Goal: Task Accomplishment & Management: Use online tool/utility

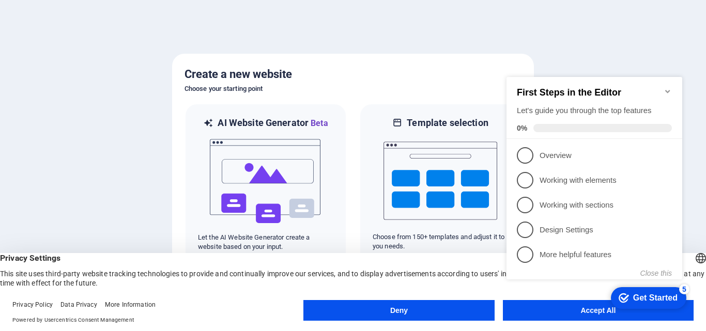
click at [545, 316] on button "Accept All" at bounding box center [598, 310] width 191 height 21
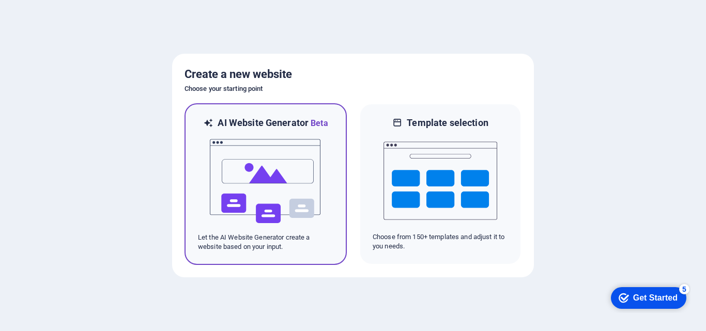
click at [320, 199] on img at bounding box center [266, 181] width 114 height 103
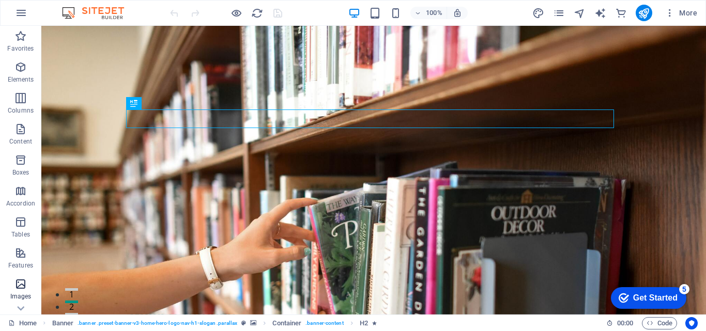
click at [22, 291] on span "Images" at bounding box center [20, 290] width 41 height 25
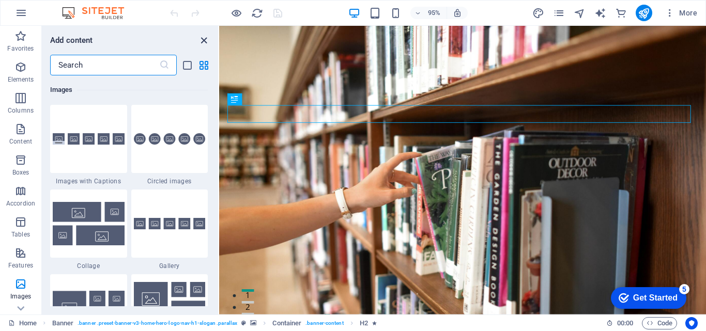
click at [207, 35] on icon "close panel" at bounding box center [204, 41] width 12 height 12
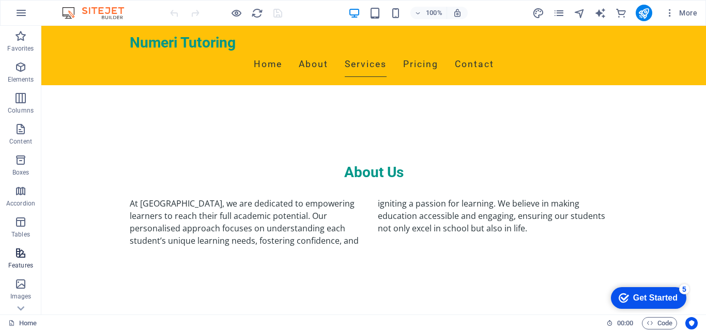
scroll to position [163, 0]
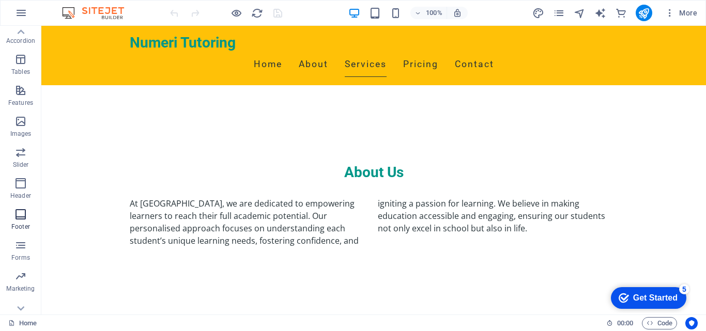
click at [22, 211] on icon "button" at bounding box center [20, 214] width 12 height 12
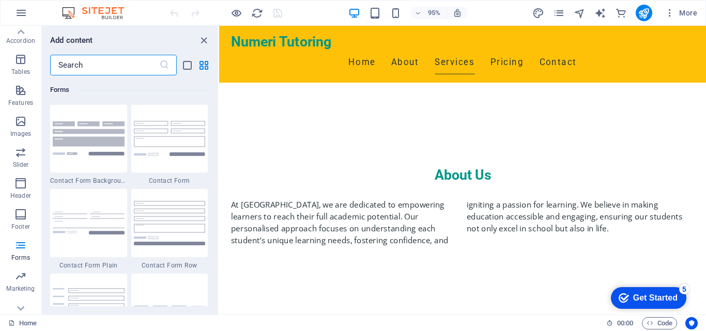
scroll to position [7541, 0]
click at [96, 61] on input "text" at bounding box center [104, 65] width 109 height 21
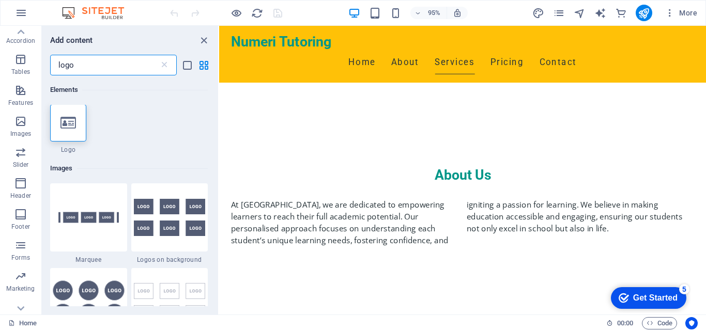
scroll to position [0, 0]
type input "logo"
click at [70, 129] on icon at bounding box center [67, 123] width 15 height 13
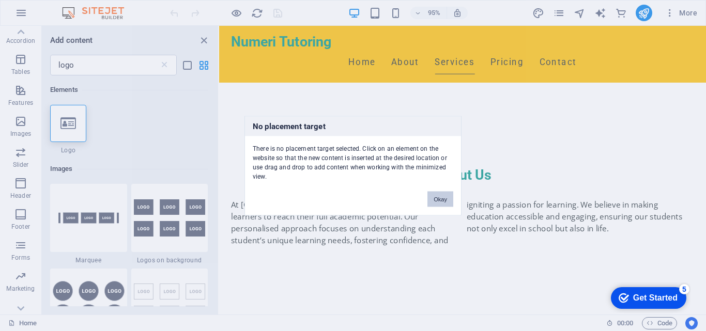
click at [440, 198] on button "Okay" at bounding box center [440, 198] width 26 height 15
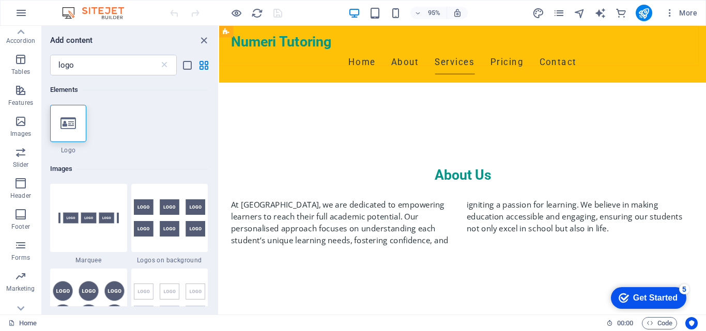
click at [316, 31] on div "Numeri Tutoring Home About Services Pricing Contact" at bounding box center [475, 55] width 512 height 59
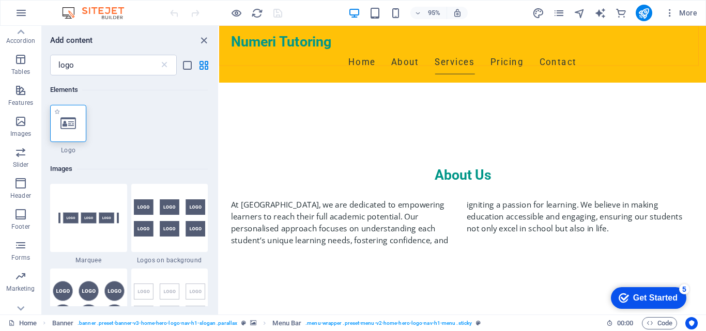
click at [60, 127] on icon at bounding box center [67, 123] width 15 height 13
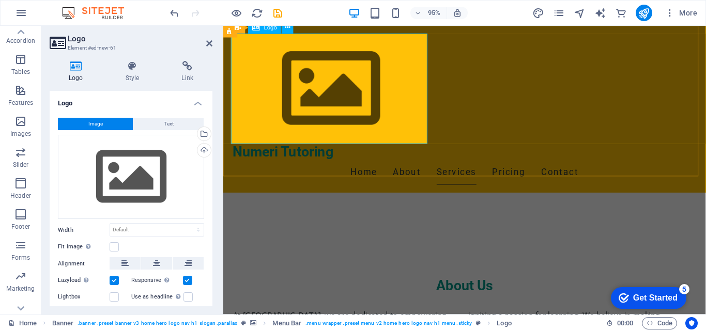
scroll to position [501, 0]
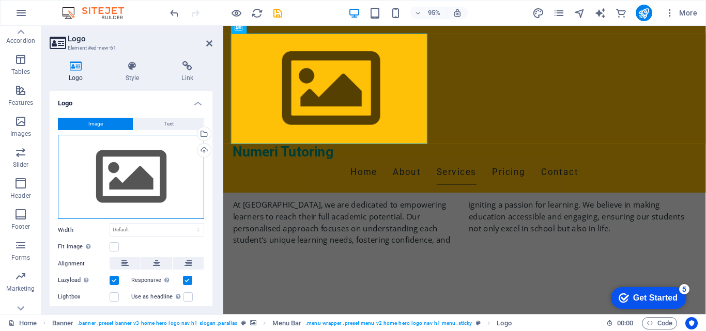
click at [124, 180] on div "Drag files here, click to choose files or select files from Files or our free s…" at bounding box center [131, 177] width 146 height 85
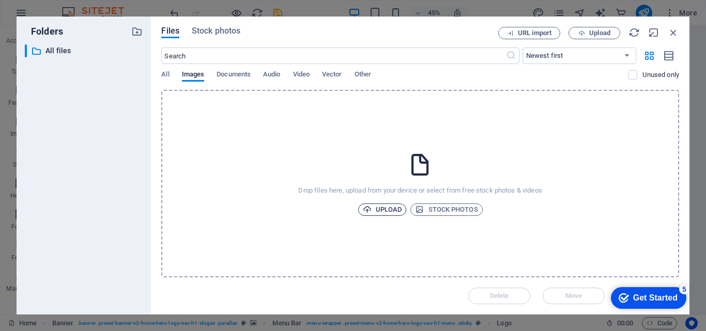
click at [381, 210] on span "Upload" at bounding box center [382, 210] width 39 height 12
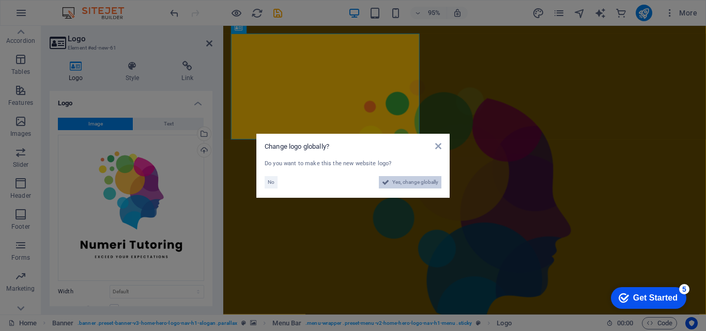
scroll to position [868, 0]
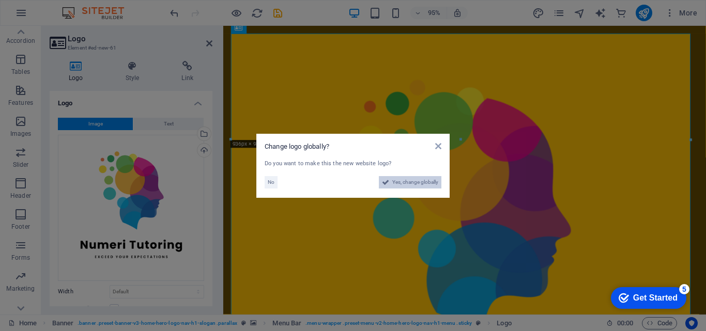
click at [419, 182] on span "Yes, change globally" at bounding box center [415, 182] width 46 height 12
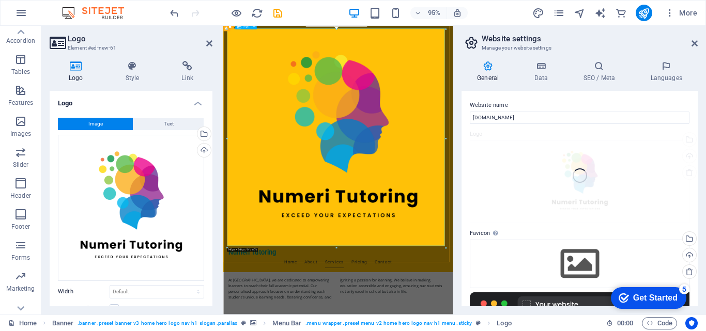
scroll to position [870, 0]
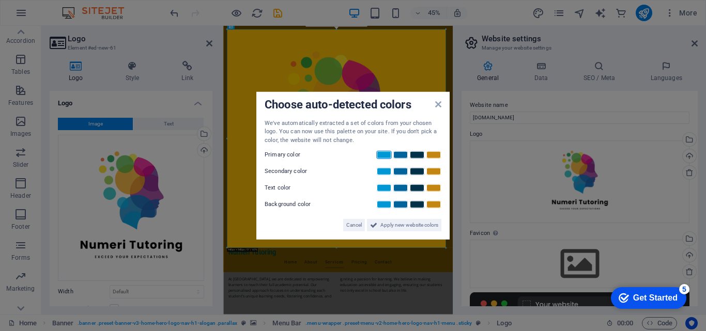
click at [378, 154] on link at bounding box center [383, 155] width 15 height 8
click at [399, 154] on link at bounding box center [400, 155] width 15 height 8
click at [385, 153] on link at bounding box center [383, 155] width 15 height 8
click at [400, 167] on link at bounding box center [400, 171] width 15 height 8
click at [418, 187] on link at bounding box center [416, 188] width 15 height 8
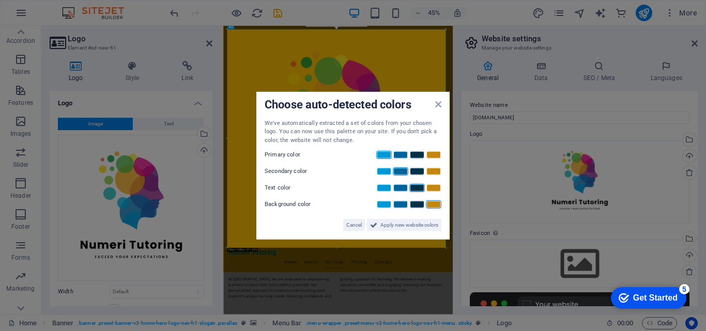
click at [435, 205] on link at bounding box center [433, 204] width 15 height 8
click at [408, 222] on span "Apply new website colors" at bounding box center [409, 225] width 58 height 12
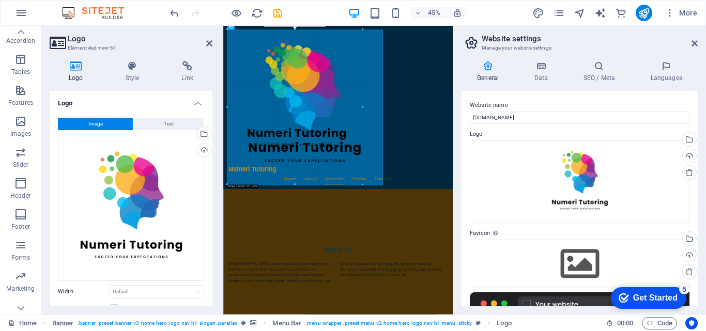
drag, startPoint x: 445, startPoint y: 248, endPoint x: 254, endPoint y: 63, distance: 266.7
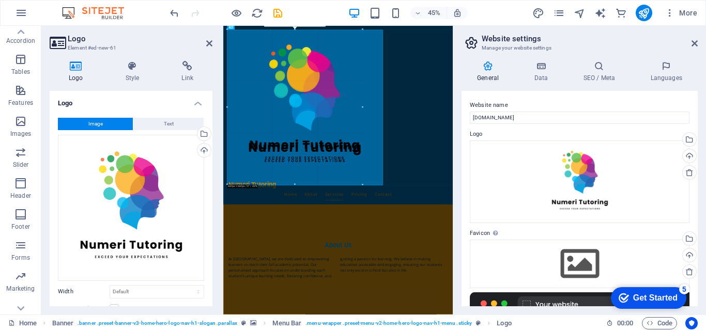
type input "653"
select select "px"
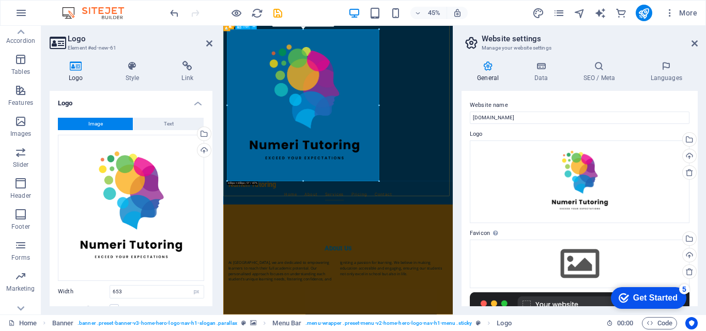
scroll to position [722, 0]
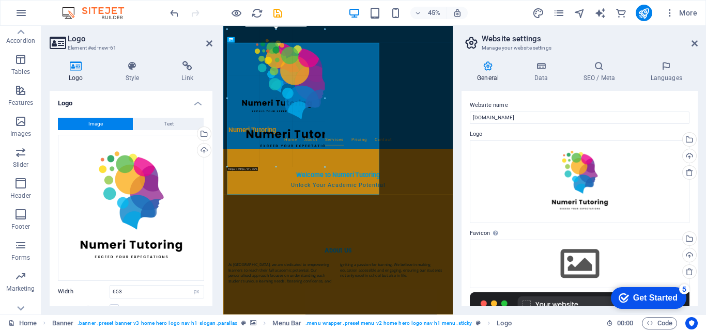
drag, startPoint x: 378, startPoint y: 180, endPoint x: 247, endPoint y: 58, distance: 179.1
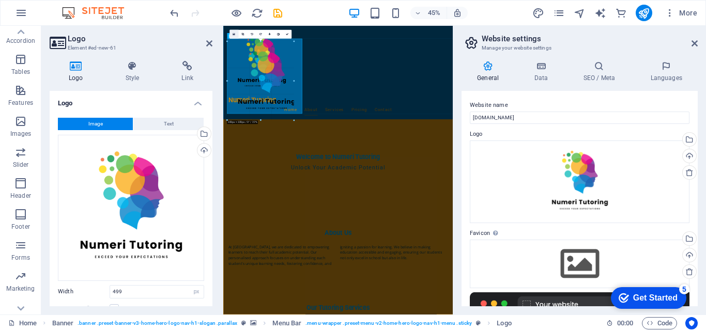
scroll to position [533, 0]
drag, startPoint x: 342, startPoint y: 146, endPoint x: 232, endPoint y: 36, distance: 155.2
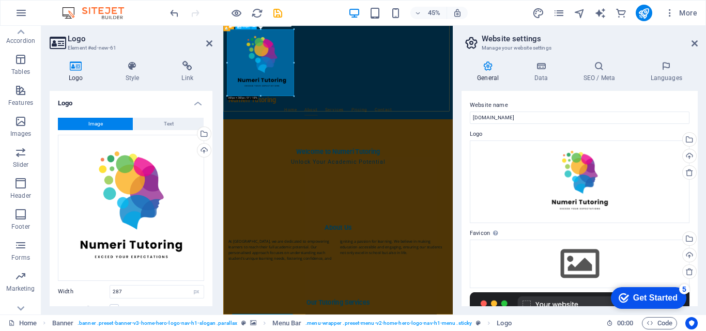
drag, startPoint x: 517, startPoint y: 121, endPoint x: 255, endPoint y: 62, distance: 267.9
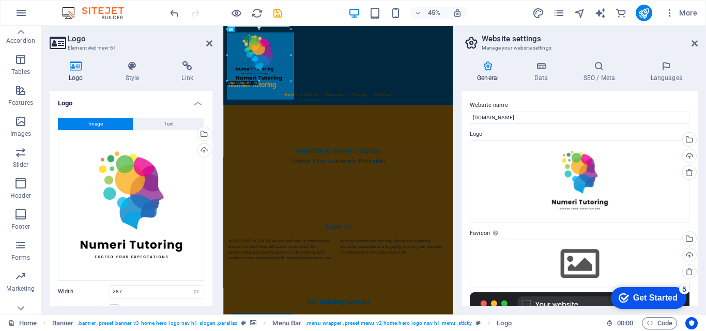
scroll to position [494, 0]
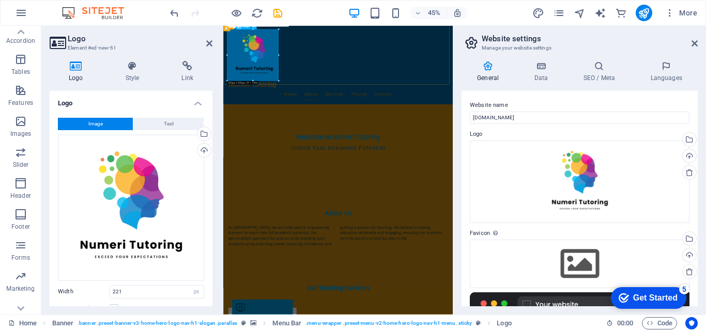
drag, startPoint x: 475, startPoint y: 106, endPoint x: 283, endPoint y: 82, distance: 194.2
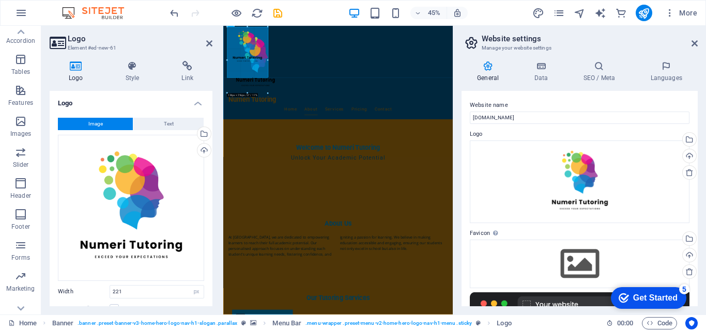
type input "231"
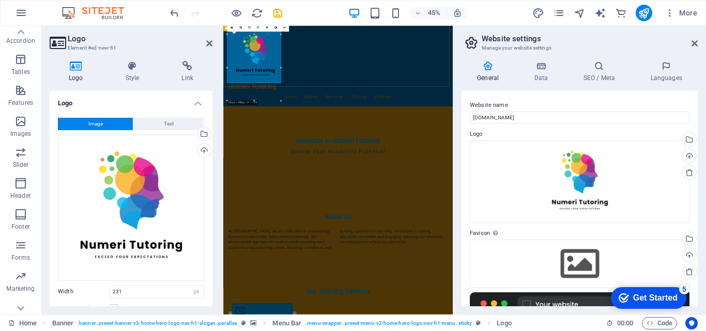
click at [427, 146] on div "Numeri Tutoring Home About Services Pricing Contact" at bounding box center [478, 115] width 510 height 179
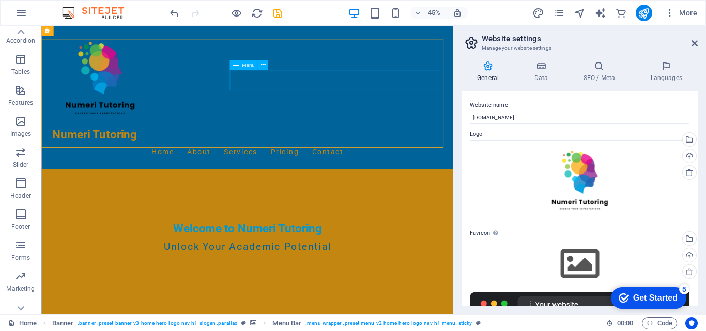
scroll to position [478, 0]
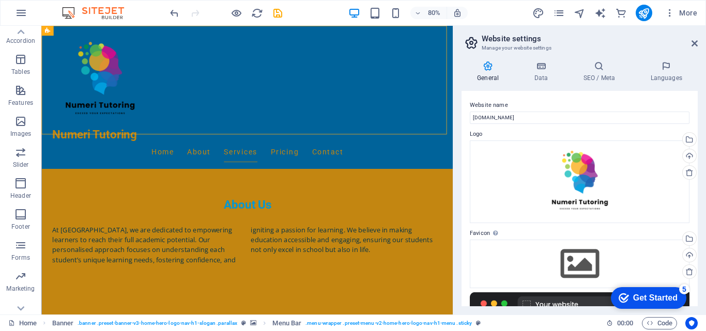
click at [276, 50] on div "Numeri Tutoring Home About Services Pricing Contact" at bounding box center [298, 115] width 514 height 179
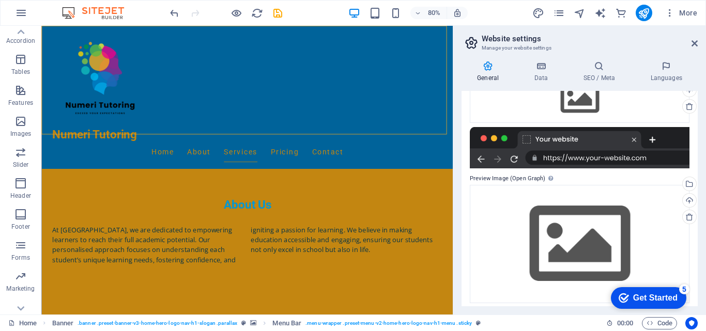
scroll to position [170, 0]
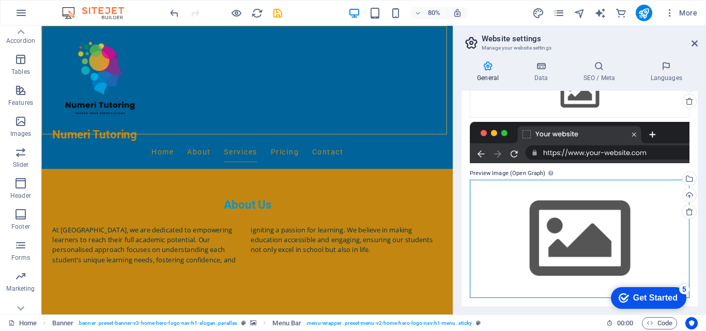
click at [581, 221] on div "Drag files here, click to choose files or select files from Files or our free s…" at bounding box center [580, 239] width 220 height 118
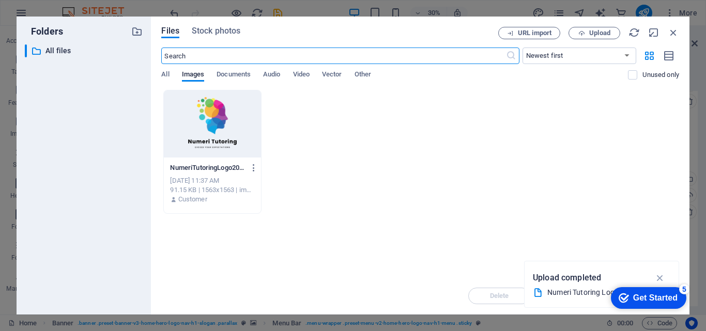
scroll to position [655, 0]
click at [218, 132] on div at bounding box center [212, 123] width 97 height 67
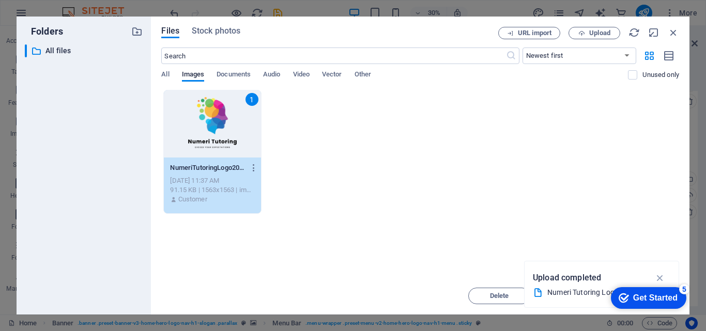
click at [218, 132] on div "1" at bounding box center [212, 123] width 97 height 67
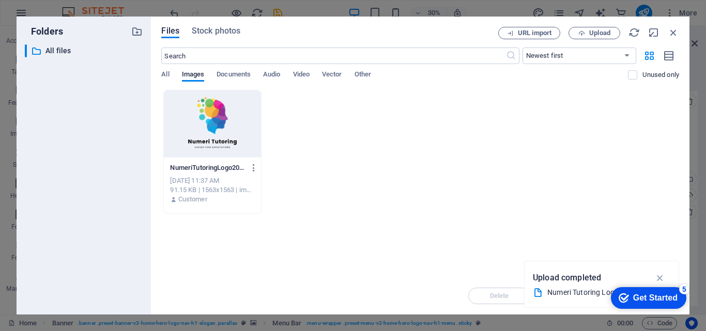
click at [218, 132] on div at bounding box center [212, 123] width 97 height 67
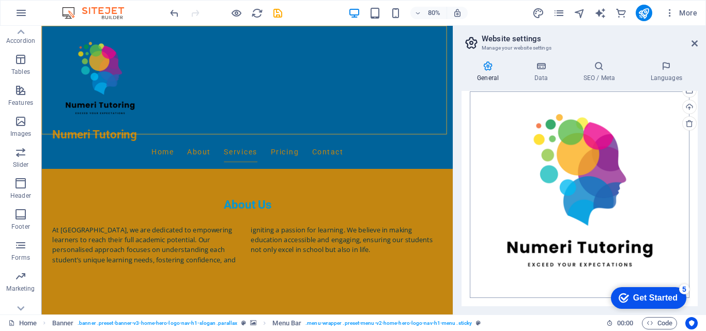
scroll to position [0, 0]
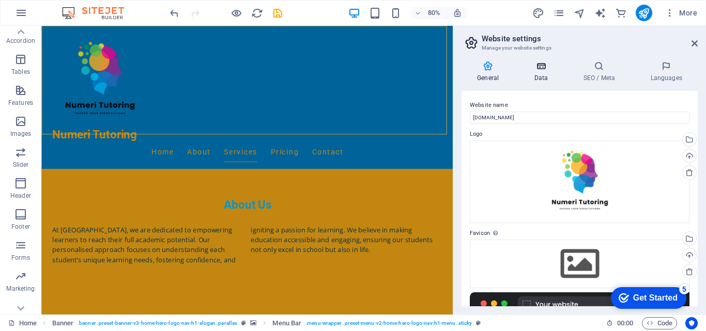
click at [547, 69] on icon at bounding box center [540, 66] width 45 height 10
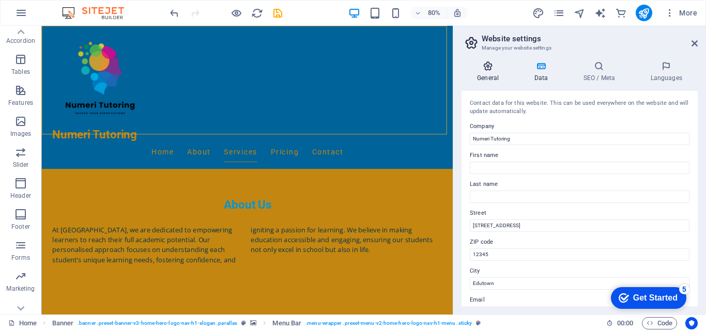
click at [478, 78] on h4 "General" at bounding box center [489, 72] width 57 height 22
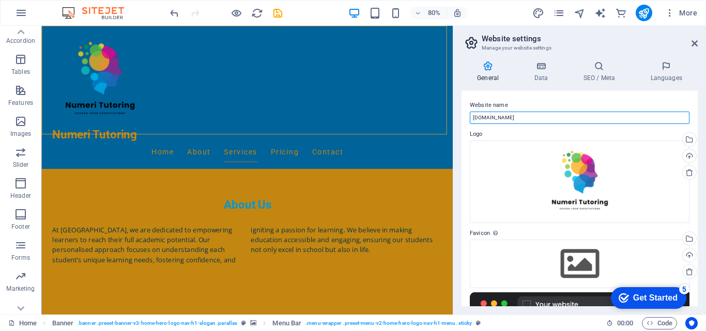
click at [472, 118] on input "numeritutoring.co.za" at bounding box center [580, 118] width 220 height 12
type input "www.numeritutoring.co.za"
click at [555, 129] on label "Logo" at bounding box center [580, 134] width 220 height 12
click at [541, 73] on h4 "Data" at bounding box center [542, 72] width 49 height 22
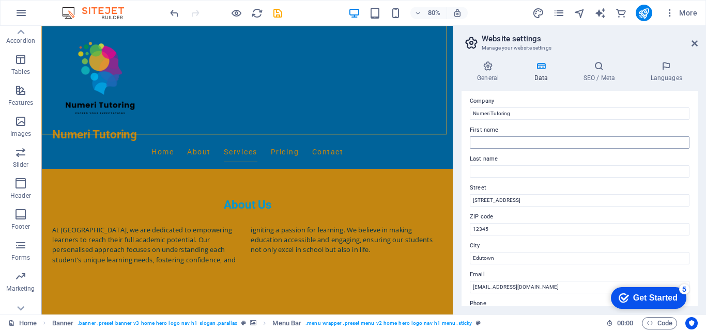
scroll to position [25, 0]
click at [502, 141] on input "First name" at bounding box center [580, 143] width 220 height 12
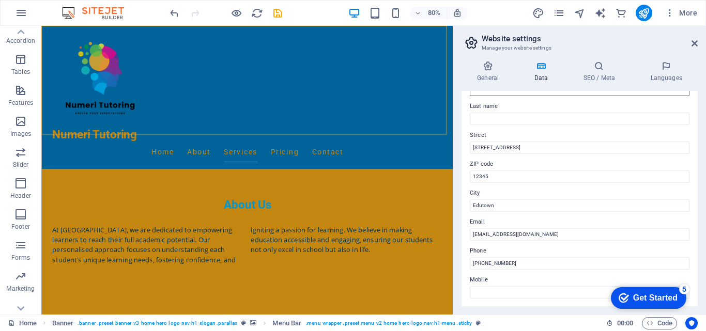
scroll to position [78, 0]
click at [513, 144] on input "123 Learning Lane" at bounding box center [580, 148] width 220 height 12
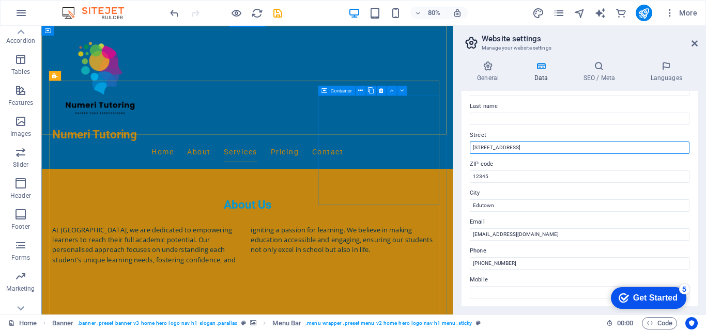
drag, startPoint x: 566, startPoint y: 173, endPoint x: 531, endPoint y: 187, distance: 37.8
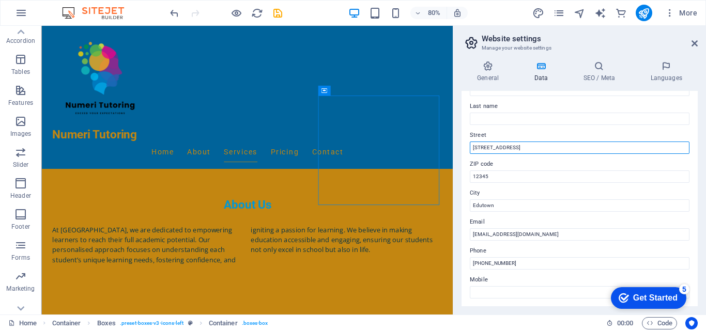
click at [521, 144] on input "123 Learning Lane" at bounding box center [580, 148] width 220 height 12
type input "1"
type input "[STREET_ADDRESS][PERSON_NAME]"
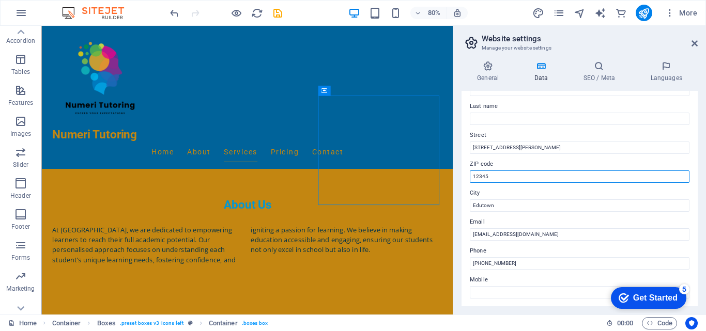
drag, startPoint x: 507, startPoint y: 177, endPoint x: 452, endPoint y: 179, distance: 54.3
click at [452, 179] on aside "Website settings Manage your website settings General Data SEO / Meta Languages…" at bounding box center [578, 170] width 253 height 289
type input "1201"
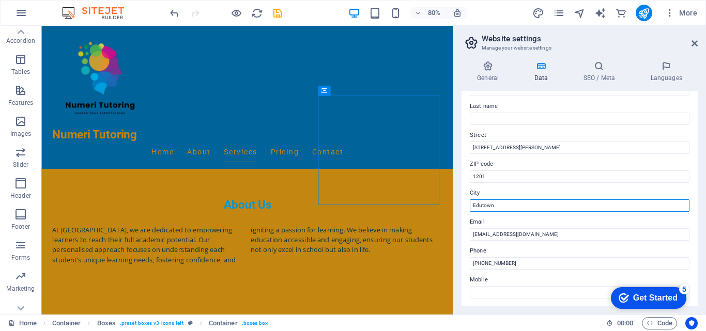
click at [488, 206] on input "Edutown" at bounding box center [580, 205] width 220 height 12
type input "E"
type input "Mbombela"
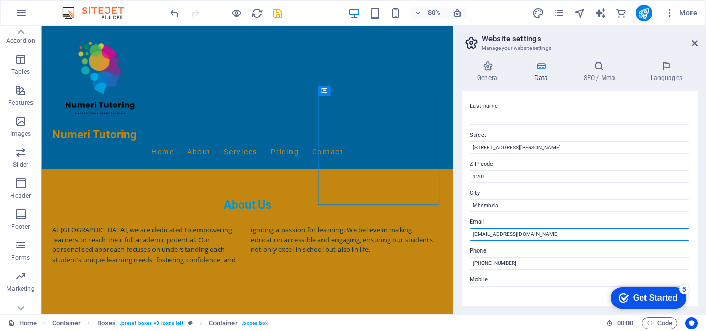
click at [490, 238] on input "[EMAIL_ADDRESS][DOMAIN_NAME]" at bounding box center [580, 234] width 220 height 12
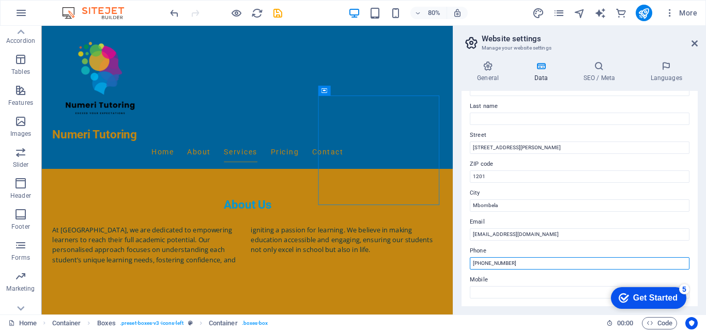
click at [525, 264] on input "+27 21 555 0123" at bounding box center [580, 263] width 220 height 12
drag, startPoint x: 525, startPoint y: 264, endPoint x: 489, endPoint y: 262, distance: 35.7
click at [489, 262] on input "+27 21 555 0123" at bounding box center [580, 263] width 220 height 12
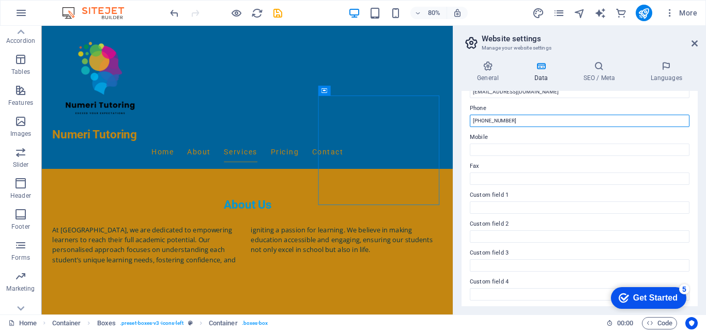
scroll to position [220, 0]
type input "[PHONE_NUMBER]"
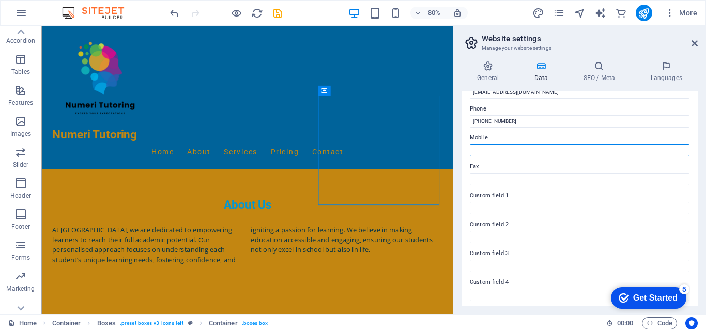
click at [486, 152] on input "Mobile" at bounding box center [580, 150] width 220 height 12
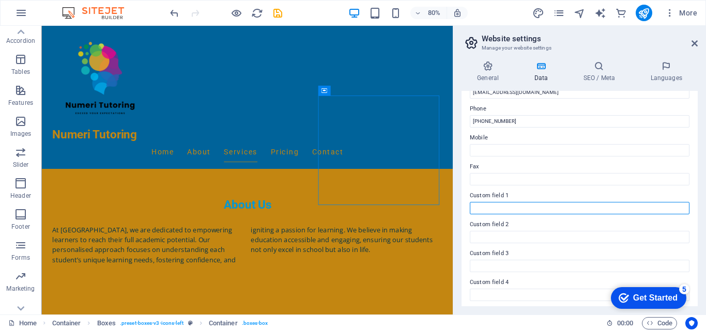
click at [483, 213] on input "Custom field 1" at bounding box center [580, 208] width 220 height 12
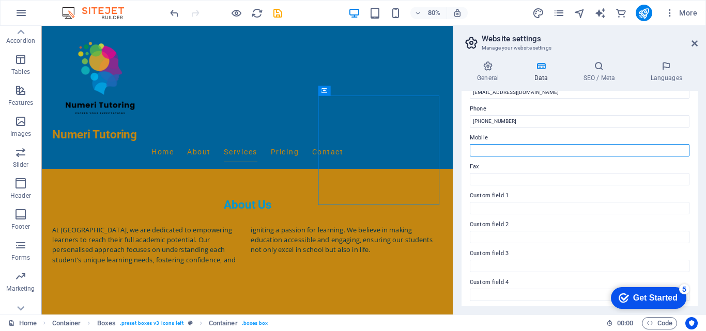
click at [481, 150] on input "Mobile" at bounding box center [580, 150] width 220 height 12
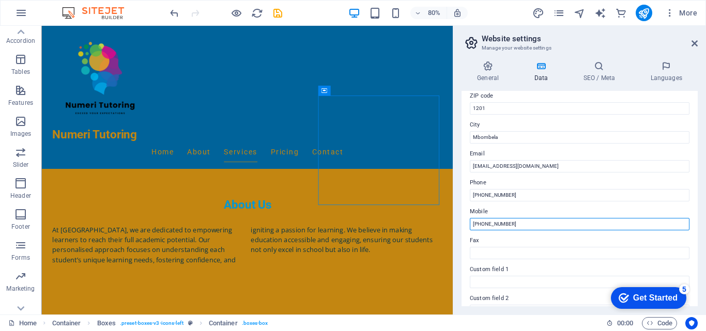
scroll to position [121, 0]
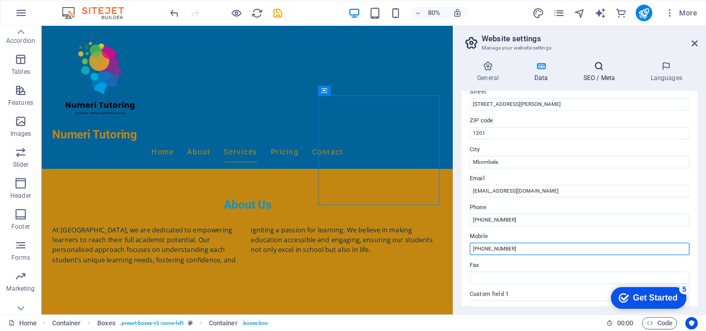
type input "[PHONE_NUMBER]"
click at [596, 73] on h4 "SEO / Meta" at bounding box center [600, 72] width 67 height 22
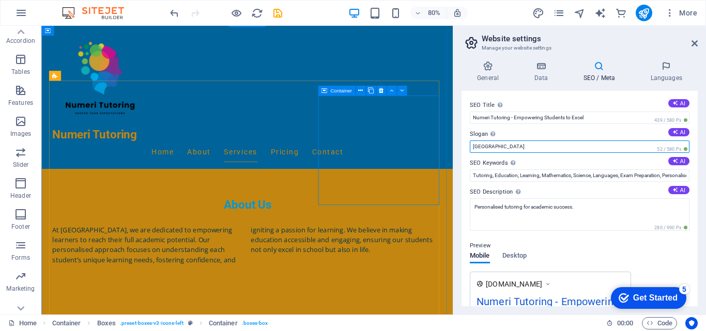
drag, startPoint x: 575, startPoint y: 174, endPoint x: 542, endPoint y: 181, distance: 33.3
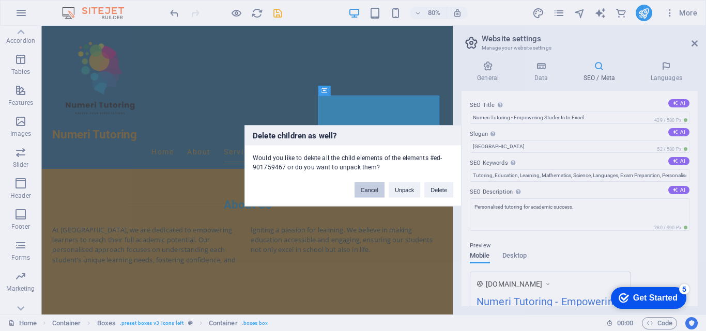
click at [364, 193] on button "Cancel" at bounding box center [369, 189] width 30 height 15
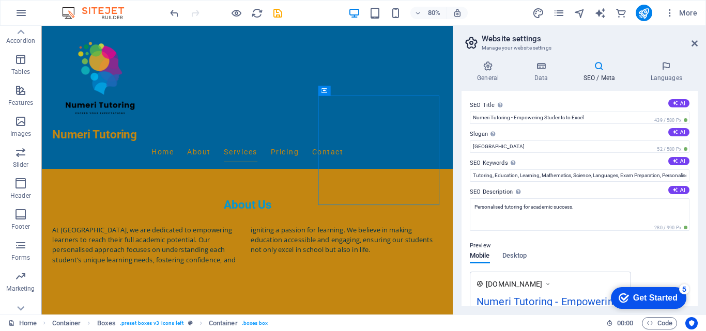
click at [506, 138] on label "Slogan The slogan of your website. AI" at bounding box center [580, 134] width 220 height 12
click at [506, 140] on input "Berlin" at bounding box center [580, 146] width 220 height 12
click at [495, 148] on input "Berlin" at bounding box center [580, 146] width 220 height 12
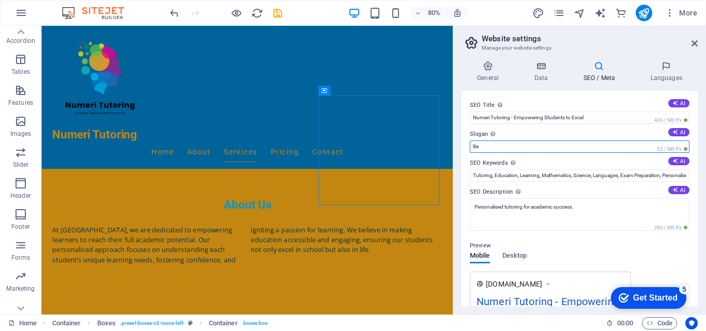
type input "B"
type input "Exceed Your Expectations"
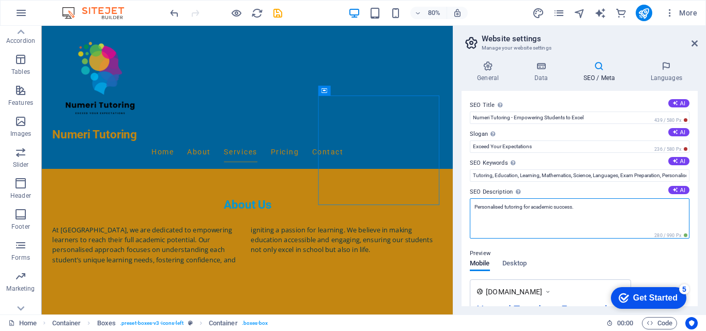
click at [533, 218] on textarea "Personalised tutoring for academic success." at bounding box center [580, 218] width 220 height 40
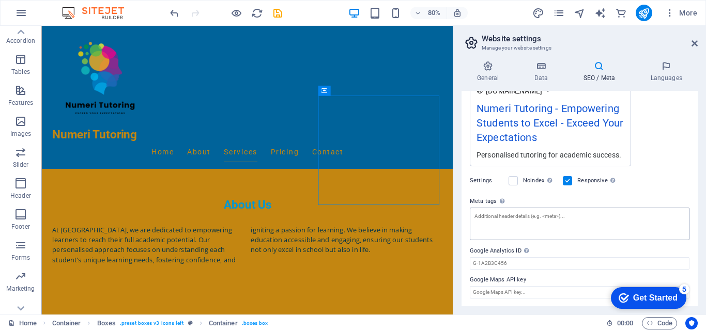
scroll to position [0, 0]
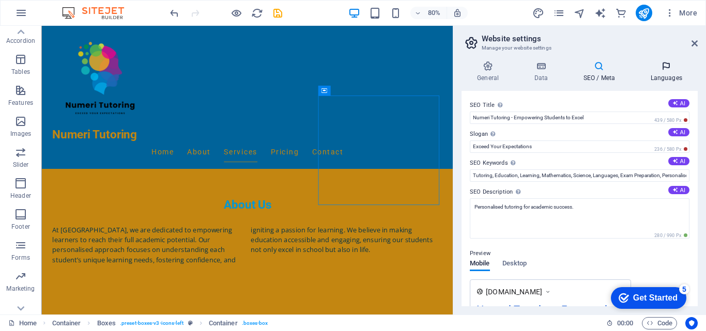
click at [666, 72] on h4 "Languages" at bounding box center [665, 72] width 63 height 22
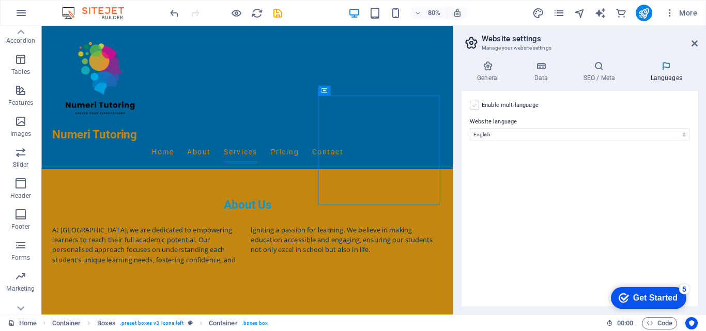
click at [475, 105] on label at bounding box center [474, 105] width 9 height 9
click at [0, 0] on input "Enable multilanguage To disable multilanguage delete all languages until only o…" at bounding box center [0, 0] width 0 height 0
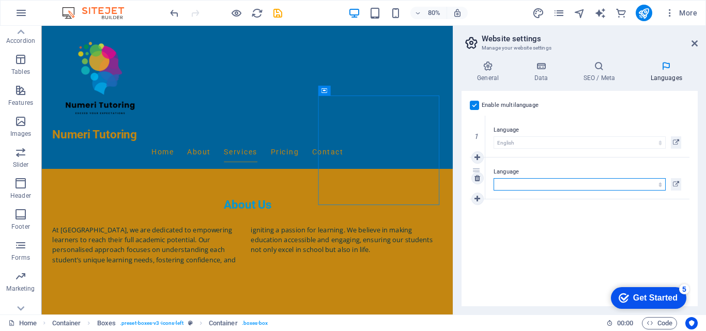
click at [520, 185] on select "Abkhazian Afar Afrikaans Akan Albanian Amharic Arabic Aragonese Armenian Assame…" at bounding box center [579, 184] width 172 height 12
select select "2"
click at [493, 178] on select "Abkhazian Afar Afrikaans Akan Albanian Amharic Arabic Aragonese Armenian Assame…" at bounding box center [579, 184] width 172 height 12
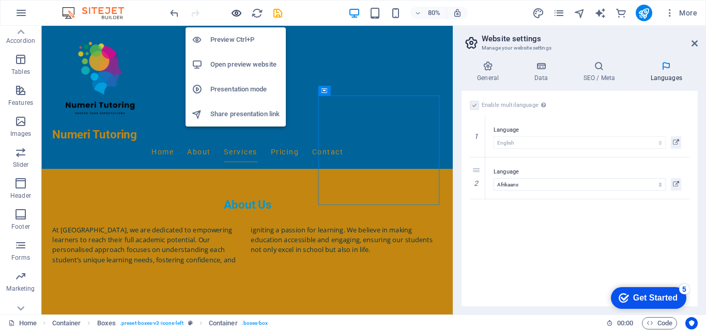
click at [234, 14] on icon "button" at bounding box center [236, 13] width 12 height 12
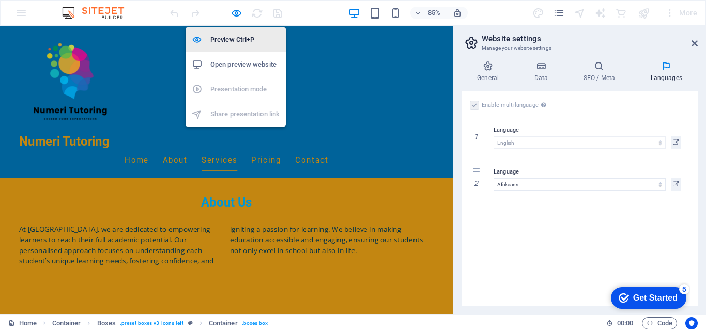
click at [229, 44] on h6 "Preview Ctrl+P" at bounding box center [244, 40] width 69 height 12
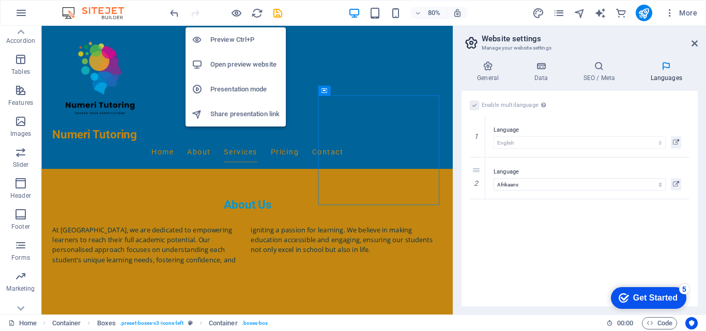
click at [248, 45] on h6 "Preview Ctrl+P" at bounding box center [244, 40] width 69 height 12
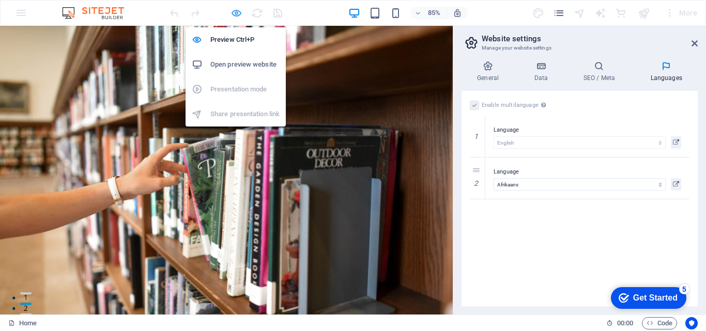
click at [234, 11] on icon "button" at bounding box center [236, 13] width 12 height 12
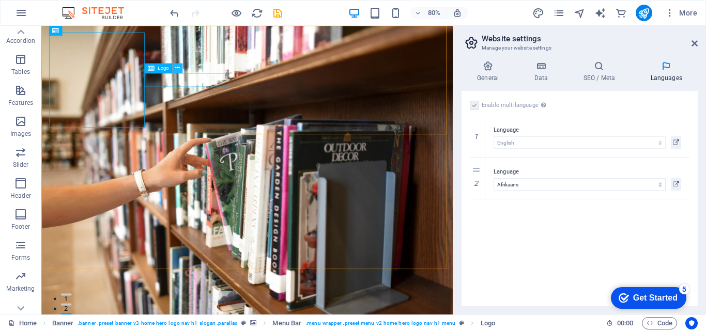
click at [178, 66] on icon at bounding box center [177, 68] width 5 height 9
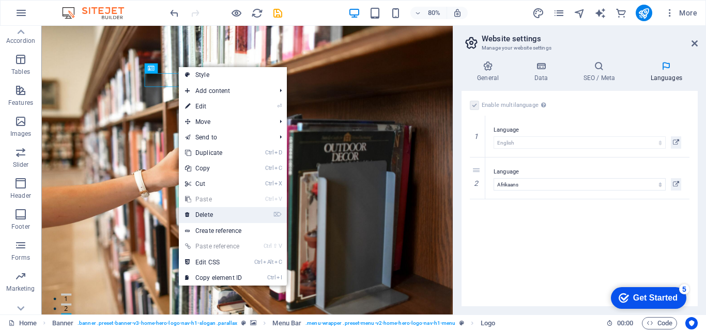
click at [204, 217] on link "⌦ Delete" at bounding box center [213, 214] width 69 height 15
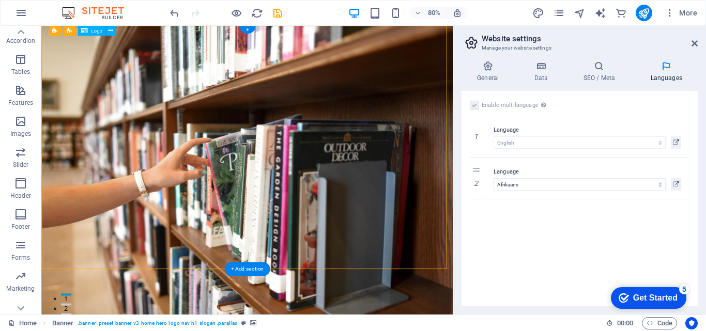
drag, startPoint x: 120, startPoint y: 86, endPoint x: 149, endPoint y: 86, distance: 28.9
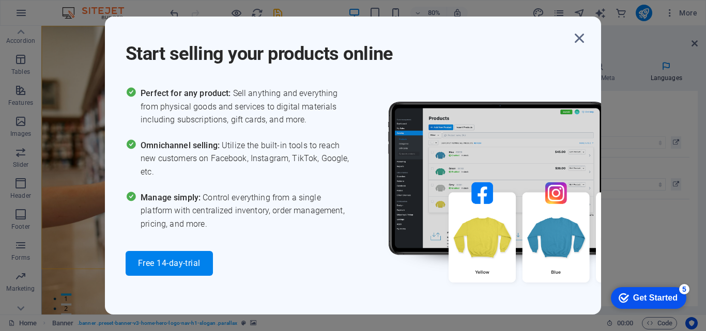
click at [99, 75] on div "Start selling your products online Perfect for any product: Sell anything and e…" at bounding box center [353, 165] width 706 height 331
click at [572, 42] on icon "button" at bounding box center [579, 38] width 19 height 19
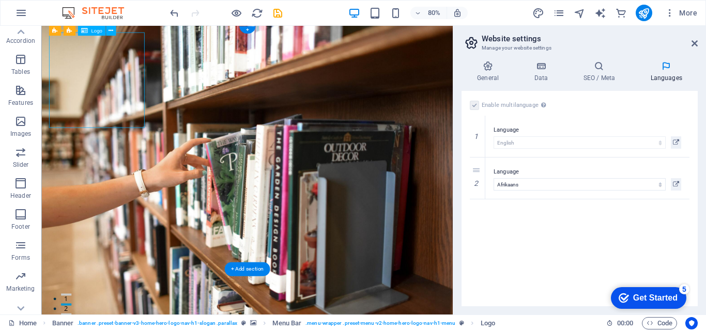
drag, startPoint x: 102, startPoint y: 84, endPoint x: 161, endPoint y: 83, distance: 58.9
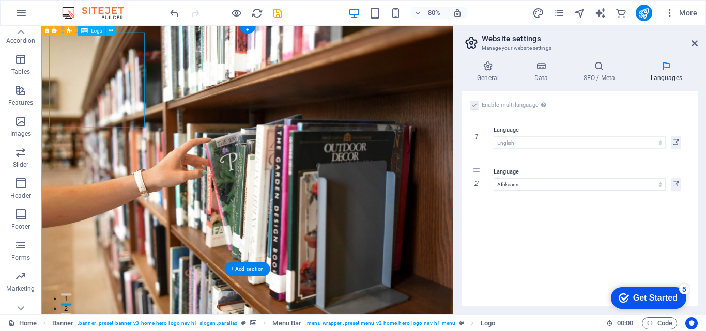
select select "px"
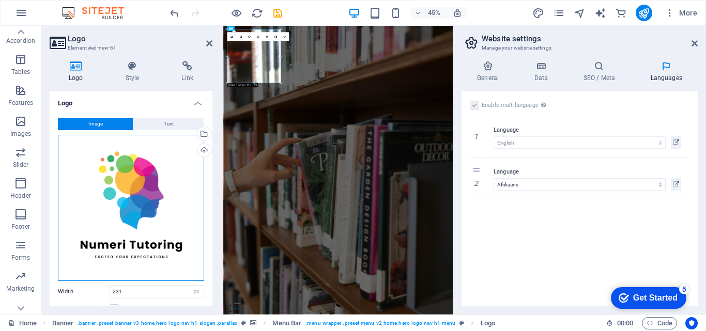
click at [154, 237] on div "Drag files here, click to choose files or select files from Files or our free s…" at bounding box center [131, 208] width 146 height 146
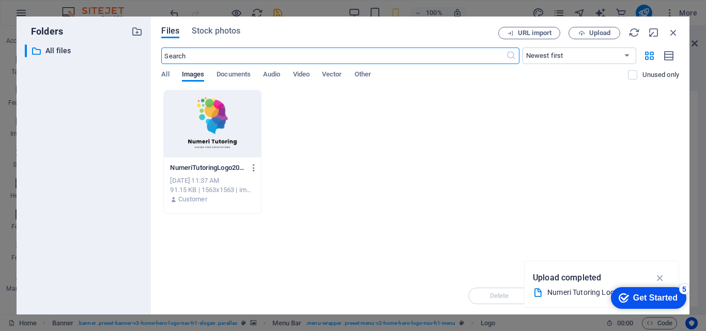
click at [232, 134] on div at bounding box center [212, 123] width 97 height 67
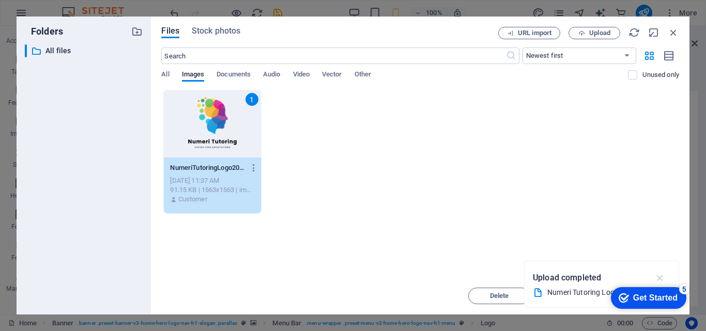
click at [658, 275] on icon "button" at bounding box center [660, 277] width 12 height 11
click at [596, 30] on span "Upload" at bounding box center [599, 33] width 21 height 6
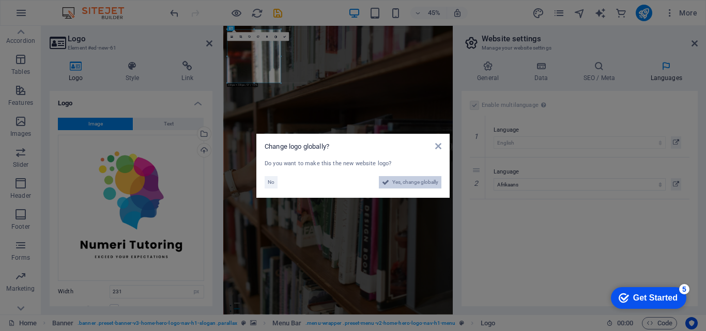
click at [421, 178] on span "Yes, change globally" at bounding box center [415, 182] width 46 height 12
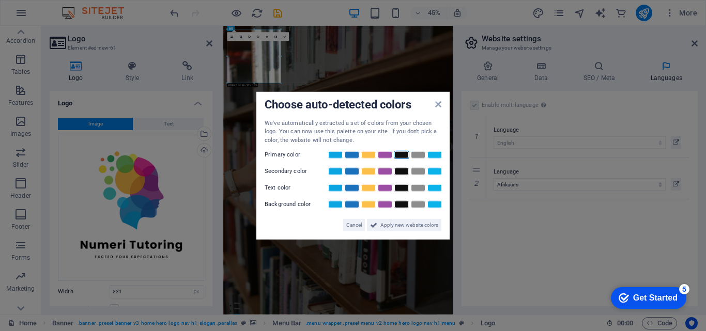
click at [401, 155] on link at bounding box center [401, 155] width 15 height 8
click at [434, 174] on link at bounding box center [434, 171] width 15 height 8
click at [404, 189] on link at bounding box center [401, 188] width 15 height 8
click at [331, 156] on link at bounding box center [334, 155] width 15 height 8
click at [385, 173] on link at bounding box center [384, 171] width 15 height 8
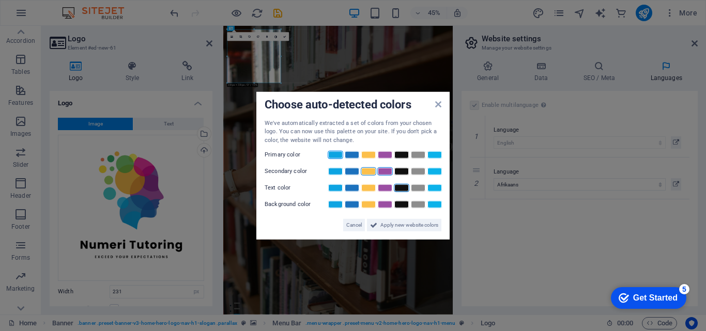
click at [366, 171] on link at bounding box center [368, 171] width 15 height 8
click at [385, 207] on link at bounding box center [384, 204] width 15 height 8
click at [385, 225] on span "Apply new website colors" at bounding box center [409, 225] width 58 height 12
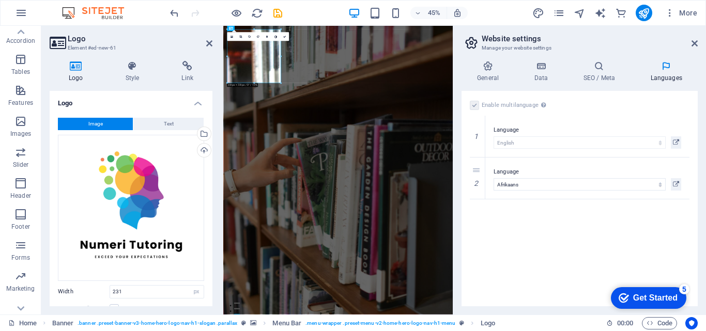
click at [551, 250] on div "Enable multilanguage To disable multilanguage delete all languages until only o…" at bounding box center [579, 198] width 236 height 215
click at [695, 43] on icon at bounding box center [694, 43] width 6 height 8
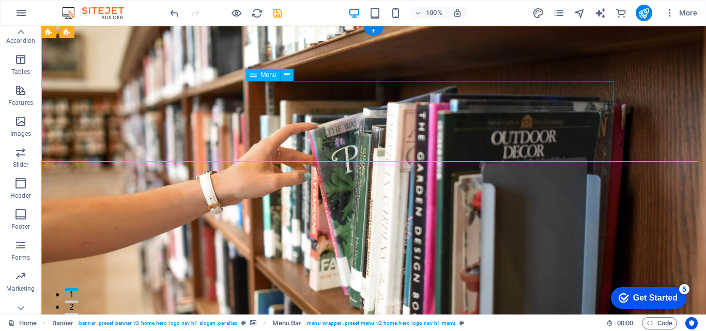
click at [283, 71] on button at bounding box center [287, 75] width 12 height 12
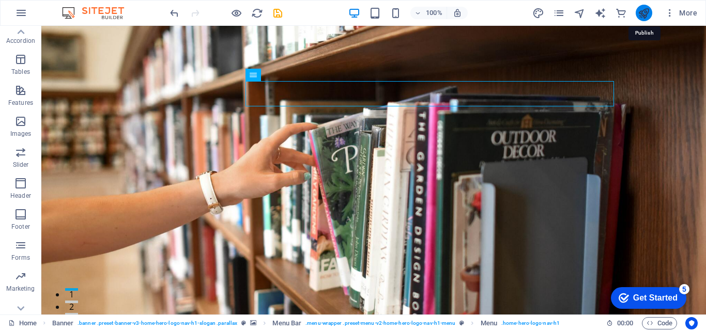
click at [643, 12] on icon "publish" at bounding box center [643, 13] width 12 height 12
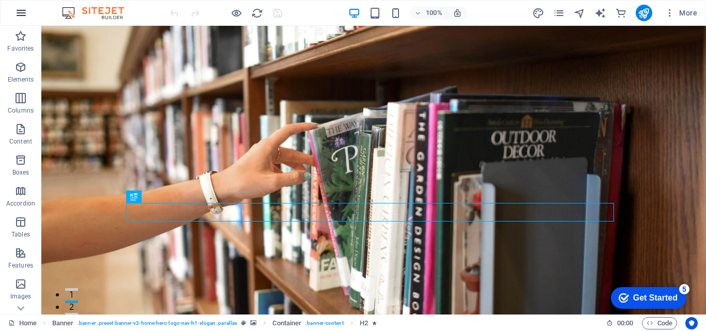
click at [25, 13] on icon "button" at bounding box center [21, 13] width 12 height 12
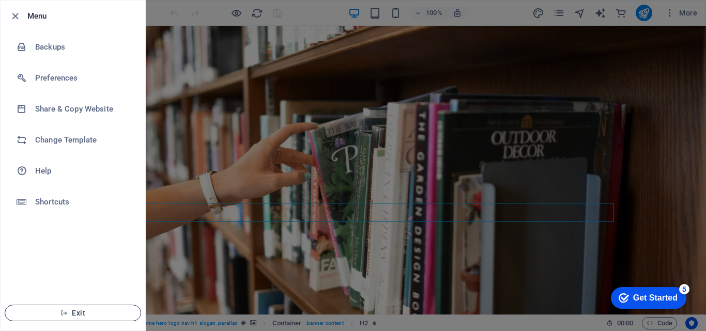
click at [83, 316] on span "Exit" at bounding box center [72, 313] width 119 height 8
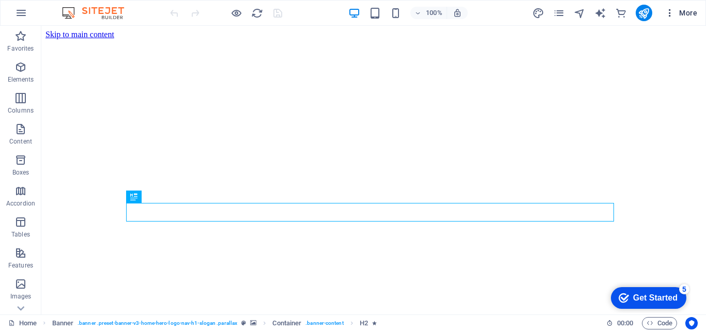
click at [667, 13] on icon "button" at bounding box center [669, 13] width 10 height 10
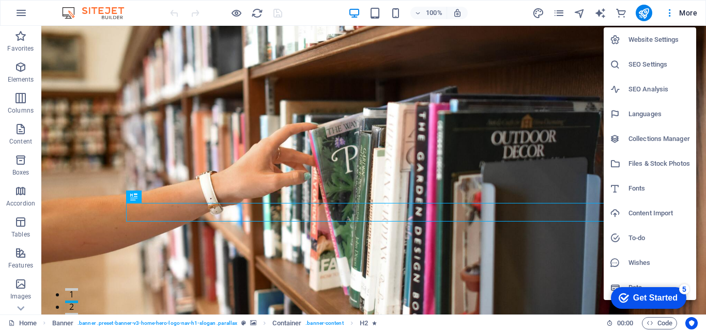
click at [557, 13] on div at bounding box center [353, 165] width 706 height 331
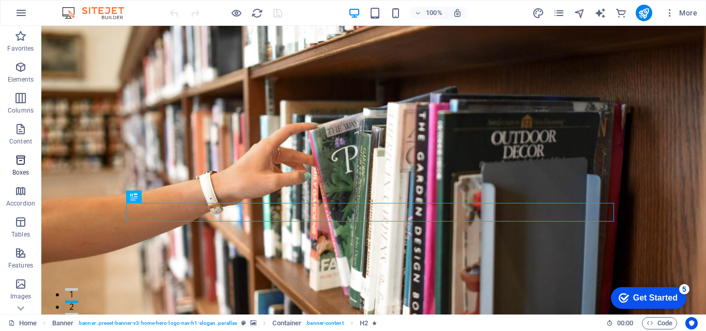
scroll to position [207, 0]
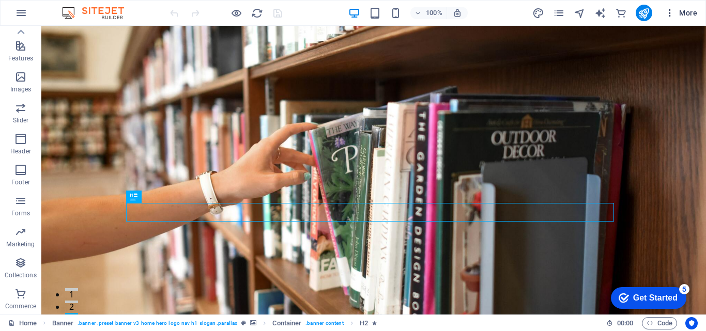
click at [670, 10] on icon "button" at bounding box center [669, 13] width 10 height 10
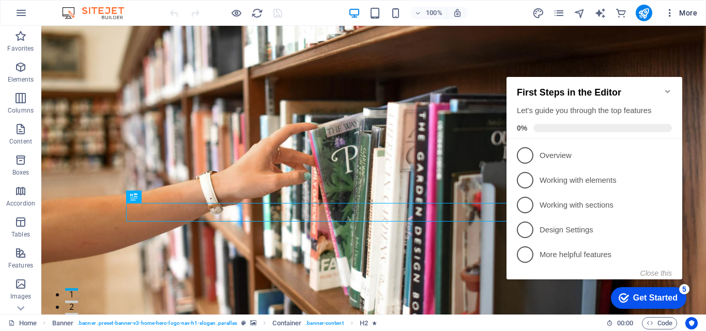
click at [679, 9] on span "More" at bounding box center [680, 13] width 33 height 10
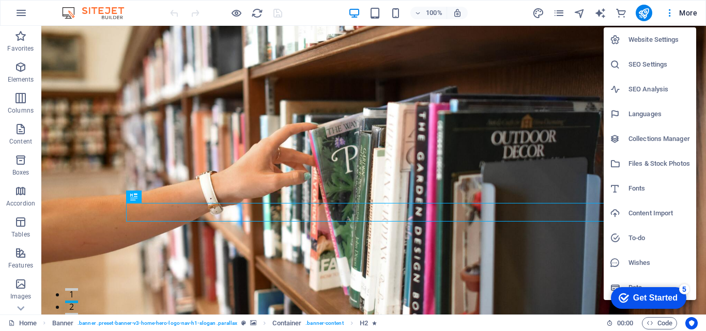
click at [655, 43] on h6 "Website Settings" at bounding box center [658, 40] width 61 height 12
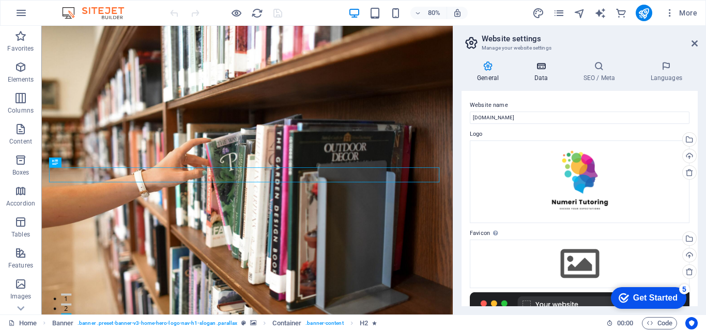
click at [539, 69] on icon at bounding box center [540, 66] width 45 height 10
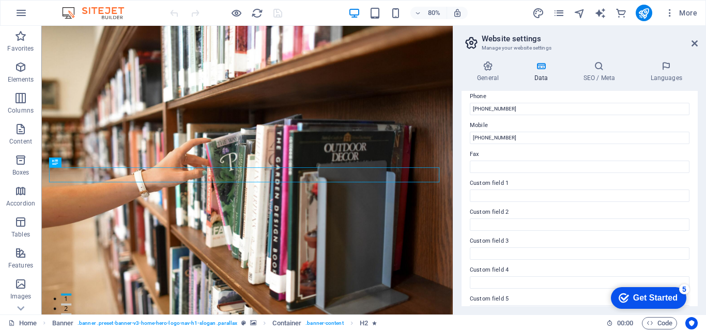
scroll to position [281, 0]
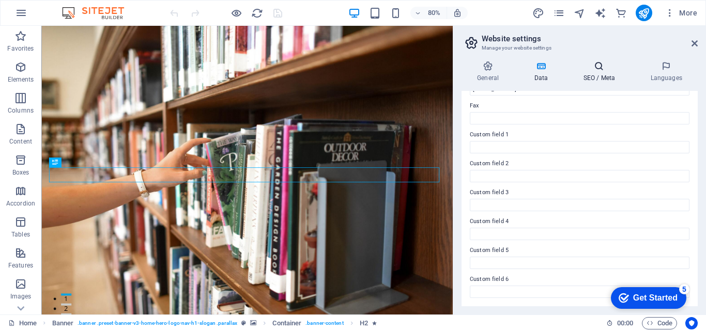
click at [598, 69] on icon at bounding box center [598, 66] width 63 height 10
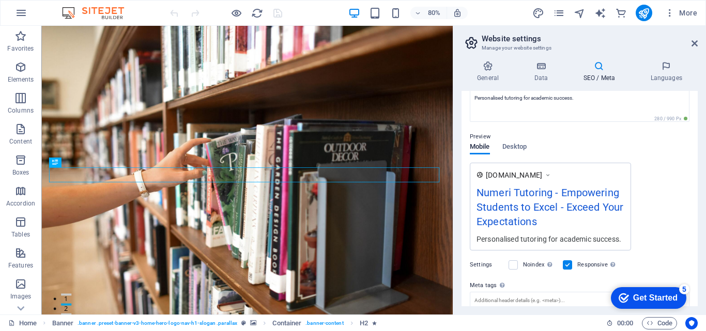
scroll to position [107, 0]
click at [509, 147] on span "Desktop" at bounding box center [514, 149] width 25 height 14
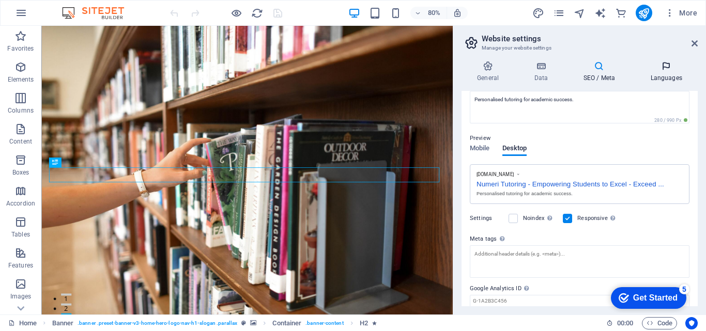
click at [666, 73] on h4 "Languages" at bounding box center [665, 72] width 63 height 22
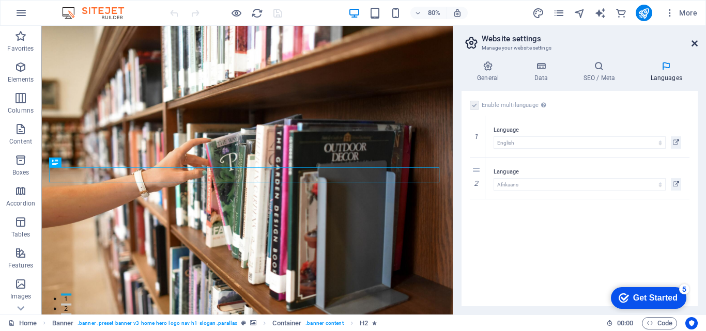
click at [695, 39] on icon at bounding box center [694, 43] width 6 height 8
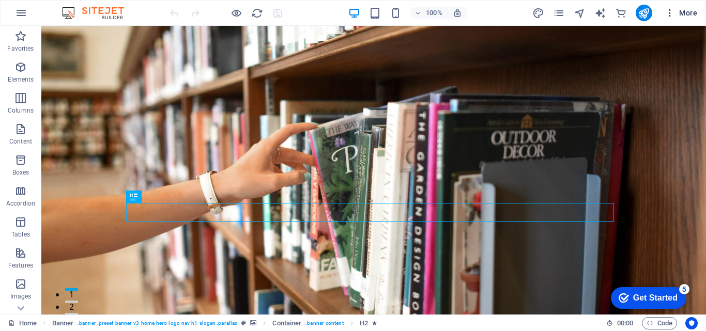
click at [690, 8] on span "More" at bounding box center [680, 13] width 33 height 10
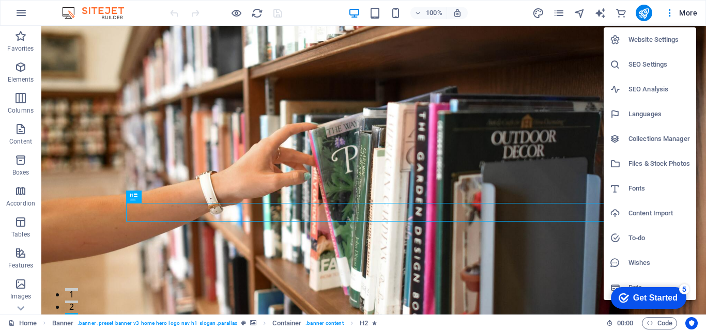
click at [642, 212] on h6 "Content Import" at bounding box center [658, 213] width 61 height 12
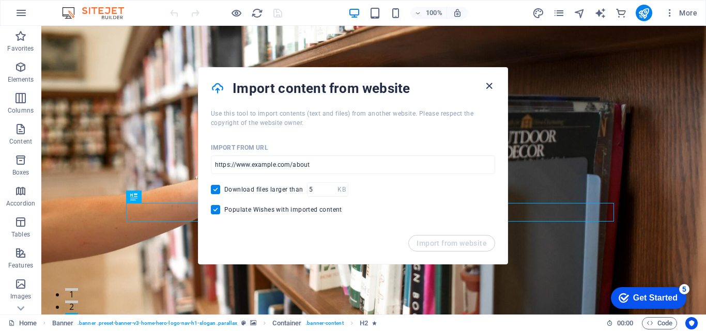
click at [488, 89] on icon "button" at bounding box center [489, 86] width 12 height 12
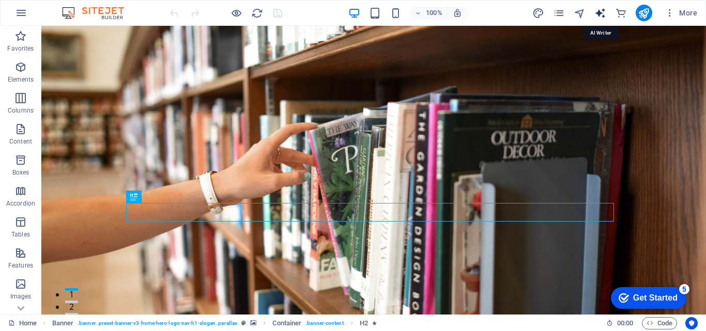
click at [597, 14] on icon "text_generator" at bounding box center [600, 13] width 12 height 12
select select "English"
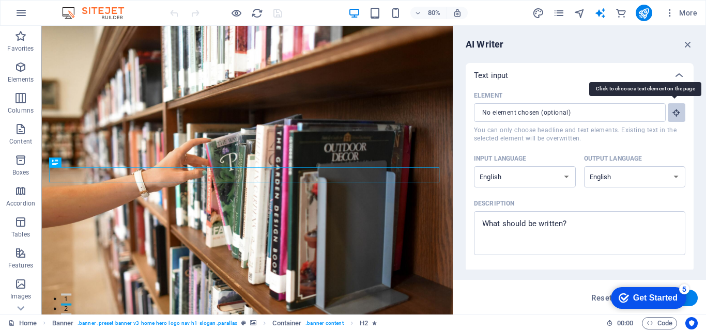
click at [677, 113] on icon "button" at bounding box center [675, 112] width 9 height 9
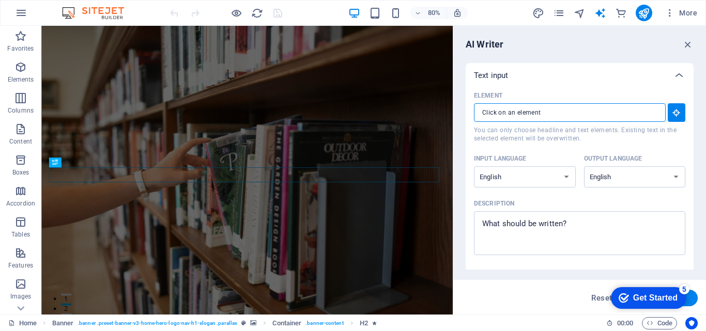
click at [620, 115] on input "Element ​ You can only choose headline and text elements. Existing text in the …" at bounding box center [566, 112] width 184 height 19
click at [685, 47] on icon "button" at bounding box center [687, 44] width 11 height 11
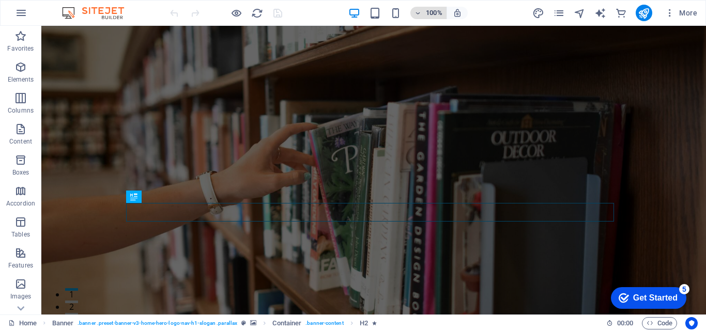
click at [435, 11] on h6 "100%" at bounding box center [434, 13] width 17 height 12
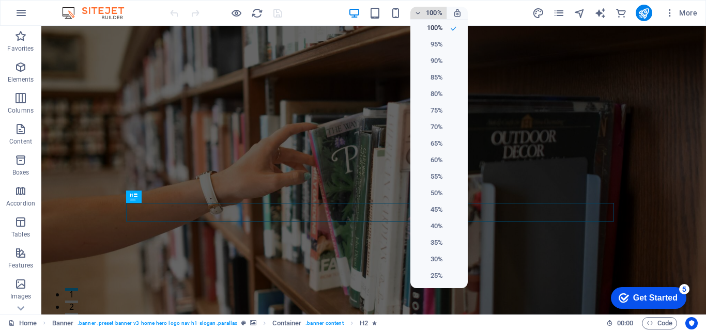
click at [435, 11] on div at bounding box center [353, 165] width 706 height 331
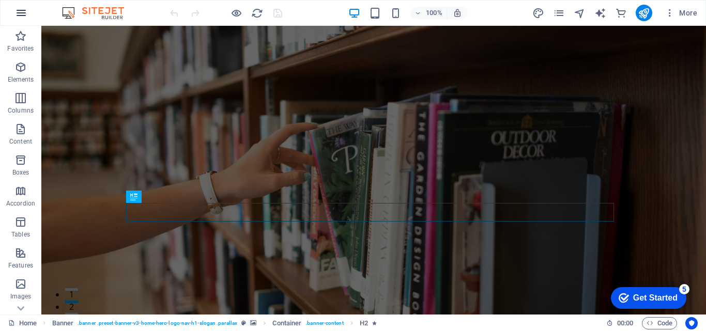
click at [22, 11] on icon "button" at bounding box center [21, 13] width 12 height 12
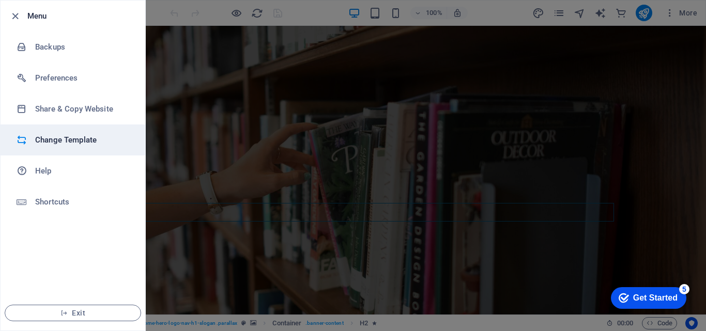
click at [82, 134] on h6 "Change Template" at bounding box center [83, 140] width 96 height 12
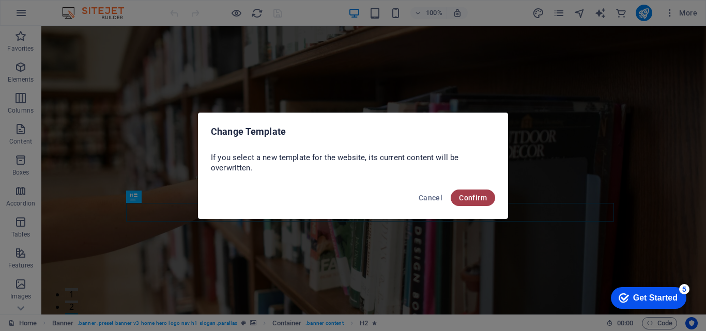
click at [475, 197] on span "Confirm" at bounding box center [473, 198] width 28 height 8
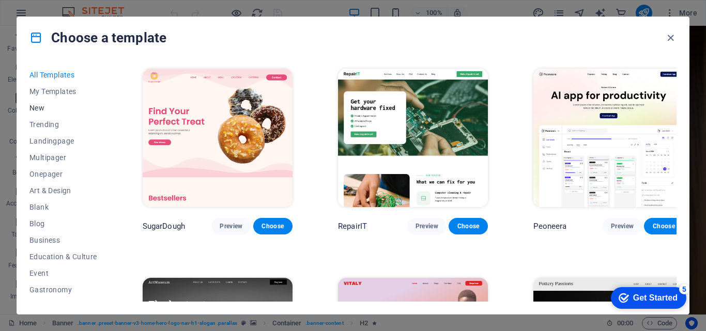
click at [38, 108] on span "New" at bounding box center [63, 108] width 68 height 8
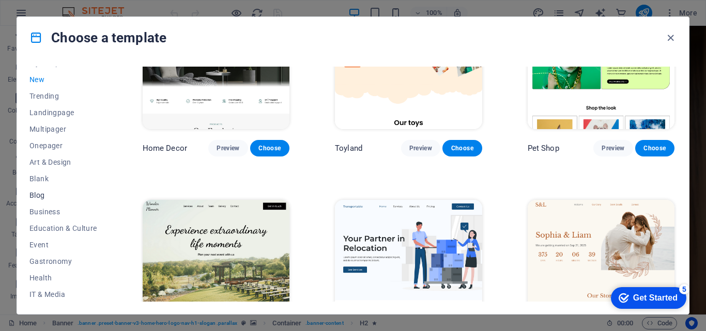
scroll to position [29, 0]
click at [76, 224] on span "Education & Culture" at bounding box center [63, 228] width 68 height 8
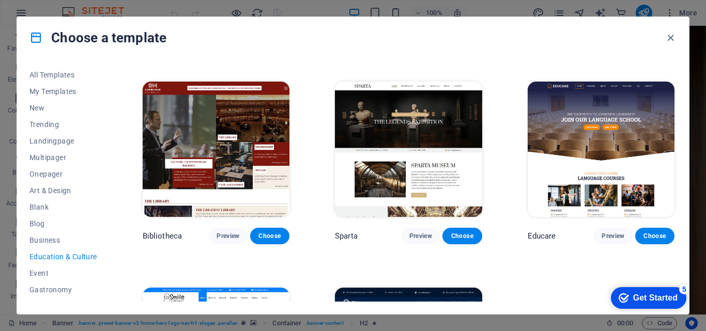
scroll to position [192, 0]
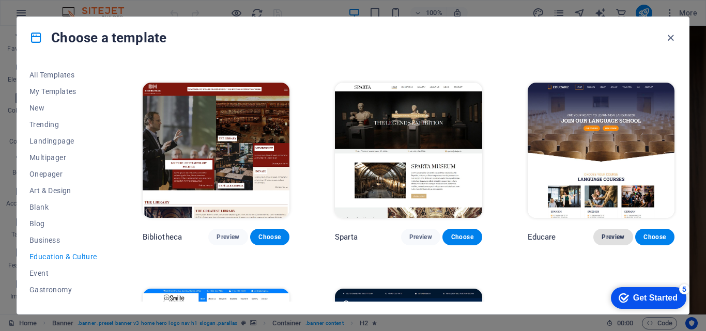
click at [602, 235] on span "Preview" at bounding box center [612, 237] width 23 height 8
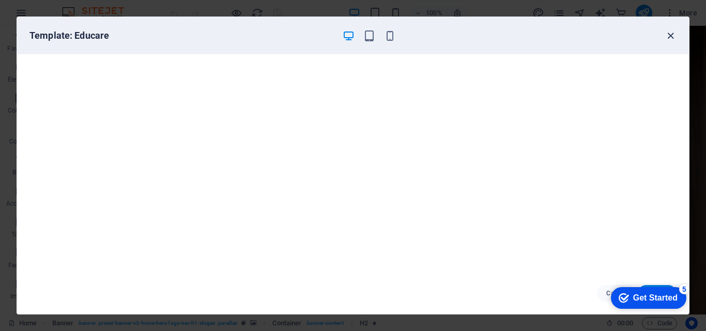
click at [668, 36] on icon "button" at bounding box center [670, 36] width 12 height 12
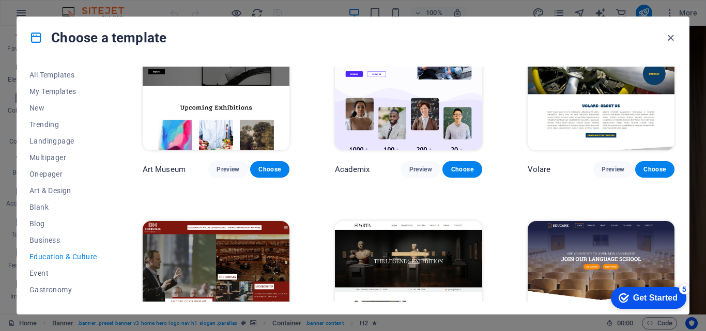
scroll to position [0, 0]
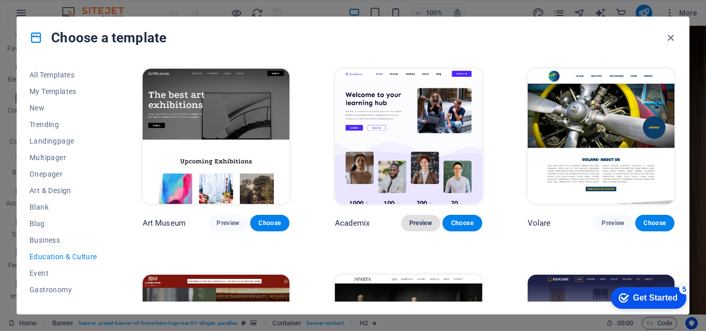
click at [413, 219] on span "Preview" at bounding box center [420, 223] width 23 height 8
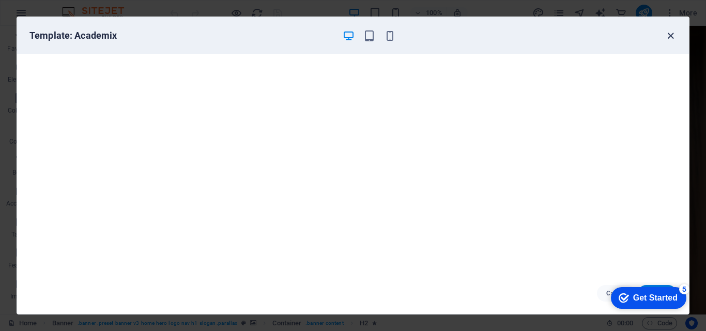
click at [671, 36] on icon "button" at bounding box center [670, 36] width 12 height 12
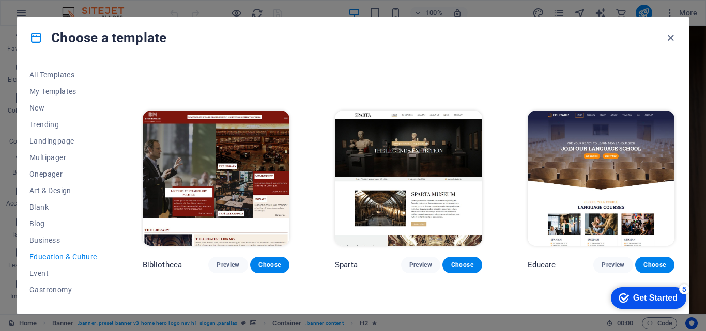
scroll to position [165, 0]
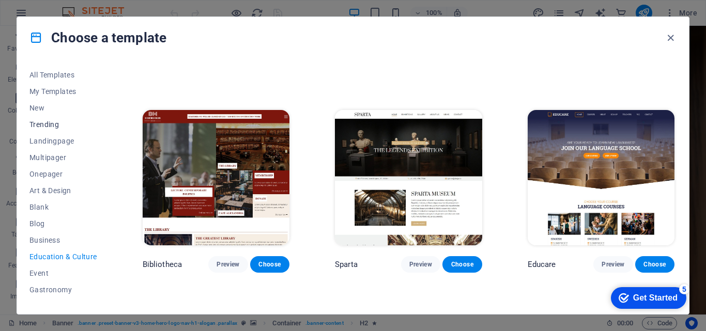
click at [58, 126] on span "Trending" at bounding box center [63, 124] width 68 height 8
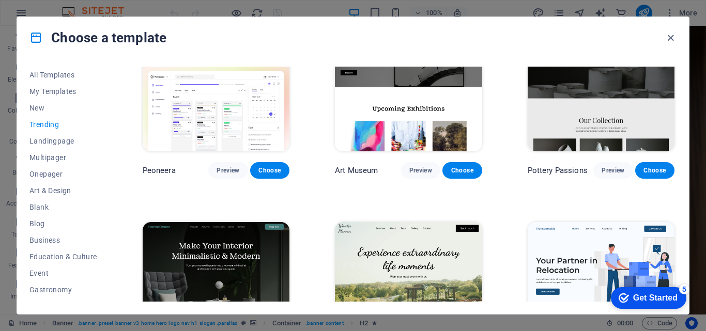
scroll to position [0, 0]
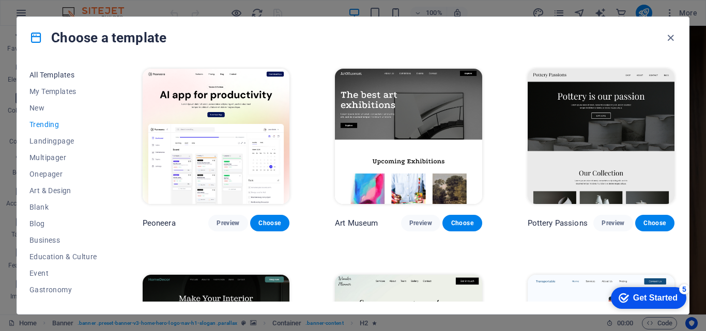
click at [54, 72] on span "All Templates" at bounding box center [63, 75] width 68 height 8
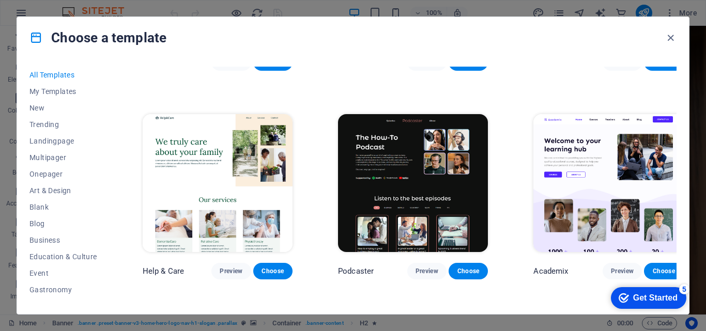
scroll to position [998, 0]
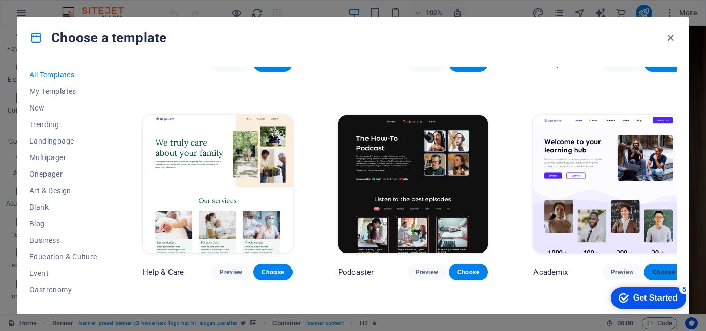
click at [652, 268] on span "Choose" at bounding box center [663, 272] width 23 height 8
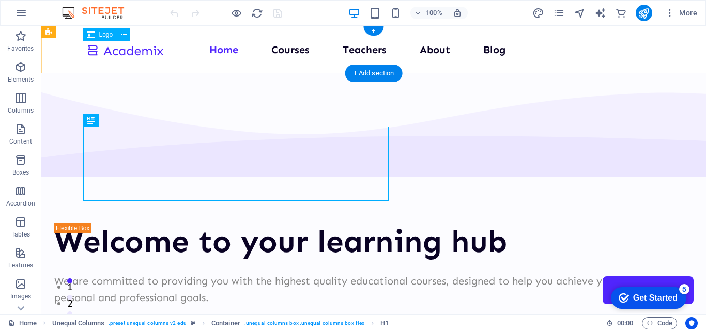
click at [138, 50] on div at bounding box center [124, 49] width 77 height 17
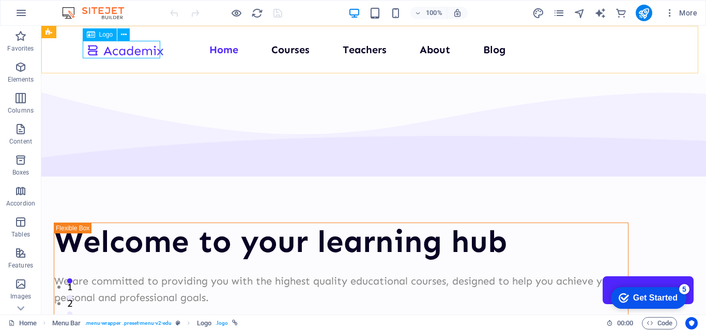
click at [105, 36] on span "Logo" at bounding box center [106, 35] width 14 height 6
click at [124, 35] on icon at bounding box center [124, 34] width 6 height 11
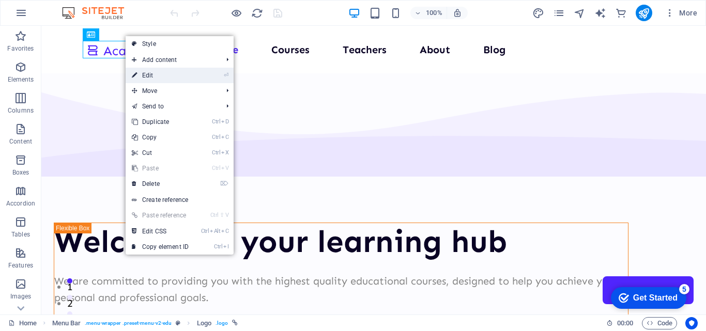
click at [166, 74] on link "⏎ Edit" at bounding box center [160, 75] width 69 height 15
select select "px"
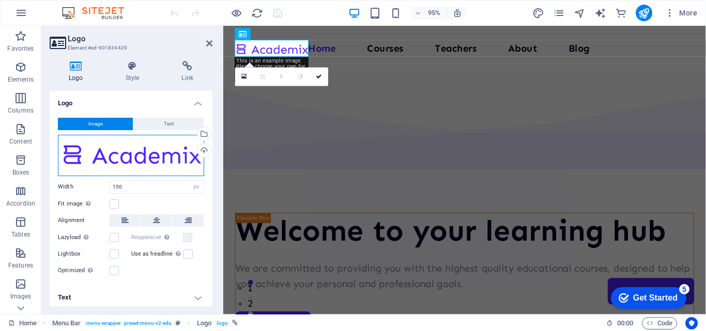
click at [128, 145] on div "Drag files here, click to choose files or select files from Files or our free s…" at bounding box center [131, 155] width 146 height 41
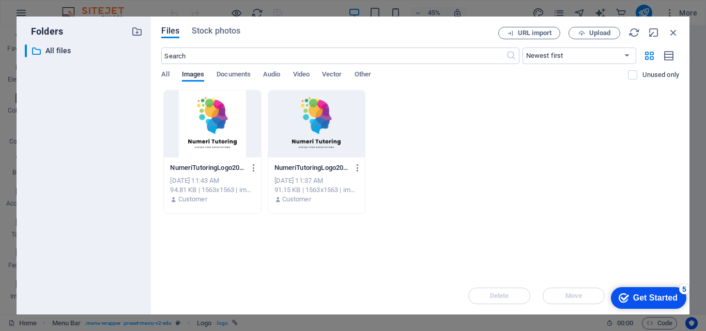
click at [209, 139] on div at bounding box center [212, 123] width 97 height 67
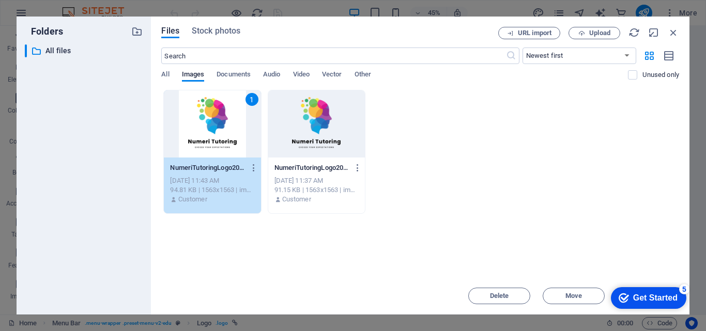
click at [209, 139] on div "1" at bounding box center [212, 123] width 97 height 67
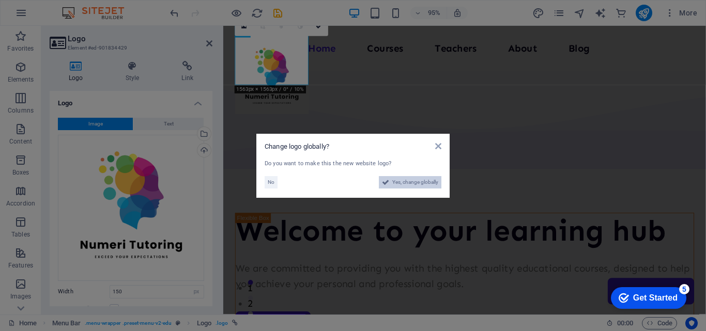
click at [405, 181] on span "Yes, change globally" at bounding box center [415, 182] width 46 height 12
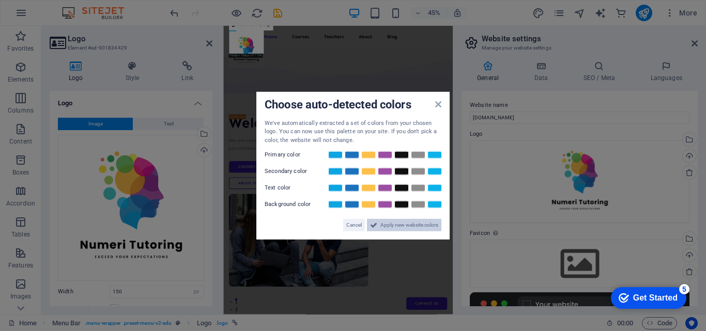
click at [406, 226] on span "Apply new website colors" at bounding box center [409, 225] width 58 height 12
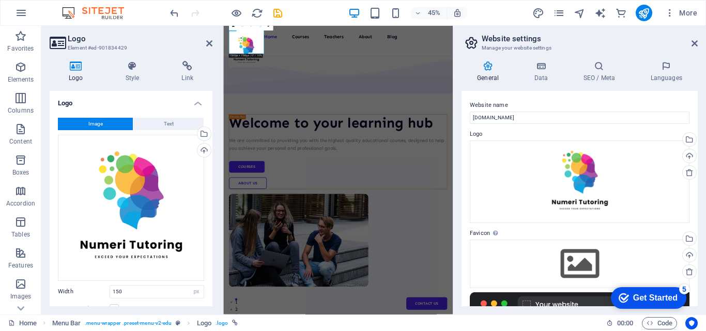
click at [494, 96] on div "Website name www.numeritutoring.co.za Logo Drag files here, click to choose fil…" at bounding box center [579, 198] width 236 height 215
click at [129, 68] on icon at bounding box center [132, 66] width 52 height 10
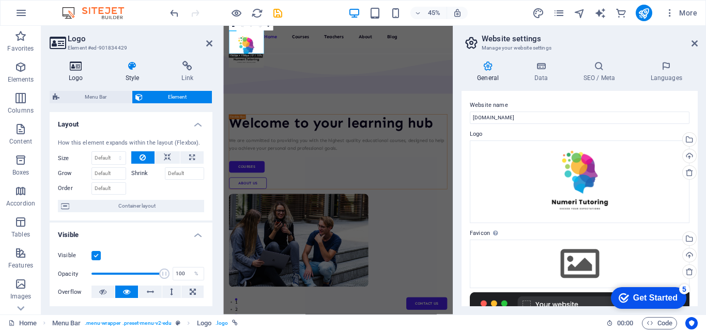
click at [75, 80] on h4 "Logo" at bounding box center [78, 72] width 57 height 22
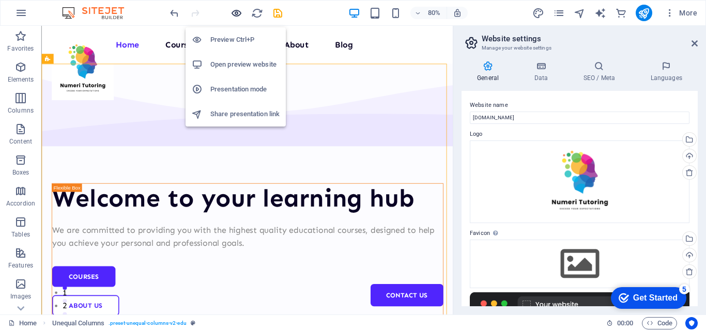
click at [240, 17] on icon "button" at bounding box center [236, 13] width 12 height 12
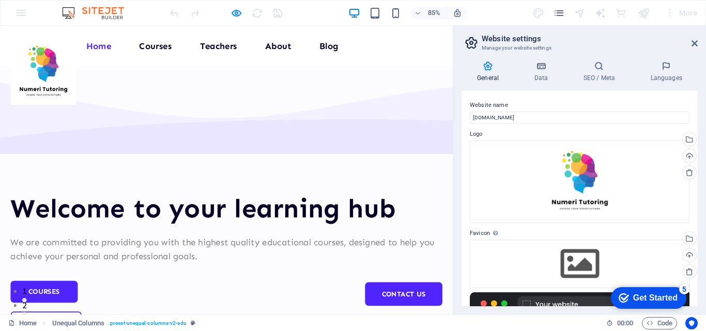
click at [55, 48] on img at bounding box center [50, 79] width 77 height 77
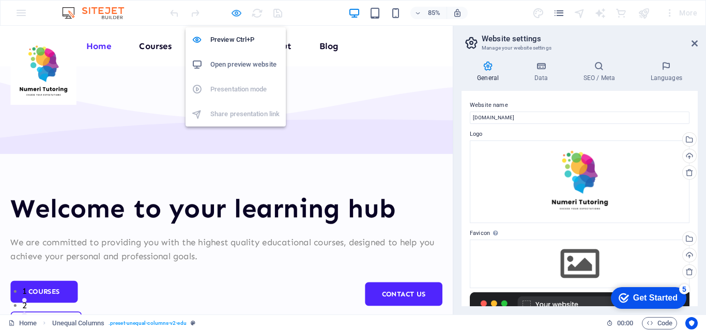
click at [237, 14] on icon "button" at bounding box center [236, 13] width 12 height 12
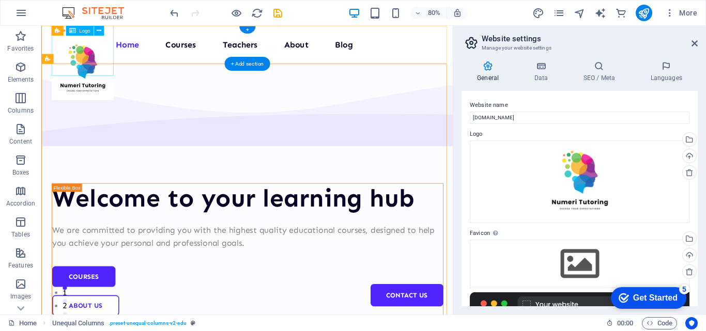
click at [99, 57] on div at bounding box center [92, 79] width 77 height 77
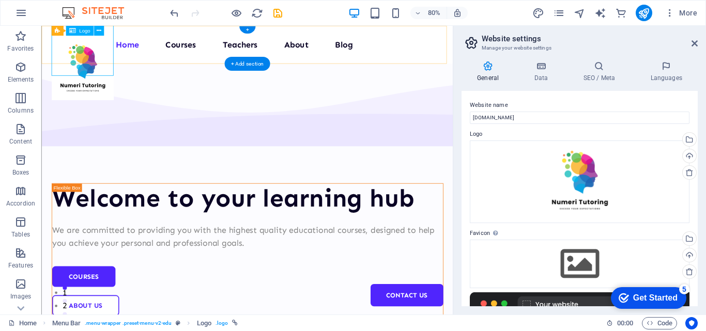
click at [120, 86] on div at bounding box center [92, 79] width 77 height 77
click at [231, 68] on div "Home Courses Teachers About Blog Contact Us" at bounding box center [298, 50] width 514 height 48
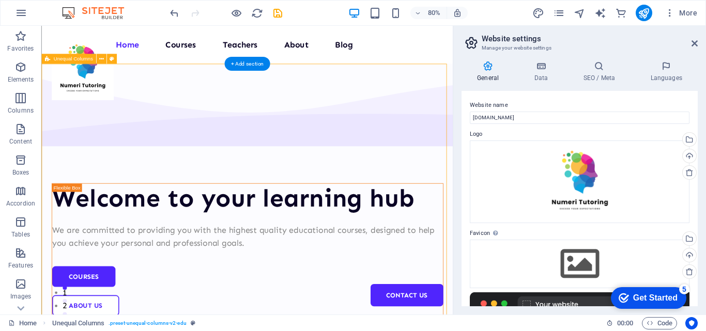
drag, startPoint x: 231, startPoint y: 73, endPoint x: 229, endPoint y: 98, distance: 24.9
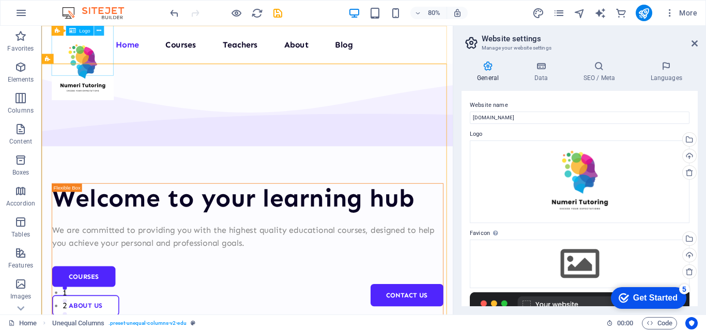
click at [97, 29] on icon at bounding box center [99, 30] width 5 height 9
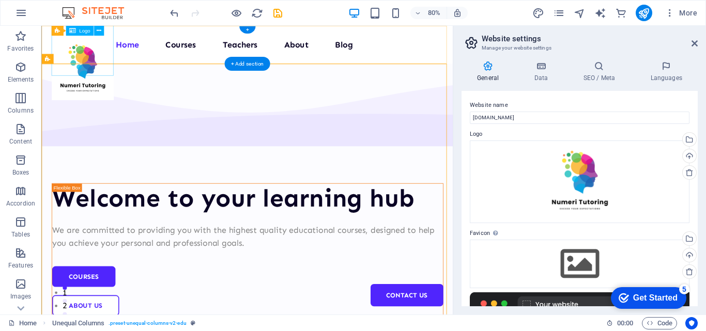
click at [99, 55] on div at bounding box center [92, 79] width 77 height 77
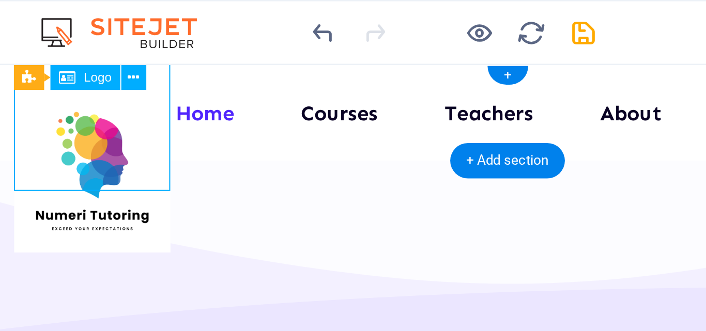
drag, startPoint x: 47, startPoint y: 88, endPoint x: 53, endPoint y: 119, distance: 31.0
click at [53, 119] on div at bounding box center [39, 119] width 77 height 77
drag, startPoint x: 37, startPoint y: 80, endPoint x: 40, endPoint y: 90, distance: 10.8
click at [40, 90] on div at bounding box center [39, 119] width 77 height 77
click at [40, 93] on div at bounding box center [39, 119] width 77 height 77
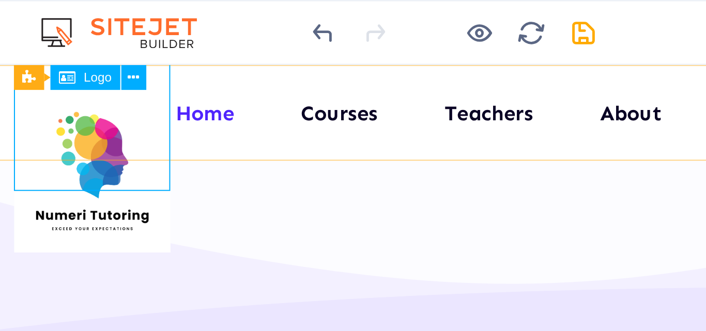
click at [82, 30] on span "Logo" at bounding box center [84, 30] width 11 height 5
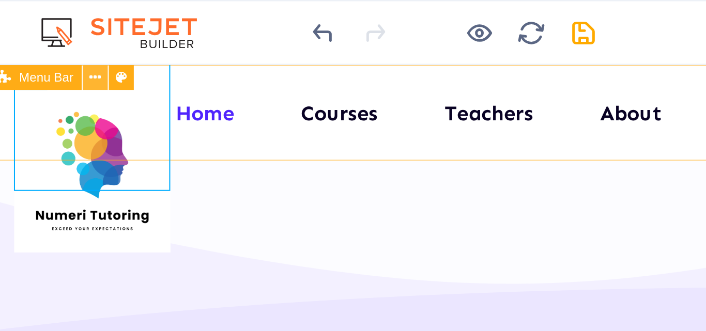
click at [81, 32] on icon at bounding box center [83, 30] width 5 height 9
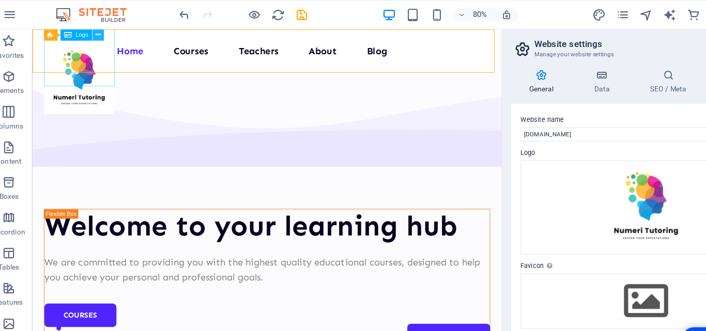
click at [96, 32] on button at bounding box center [98, 31] width 10 height 10
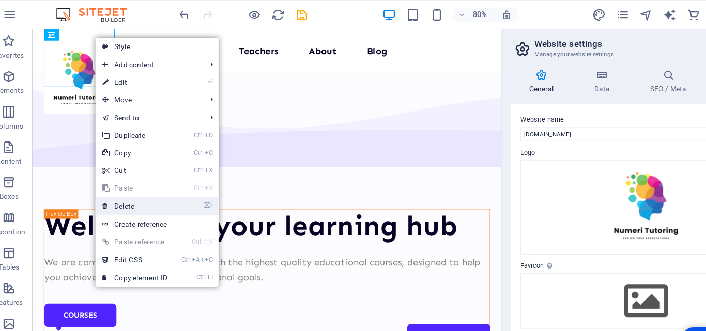
click at [137, 180] on link "⌦ Delete" at bounding box center [131, 180] width 69 height 15
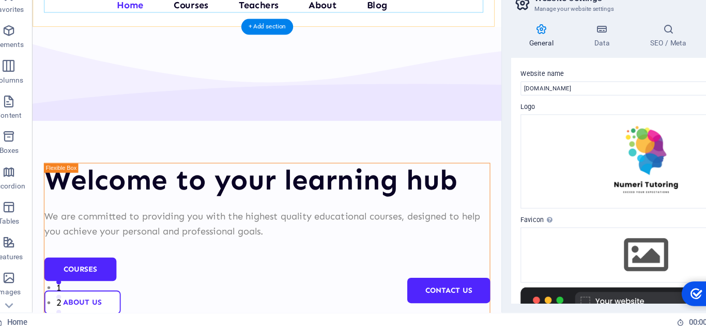
click at [202, 10] on nav "Home Courses Teachers About Blog Contact Us" at bounding box center [288, 7] width 489 height 17
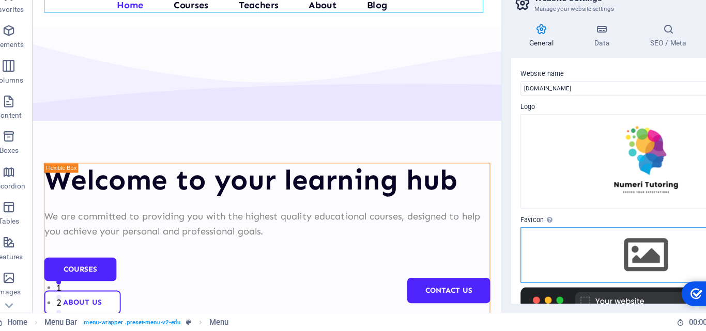
click at [573, 253] on div "Drag files here, click to choose files or select files from Files or our free s…" at bounding box center [580, 264] width 220 height 49
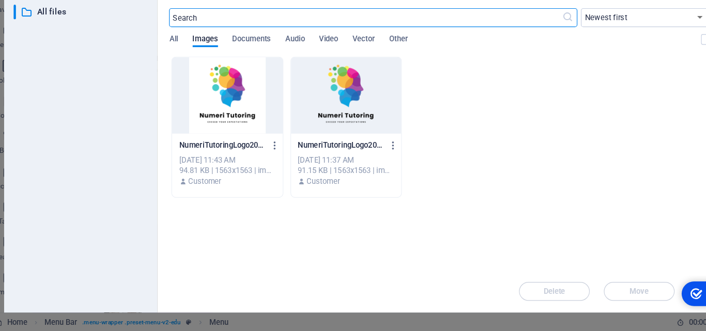
click at [231, 140] on div at bounding box center [212, 123] width 97 height 67
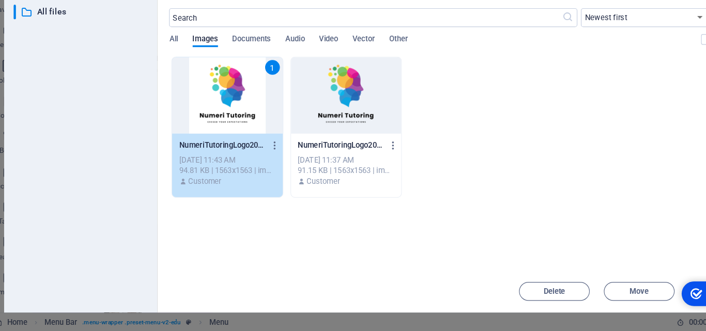
click at [231, 140] on div "1" at bounding box center [212, 123] width 97 height 67
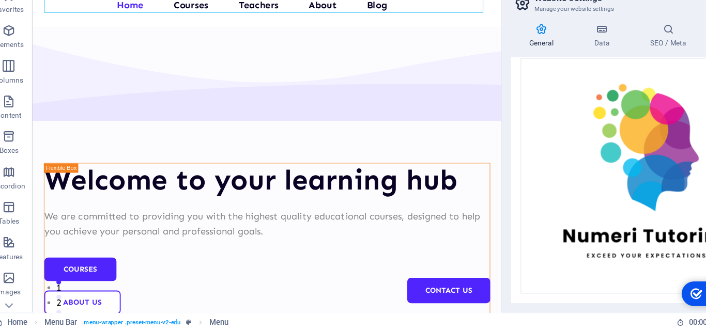
scroll to position [292, 0]
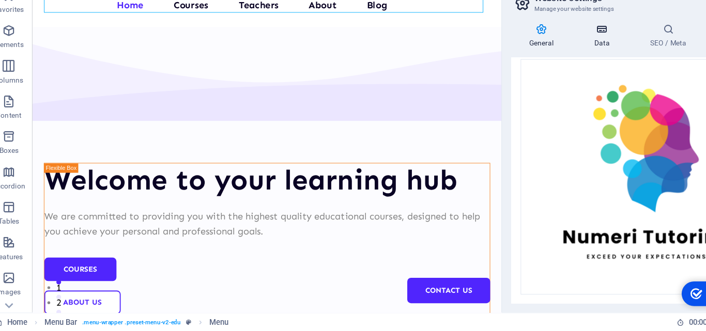
click at [541, 76] on h4 "Data" at bounding box center [542, 72] width 49 height 22
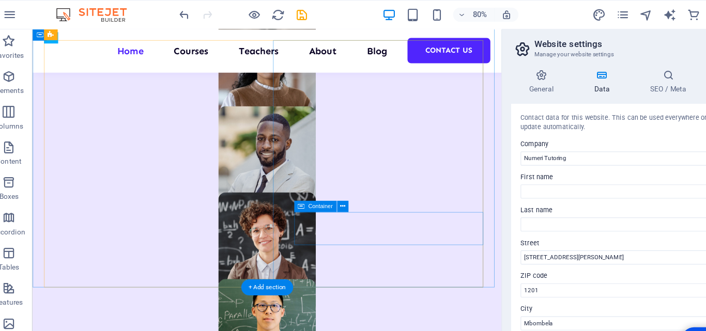
scroll to position [692, 0]
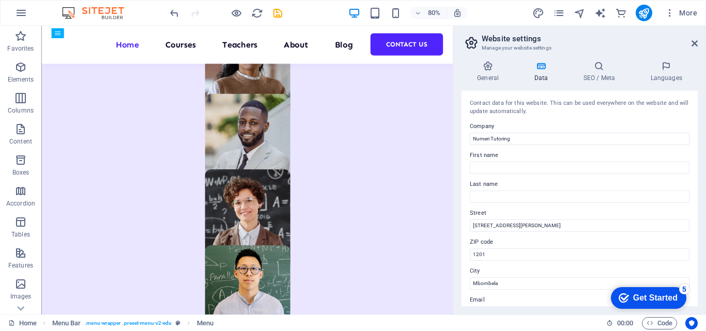
click at [689, 41] on h2 "Website settings" at bounding box center [589, 38] width 216 height 9
click at [695, 43] on icon at bounding box center [694, 43] width 6 height 8
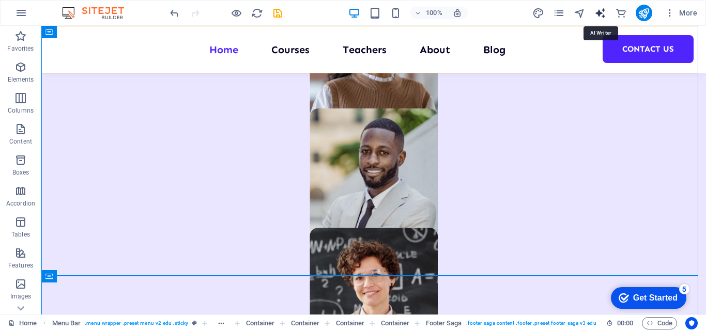
click at [602, 12] on icon "text_generator" at bounding box center [600, 13] width 12 height 12
select select "English"
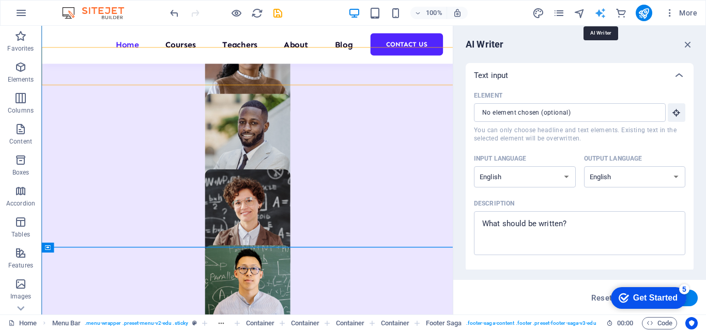
scroll to position [0, 0]
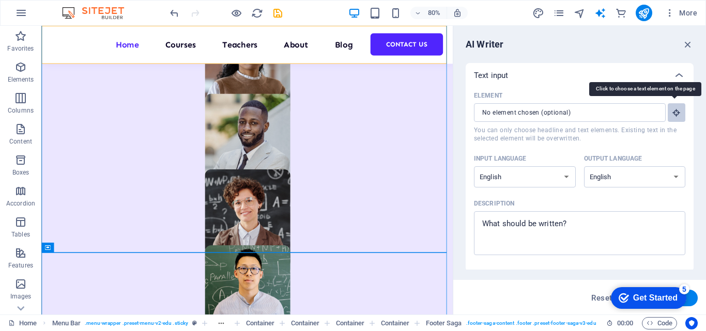
click at [667, 114] on button "Element ​ You can only choose headline and text elements. Existing text in the …" at bounding box center [676, 112] width 18 height 19
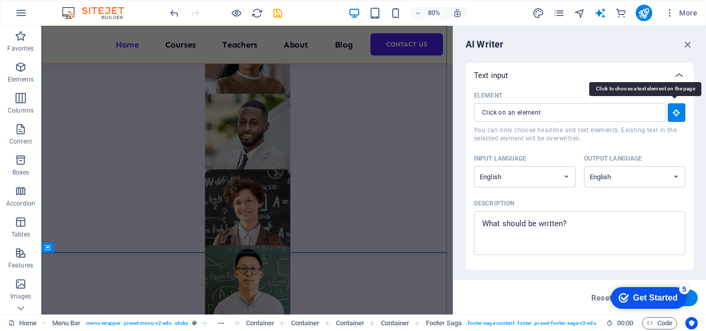
click at [667, 114] on button "Element ​ You can only choose headline and text elements. Existing text in the …" at bounding box center [676, 112] width 18 height 19
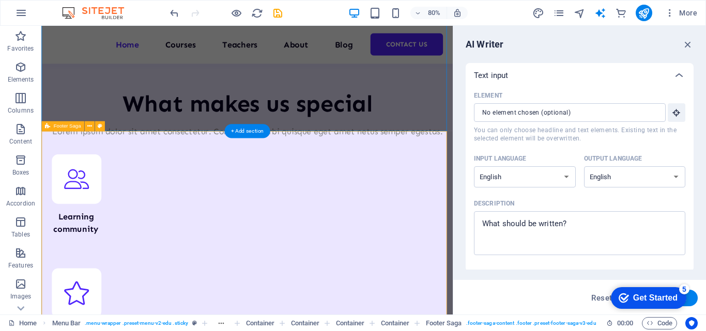
scroll to position [4248, 0]
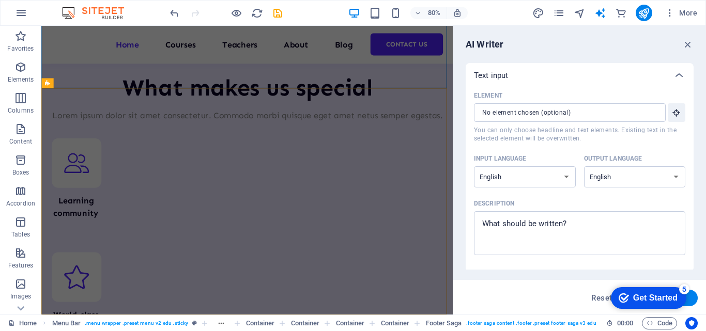
click at [684, 51] on div "AI Writer Text input Element ​ You can only choose headline and text elements. …" at bounding box center [579, 170] width 253 height 289
click at [689, 43] on icon "button" at bounding box center [687, 44] width 11 height 11
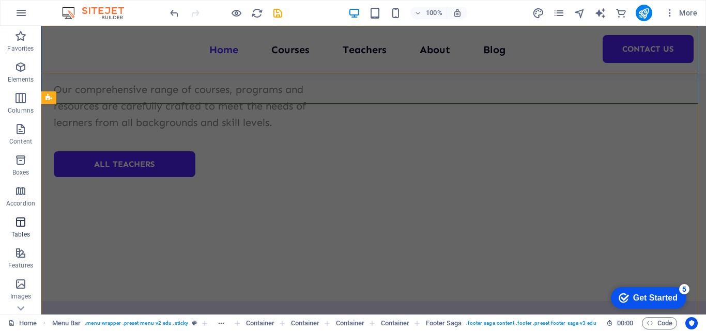
scroll to position [207, 0]
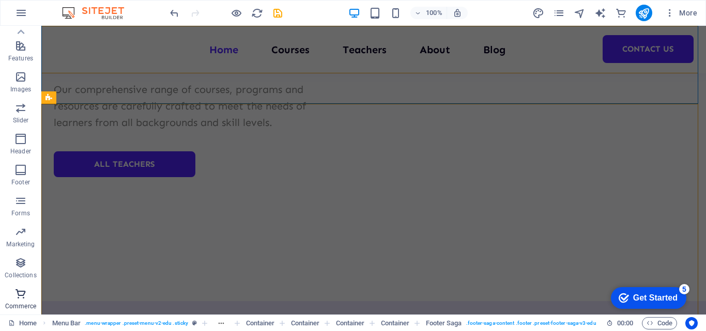
click at [23, 294] on icon "button" at bounding box center [20, 294] width 12 height 12
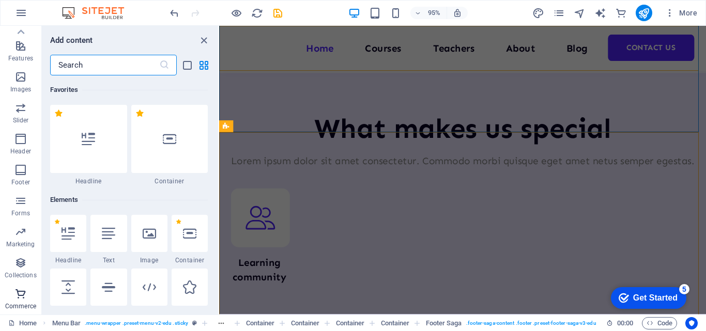
scroll to position [9954, 0]
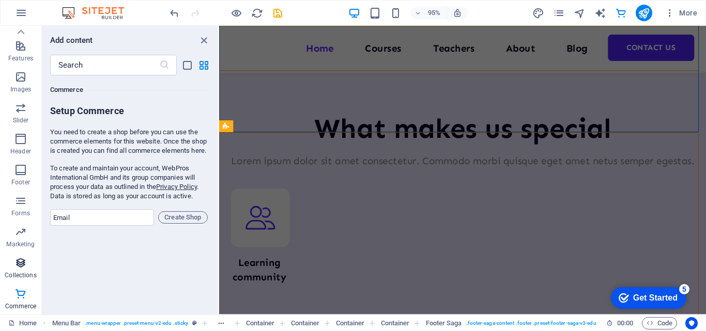
click at [22, 266] on icon "button" at bounding box center [20, 263] width 12 height 12
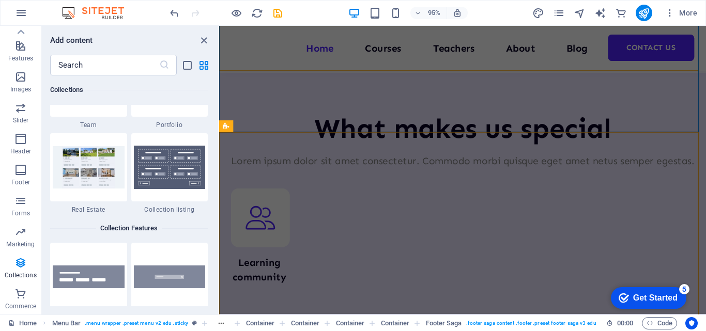
scroll to position [9706, 0]
click at [15, 204] on icon "button" at bounding box center [20, 201] width 12 height 12
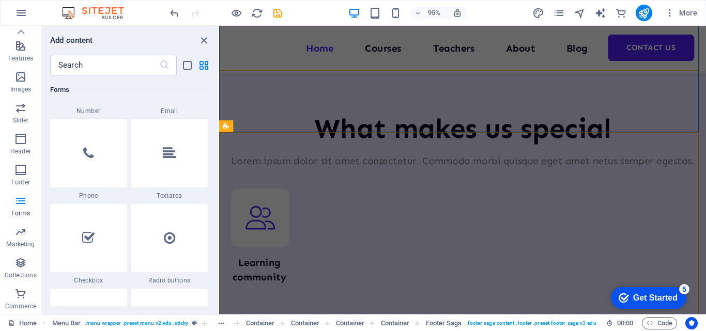
scroll to position [8198, 0]
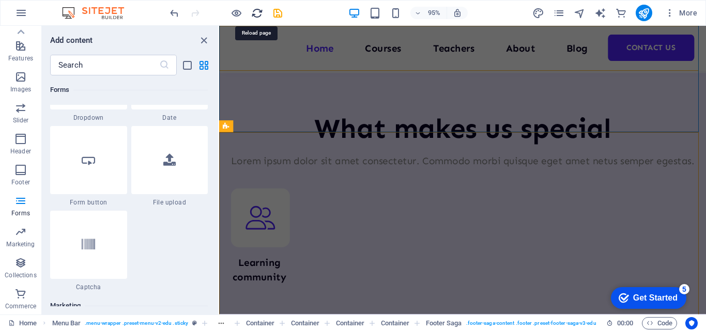
drag, startPoint x: 255, startPoint y: 12, endPoint x: 181, endPoint y: 29, distance: 75.8
click at [255, 12] on icon "reload" at bounding box center [257, 13] width 12 height 12
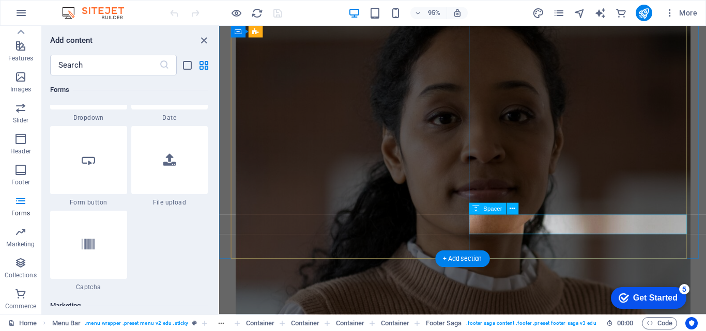
scroll to position [1021, 0]
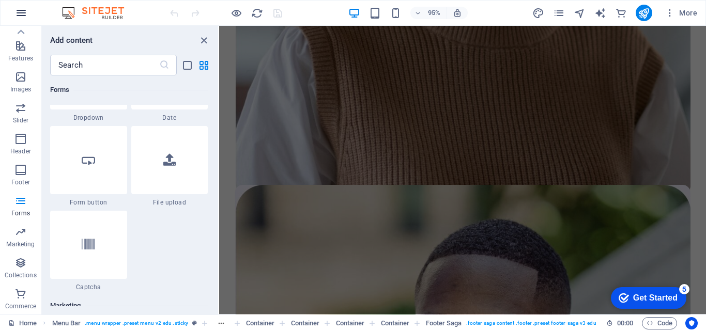
click at [21, 8] on icon "button" at bounding box center [21, 13] width 12 height 12
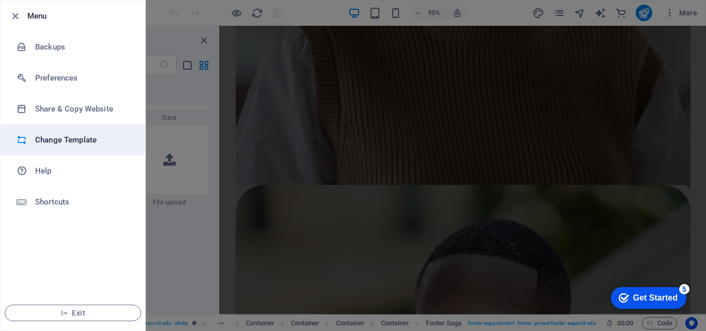
click at [80, 143] on h6 "Change Template" at bounding box center [83, 140] width 96 height 12
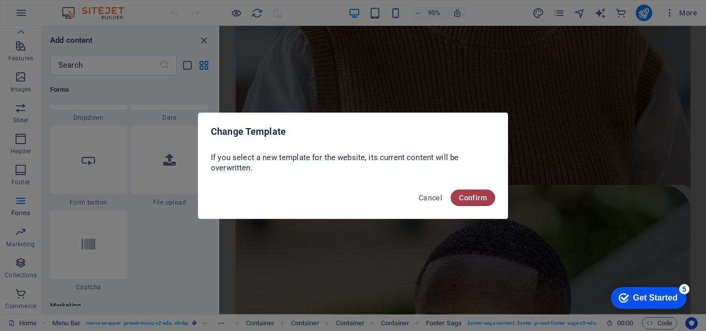
click at [462, 196] on span "Confirm" at bounding box center [473, 198] width 28 height 8
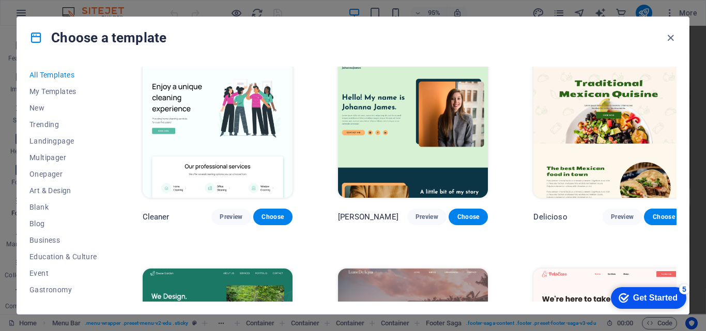
scroll to position [1688, 0]
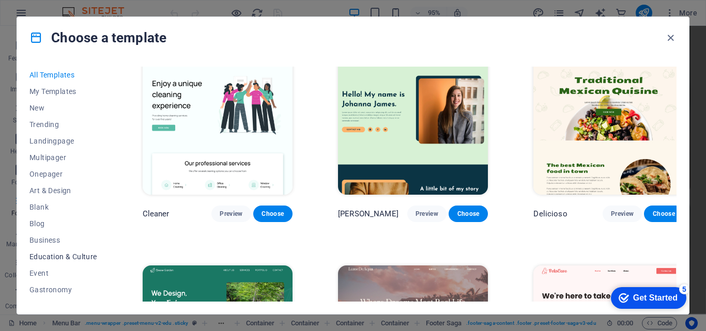
click at [76, 253] on span "Education & Culture" at bounding box center [63, 257] width 68 height 8
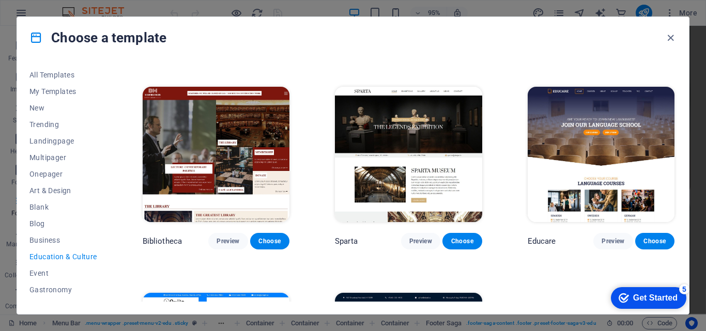
scroll to position [189, 0]
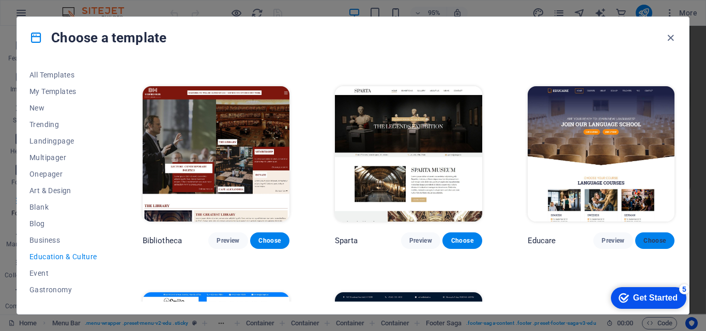
click at [653, 238] on span "Choose" at bounding box center [654, 241] width 23 height 8
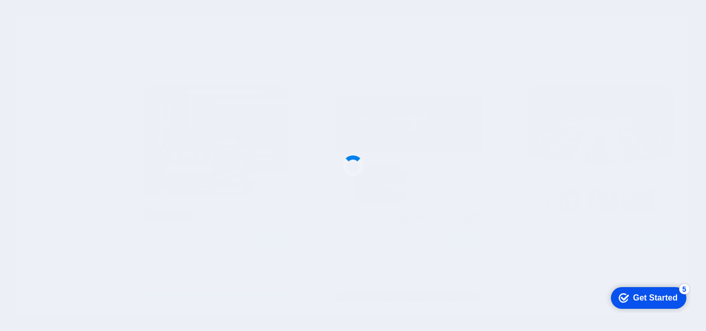
scroll to position [998, 0]
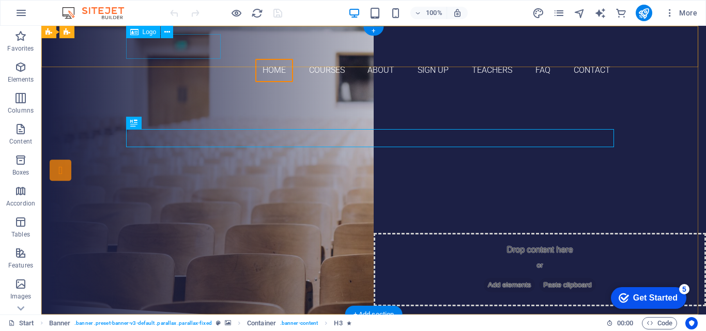
click at [193, 51] on div at bounding box center [374, 46] width 488 height 25
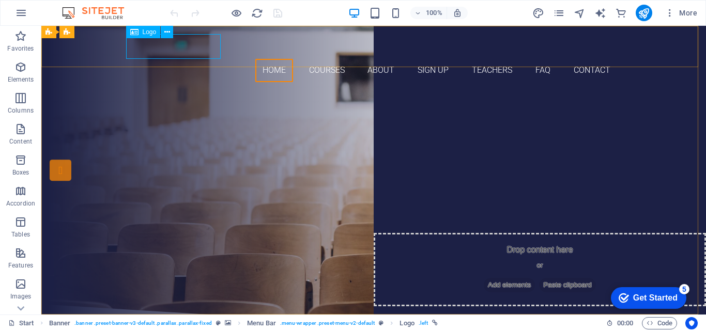
click at [152, 32] on span "Logo" at bounding box center [150, 32] width 14 height 6
click at [167, 32] on icon at bounding box center [167, 32] width 6 height 11
click at [167, 37] on icon at bounding box center [167, 32] width 6 height 11
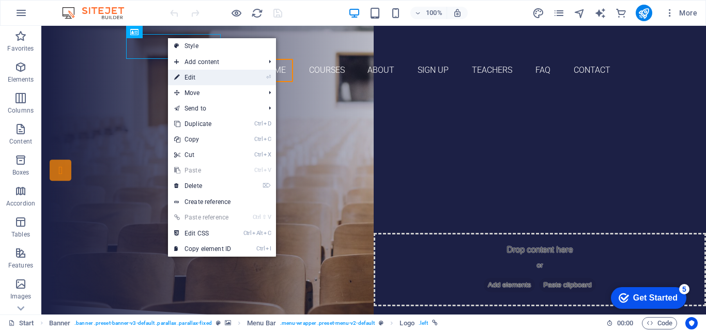
click at [186, 73] on link "⏎ Edit" at bounding box center [202, 77] width 69 height 15
select select "px"
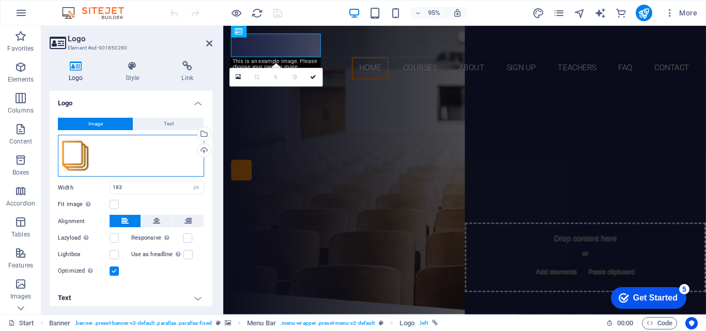
click at [142, 161] on div "Drag files here, click to choose files or select files from Files or our free s…" at bounding box center [131, 156] width 146 height 42
click at [142, 161] on body "Numeri Tutoring Start Favorites Elements Columns Content Boxes Accordion Tables…" at bounding box center [353, 165] width 706 height 331
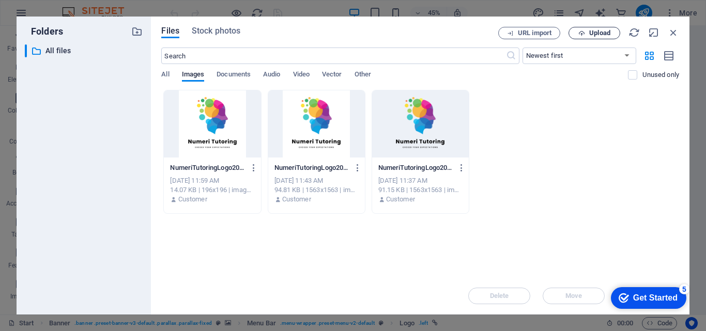
click at [599, 28] on button "Upload" at bounding box center [594, 33] width 52 height 12
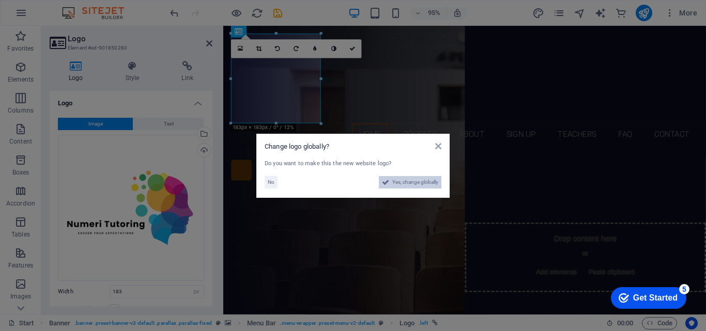
drag, startPoint x: 416, startPoint y: 178, endPoint x: 428, endPoint y: 337, distance: 160.0
click at [416, 178] on span "Yes, change globally" at bounding box center [415, 182] width 46 height 12
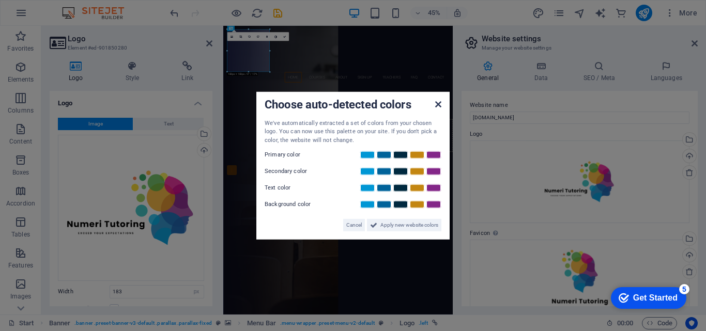
click at [440, 103] on icon at bounding box center [438, 104] width 6 height 8
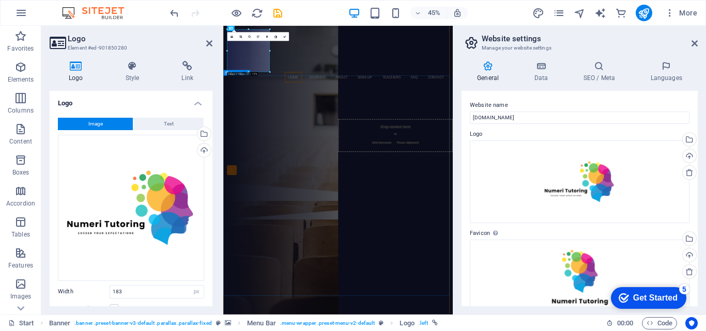
click at [410, 220] on div "Are you ready to learn new languages? Join our Language School Our Courses Sign…" at bounding box center [478, 267] width 510 height 214
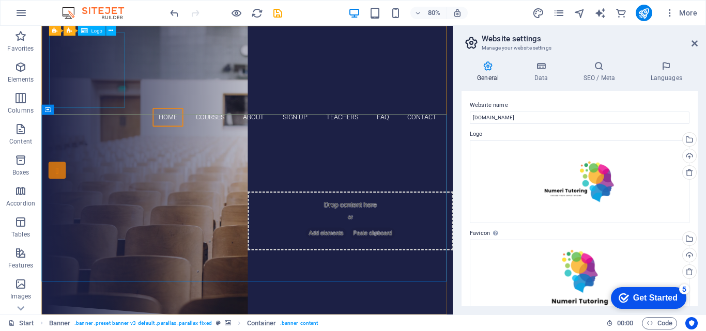
click at [99, 32] on span "Logo" at bounding box center [96, 30] width 11 height 5
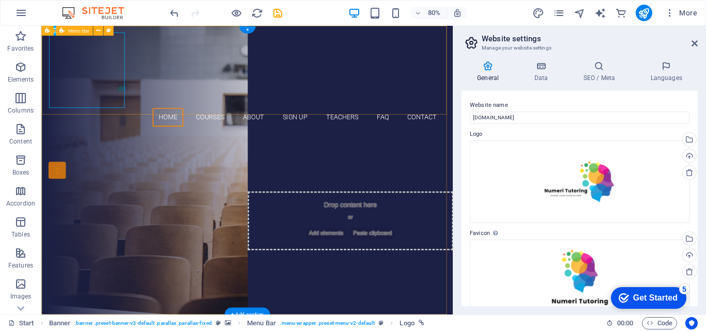
click at [195, 43] on div "Home Courses About Sign up Teachers FAQ Contact" at bounding box center [298, 93] width 514 height 134
click at [334, 55] on div "Home Courses About Sign up Teachers FAQ Contact" at bounding box center [298, 93] width 514 height 134
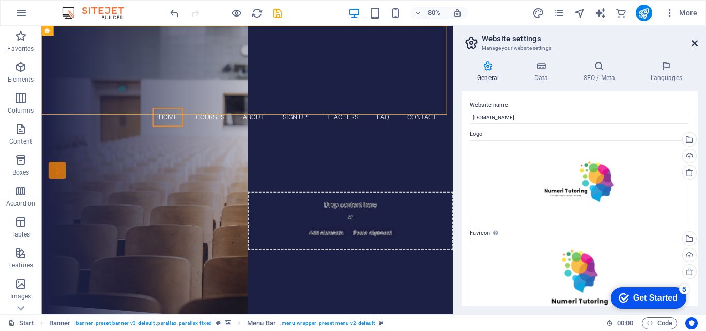
click at [691, 48] on link at bounding box center [694, 43] width 6 height 9
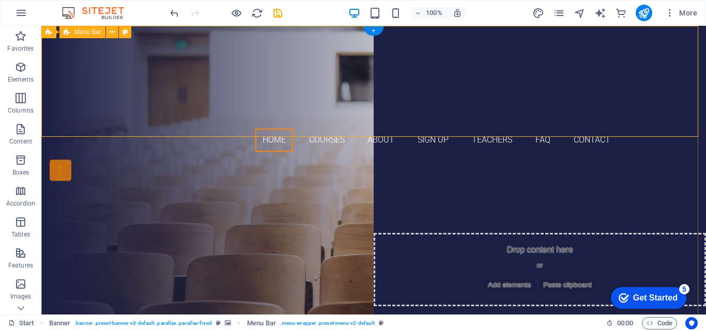
click at [305, 50] on div "Home Courses About Sign up Teachers FAQ Contact" at bounding box center [373, 93] width 664 height 134
click at [122, 32] on icon at bounding box center [125, 32] width 6 height 11
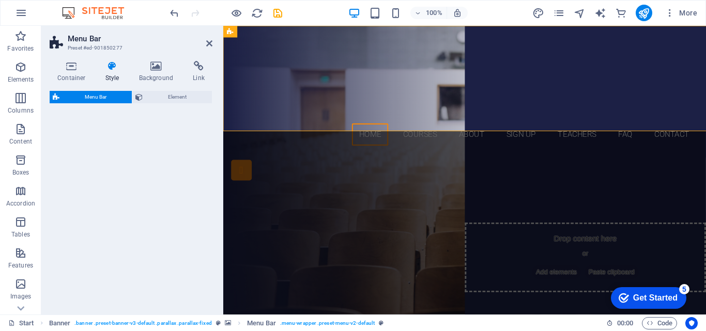
select select "rem"
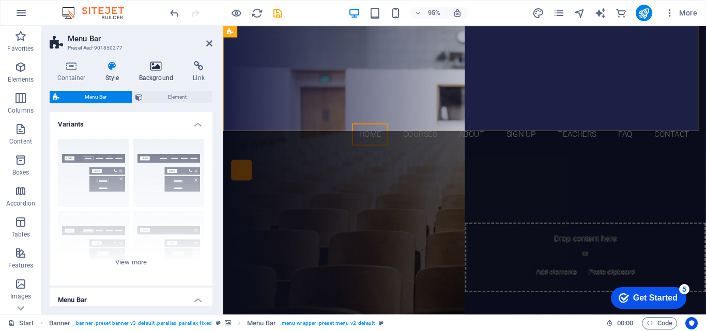
click at [150, 71] on h4 "Background" at bounding box center [158, 72] width 54 height 22
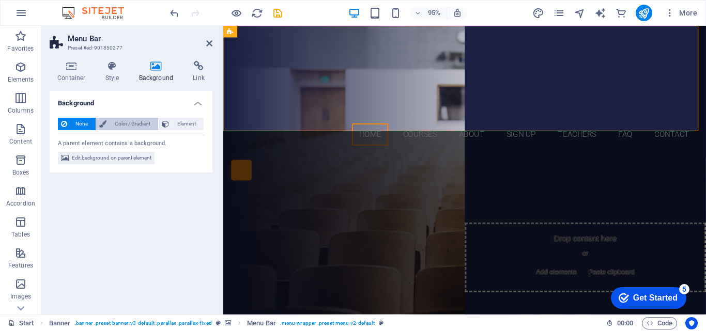
click at [127, 124] on span "Color / Gradient" at bounding box center [132, 124] width 45 height 12
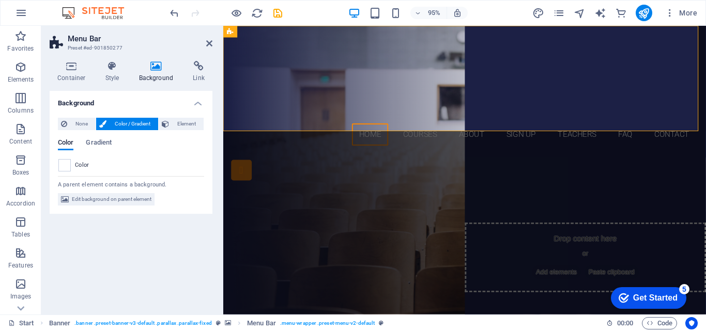
click at [71, 164] on div "Color" at bounding box center [130, 165] width 145 height 12
click at [66, 164] on span at bounding box center [64, 165] width 11 height 11
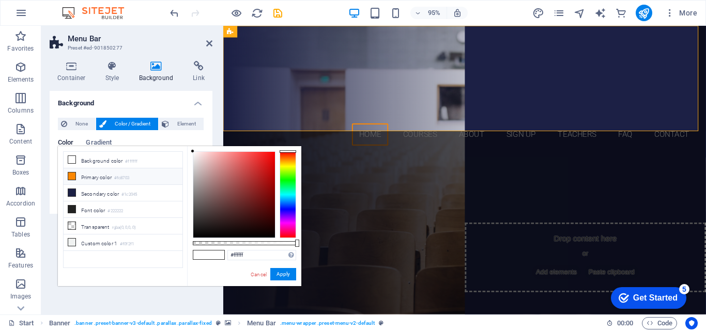
click at [75, 177] on span at bounding box center [72, 176] width 8 height 8
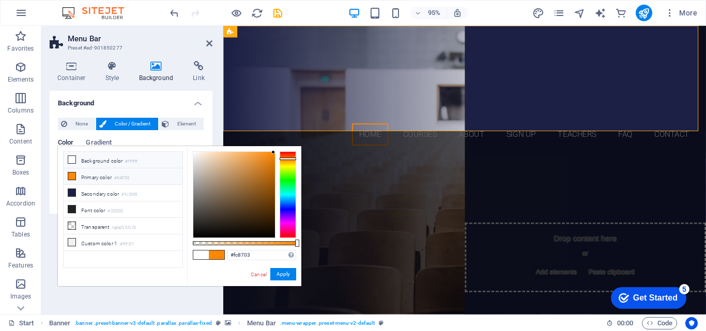
click at [100, 161] on li "Background color #ffffff" at bounding box center [123, 160] width 119 height 17
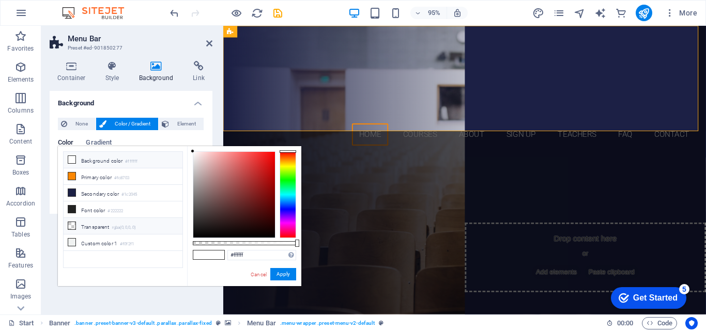
click at [92, 225] on li "Transparent rgba(0,0,0,.0)" at bounding box center [123, 226] width 119 height 17
type input "rgba(0, 0, 0, 0)"
click at [361, 60] on icon at bounding box center [360, 61] width 5 height 10
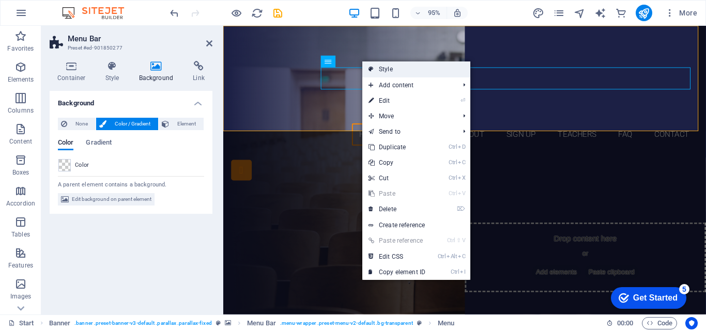
click at [390, 74] on link "Style" at bounding box center [416, 68] width 108 height 15
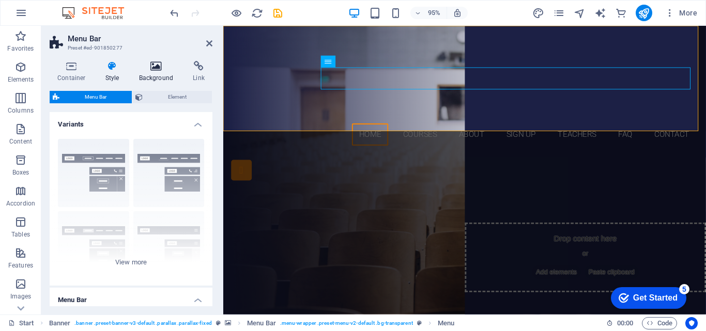
click at [163, 66] on icon at bounding box center [156, 66] width 50 height 10
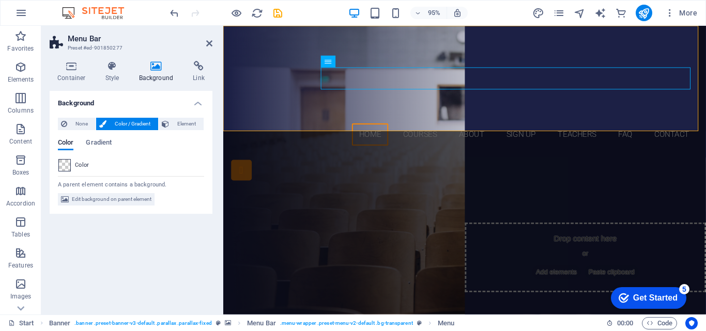
click at [64, 166] on span at bounding box center [64, 165] width 11 height 11
click at [73, 166] on div "Color" at bounding box center [130, 165] width 145 height 12
click at [376, 129] on nav "Home Courses About Sign up Teachers FAQ Contact" at bounding box center [477, 140] width 488 height 23
click at [374, 129] on nav "Home Courses About Sign up Teachers FAQ Contact" at bounding box center [477, 140] width 488 height 23
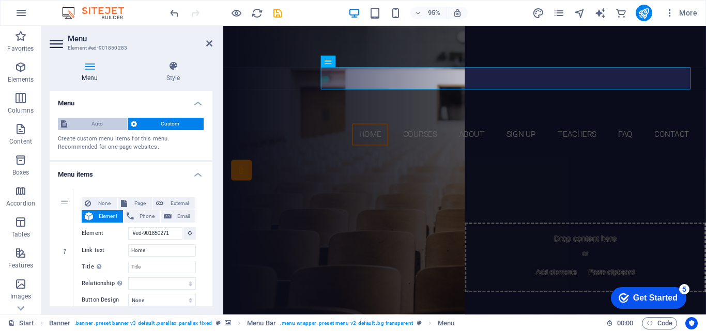
click at [87, 124] on span "Auto" at bounding box center [97, 124] width 54 height 12
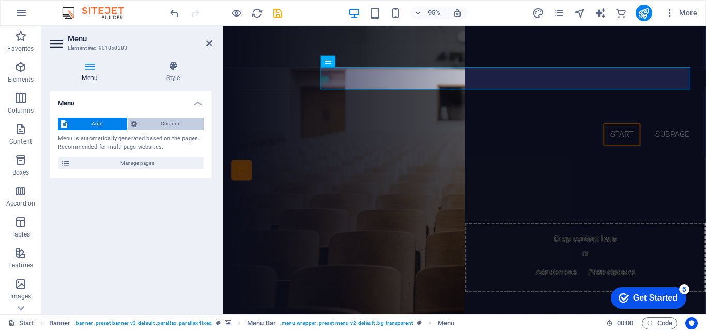
click at [171, 126] on span "Custom" at bounding box center [170, 124] width 61 height 12
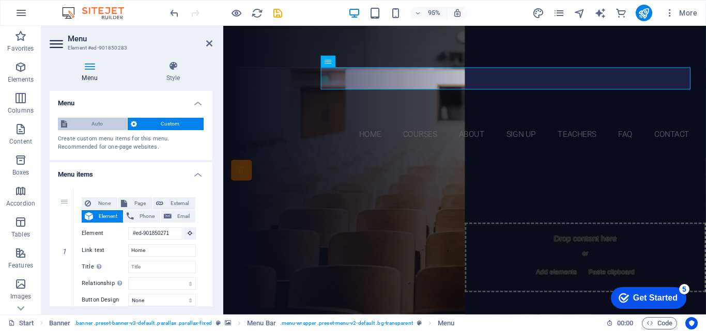
click at [115, 126] on span "Auto" at bounding box center [97, 124] width 54 height 12
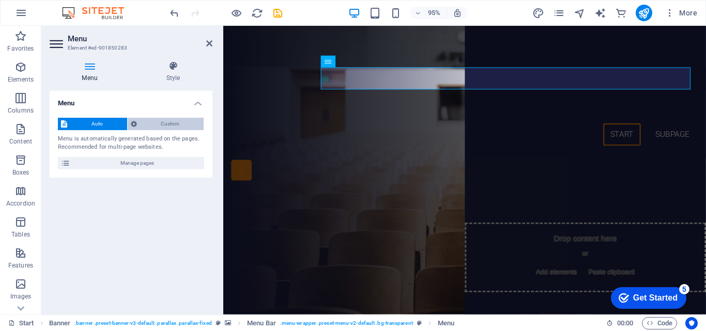
click at [183, 123] on span "Custom" at bounding box center [170, 124] width 61 height 12
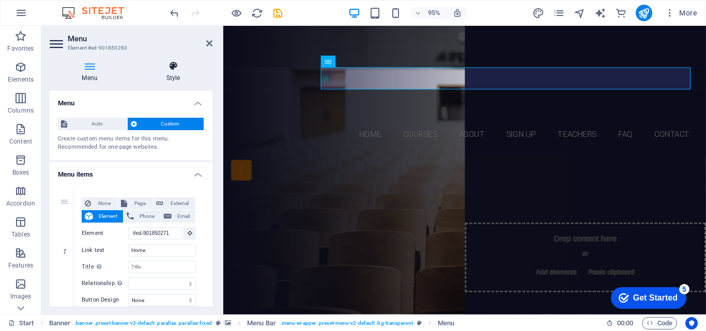
click at [172, 70] on icon at bounding box center [173, 66] width 79 height 10
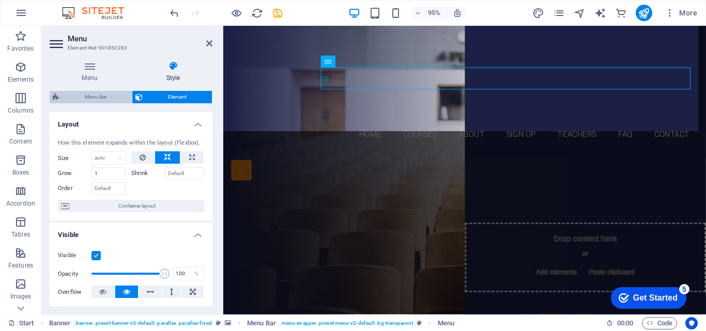
click at [107, 98] on span "Menu Bar" at bounding box center [95, 97] width 66 height 12
select select "rem"
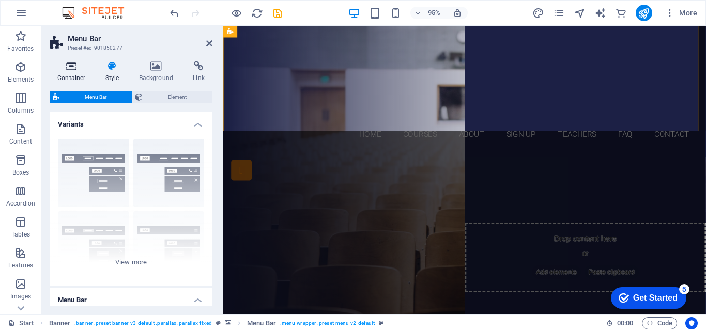
click at [82, 70] on icon at bounding box center [72, 66] width 44 height 10
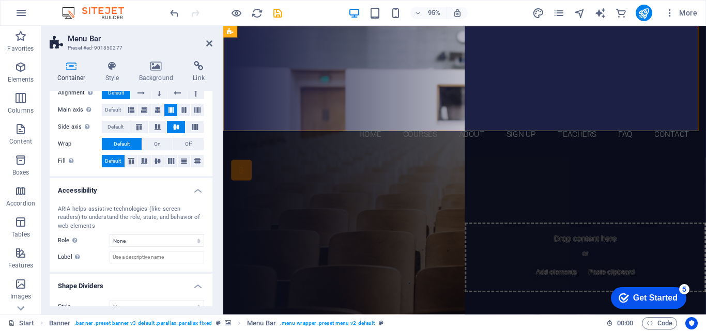
scroll to position [185, 0]
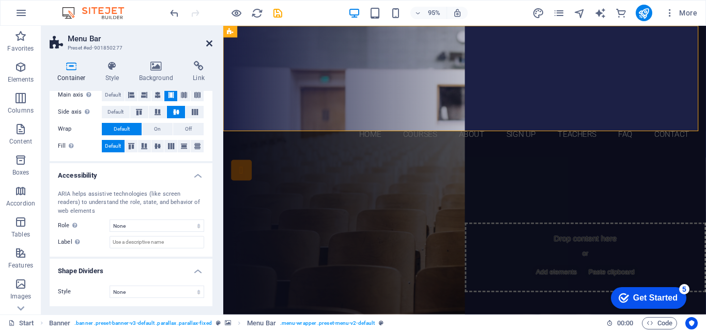
click at [206, 42] on icon at bounding box center [209, 43] width 6 height 8
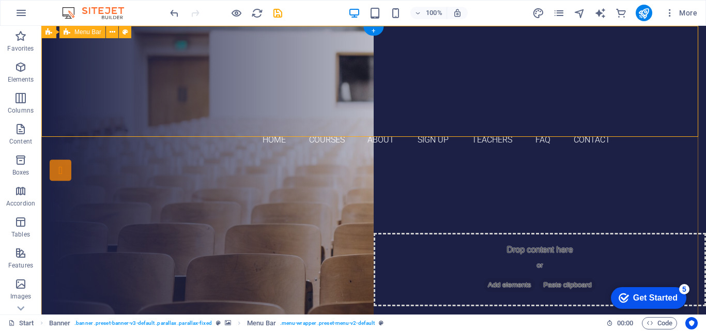
click at [278, 116] on div "Home Courses About Sign up Teachers FAQ Contact" at bounding box center [373, 93] width 664 height 134
click at [127, 32] on icon at bounding box center [125, 32] width 6 height 11
select select "rem"
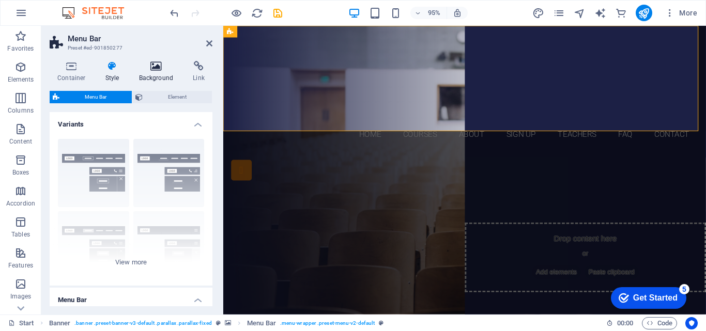
click at [153, 71] on icon at bounding box center [156, 66] width 50 height 10
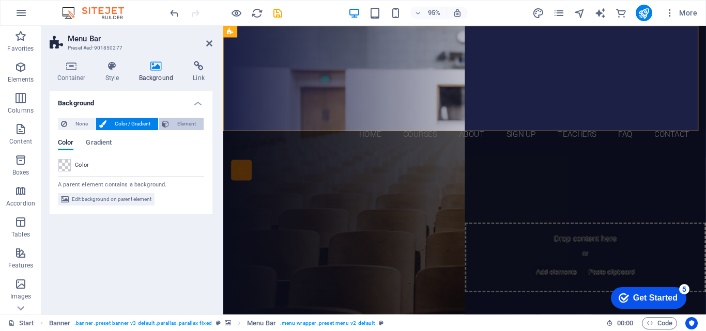
click at [179, 123] on span "Element" at bounding box center [186, 124] width 28 height 12
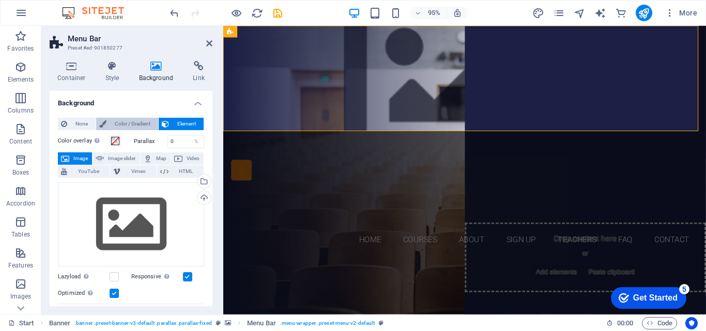
click at [137, 126] on span "Color / Gradient" at bounding box center [132, 124] width 45 height 12
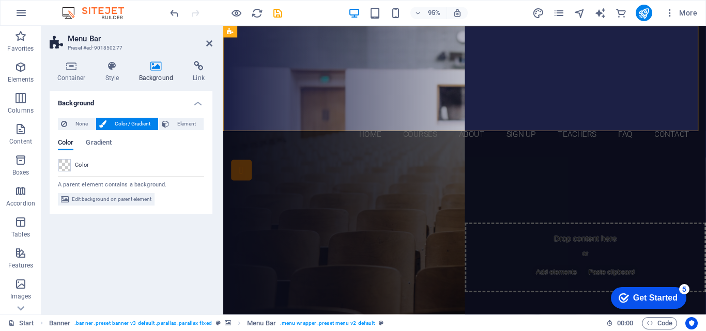
click at [83, 162] on span "Color" at bounding box center [82, 165] width 14 height 8
click at [66, 163] on span at bounding box center [64, 165] width 11 height 11
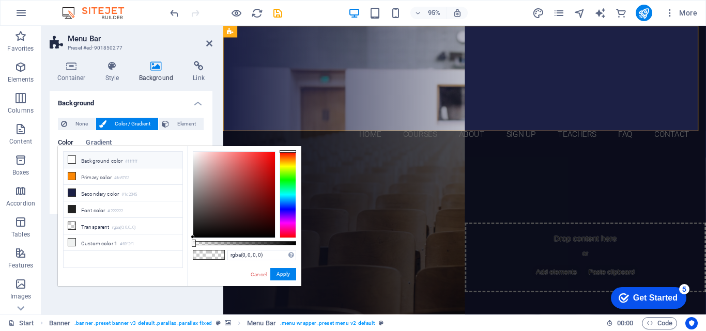
click at [73, 159] on icon at bounding box center [71, 159] width 7 height 7
type input "#ffffff"
click at [183, 234] on div "less Background color #ffffff Primary color #fc8703 Secondary color #1c2045 Fon…" at bounding box center [179, 216] width 243 height 140
click at [178, 126] on span "Element" at bounding box center [186, 124] width 28 height 12
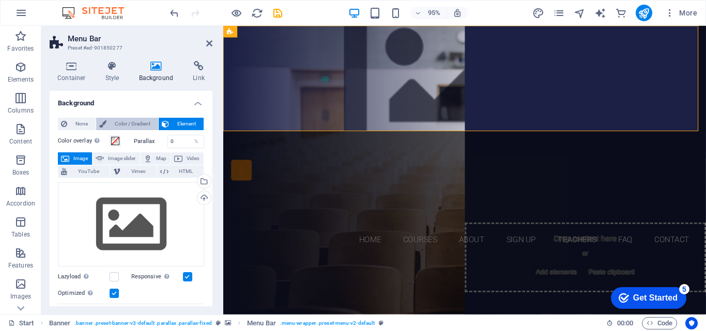
click at [143, 123] on span "Color / Gradient" at bounding box center [132, 124] width 45 height 12
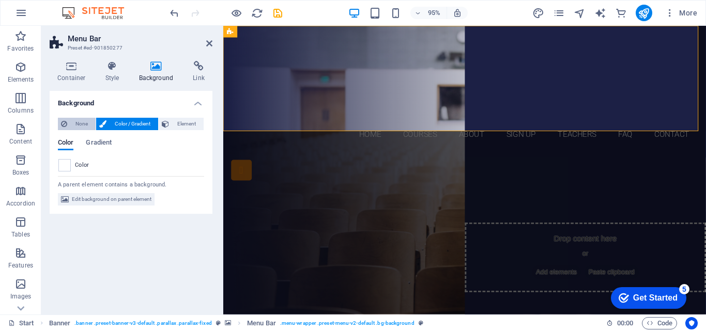
click at [82, 124] on span "None" at bounding box center [81, 124] width 22 height 12
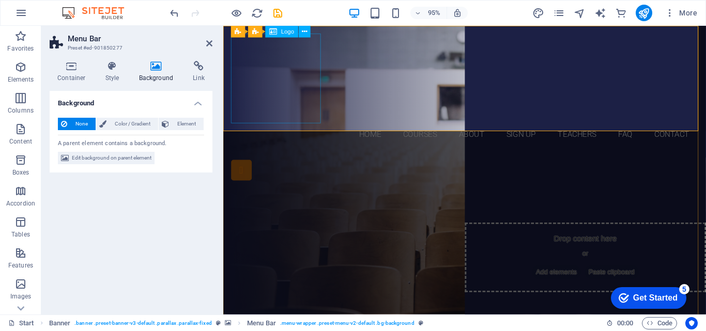
click at [301, 95] on div at bounding box center [477, 81] width 488 height 95
click at [284, 30] on span "Logo" at bounding box center [287, 32] width 13 height 6
click at [302, 34] on icon at bounding box center [304, 31] width 5 height 10
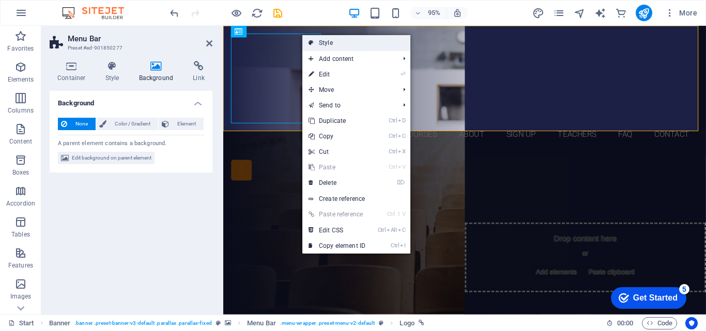
click at [324, 42] on link "Style" at bounding box center [356, 42] width 108 height 15
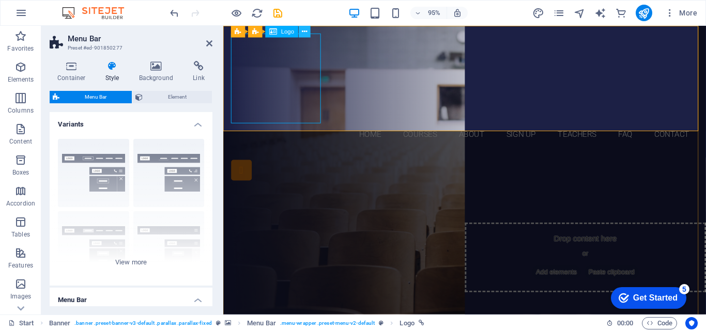
click at [305, 33] on icon at bounding box center [304, 31] width 5 height 10
click at [269, 104] on div at bounding box center [477, 81] width 488 height 95
click at [206, 43] on icon at bounding box center [209, 43] width 6 height 8
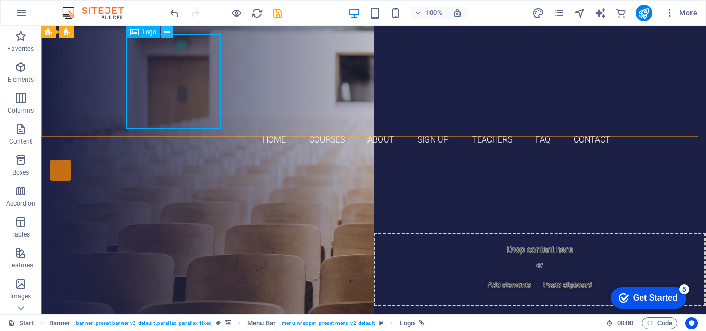
click at [169, 32] on icon at bounding box center [167, 32] width 6 height 11
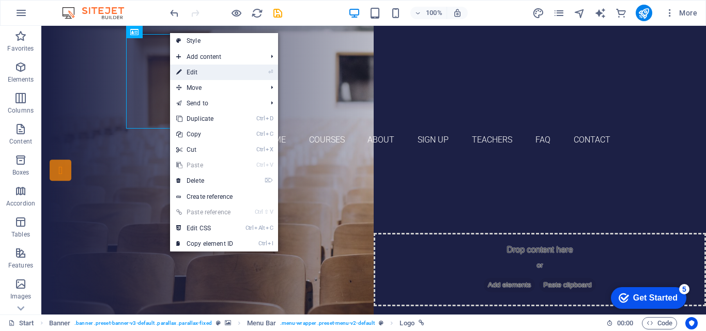
click at [207, 72] on link "⏎ Edit" at bounding box center [204, 72] width 69 height 15
select select "px"
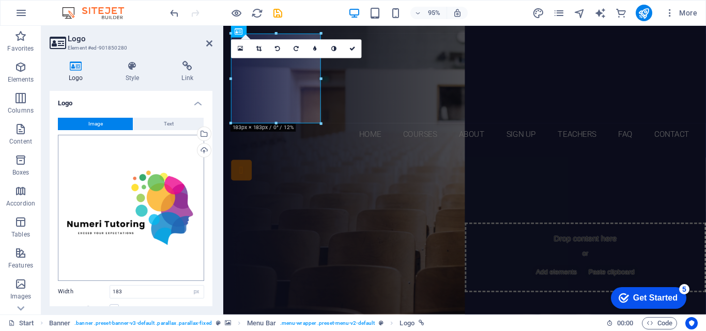
scroll to position [74, 0]
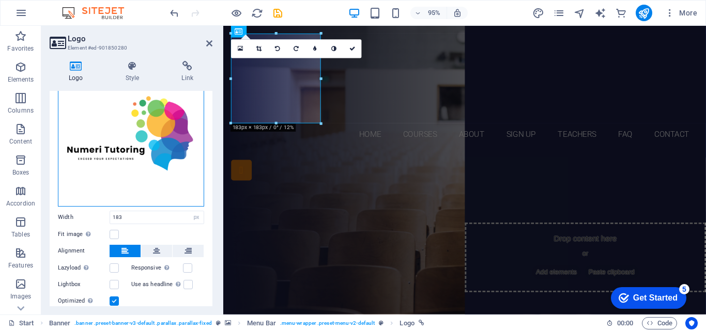
click at [142, 125] on div "Drag files here, click to choose files or select files from Files or our free s…" at bounding box center [131, 133] width 146 height 146
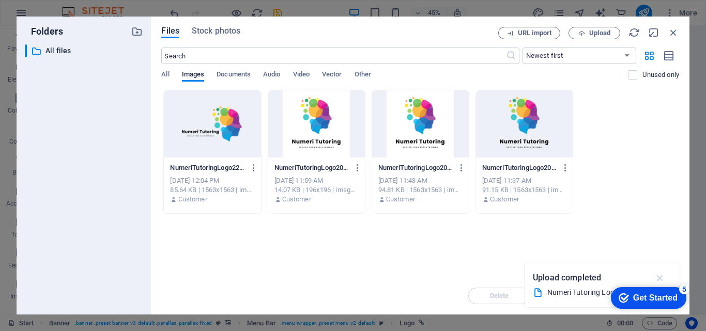
click at [659, 275] on icon "button" at bounding box center [660, 277] width 12 height 11
click at [592, 32] on span "Upload" at bounding box center [599, 33] width 21 height 6
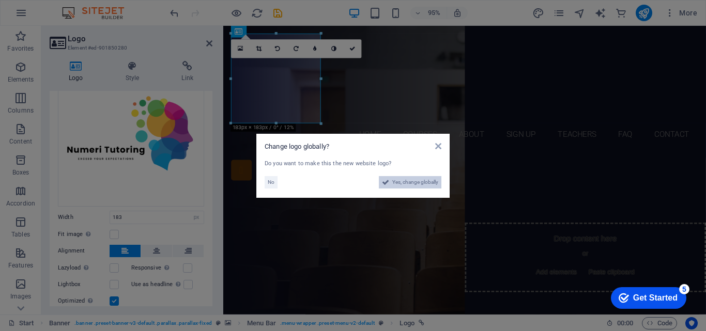
click at [404, 182] on span "Yes, change globally" at bounding box center [415, 182] width 46 height 12
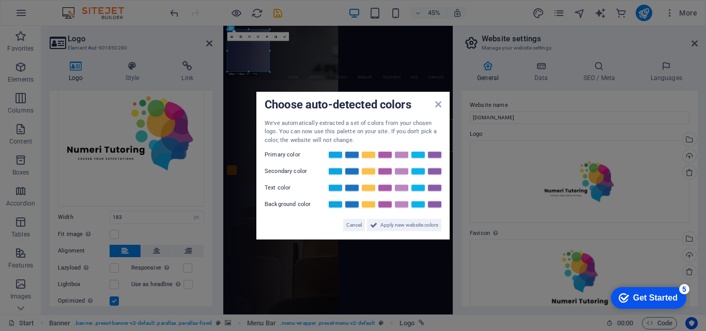
click at [433, 105] on div "Choose auto-detected colors" at bounding box center [352, 105] width 177 height 11
click at [346, 221] on span "Cancel" at bounding box center [353, 225] width 15 height 12
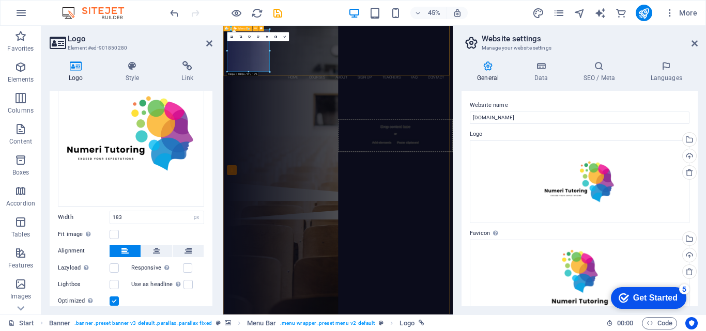
click at [550, 110] on div "Home Courses About Sign up Teachers FAQ Contact" at bounding box center [478, 93] width 510 height 134
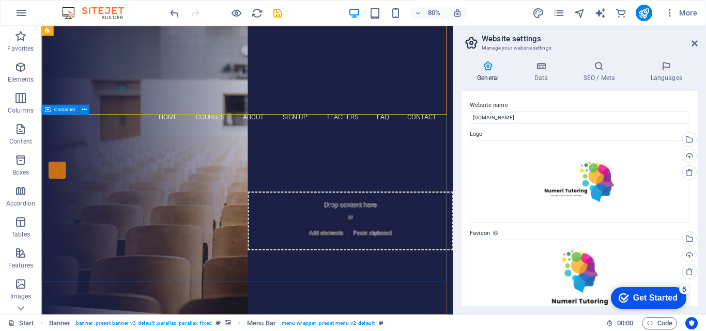
click at [418, 160] on div "Are you ready to learn new languages? Join our Language School Our Courses Sign…" at bounding box center [298, 267] width 514 height 214
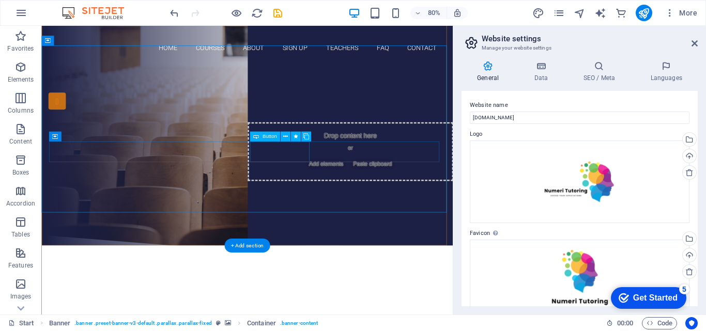
scroll to position [0, 0]
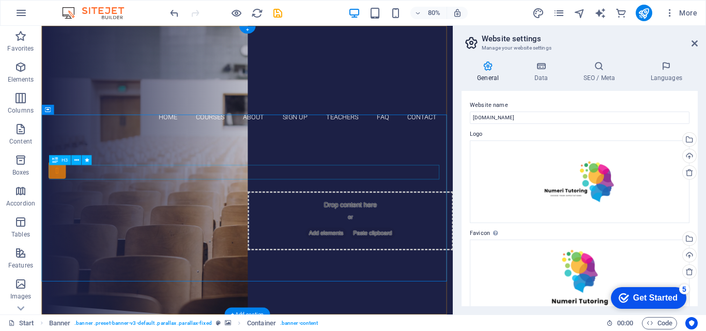
click at [363, 210] on div "Are you ready to learn new languages?" at bounding box center [299, 219] width 488 height 18
click at [420, 210] on div "Are you ready to learn new languages?" at bounding box center [299, 219] width 488 height 18
click at [435, 210] on div "Are you ready to learn new languages?" at bounding box center [299, 219] width 488 height 18
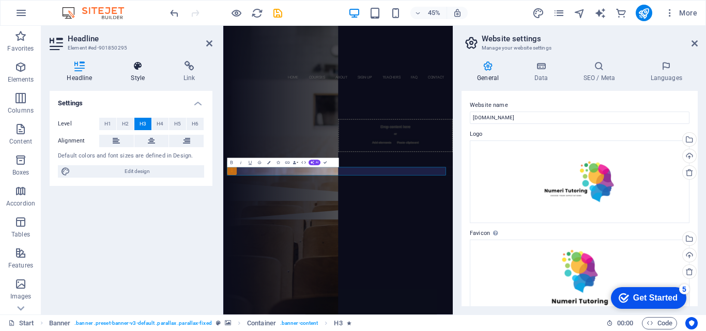
click at [131, 69] on icon at bounding box center [138, 66] width 49 height 10
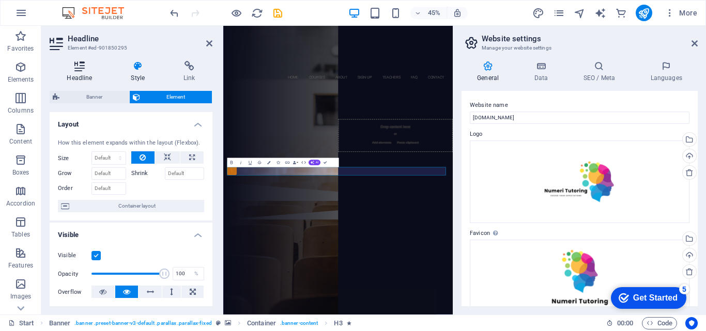
click at [73, 72] on h4 "Headline" at bounding box center [82, 72] width 64 height 22
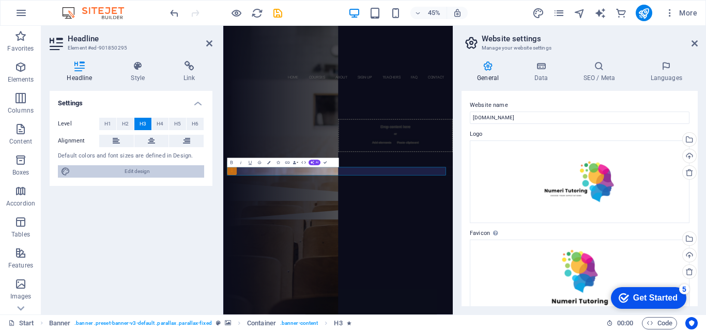
click at [170, 168] on span "Edit design" at bounding box center [137, 171] width 128 height 12
select select "px"
select select "300"
select select "px"
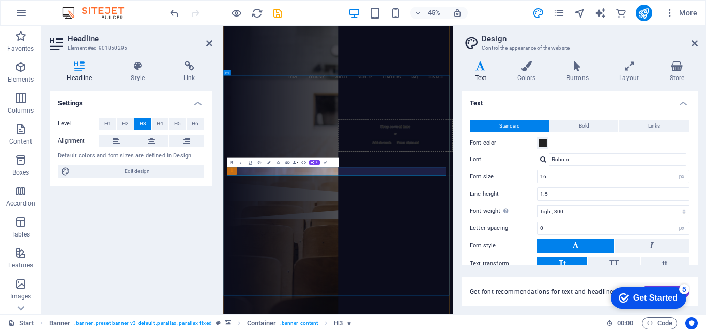
click at [650, 228] on h3 "Are you ready to learn new languages?" at bounding box center [478, 219] width 488 height 18
click at [519, 331] on div "Are you ready to learn? Join our Language School Our Courses Sign up now" at bounding box center [478, 267] width 510 height 214
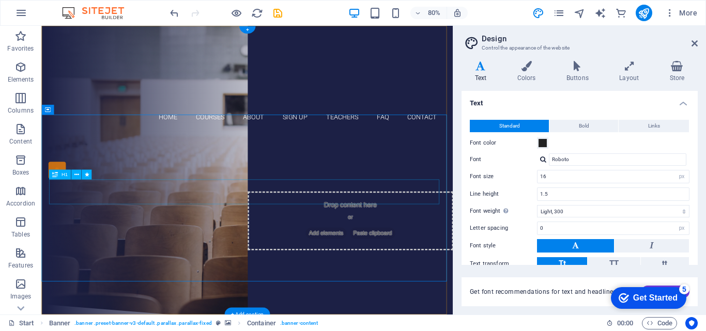
click at [393, 231] on div "Join our Language School" at bounding box center [299, 243] width 488 height 31
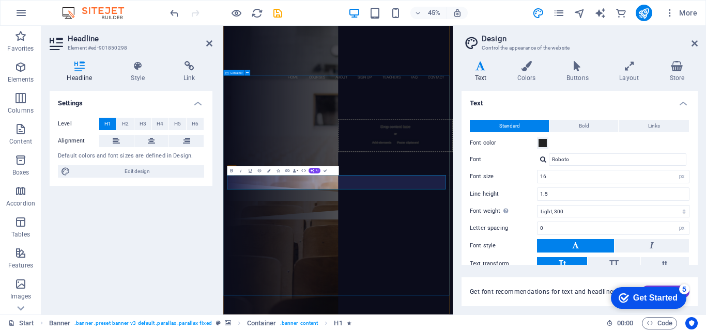
click at [607, 331] on div "Are you ready to learn? JOIN NUMERI TUTORING TODAY Our Courses Sign up now" at bounding box center [478, 267] width 510 height 214
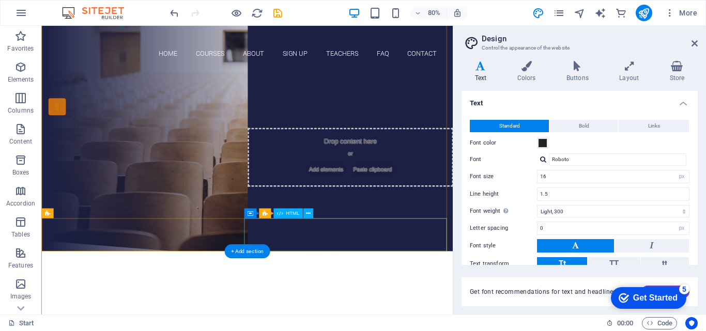
scroll to position [79, 0]
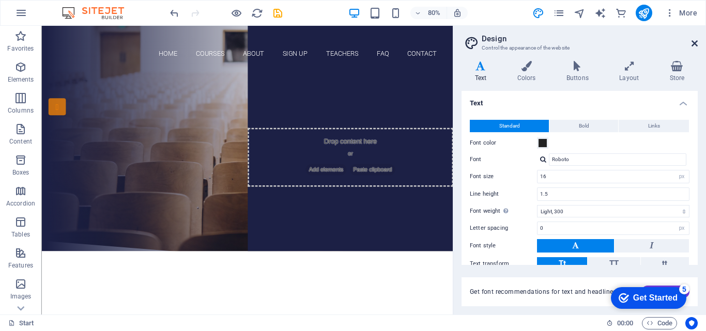
click at [694, 42] on icon at bounding box center [694, 43] width 6 height 8
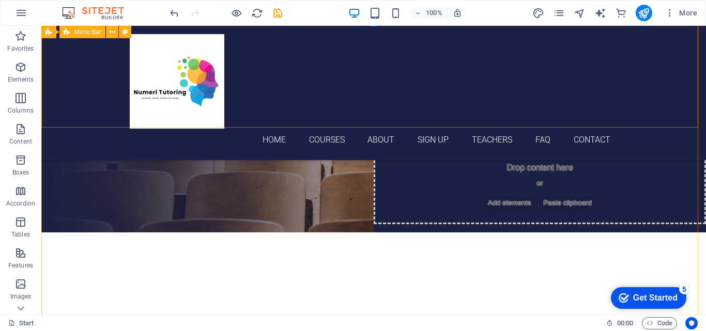
scroll to position [0, 0]
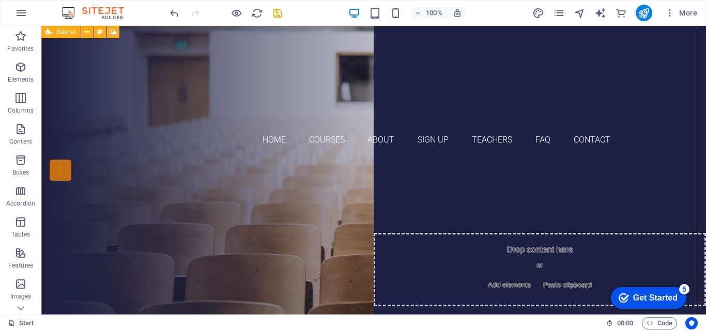
click at [51, 31] on icon at bounding box center [48, 32] width 7 height 12
click at [90, 29] on button at bounding box center [87, 32] width 12 height 12
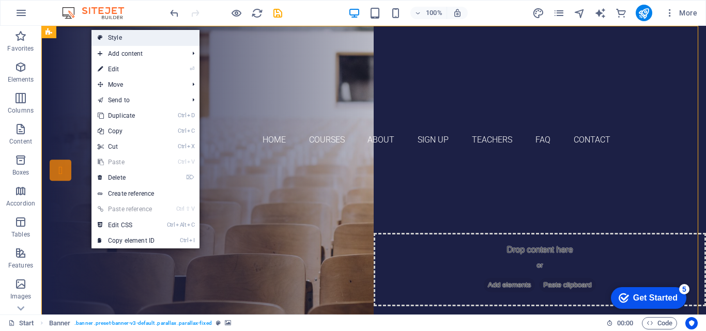
click at [129, 41] on link "Style" at bounding box center [145, 37] width 108 height 15
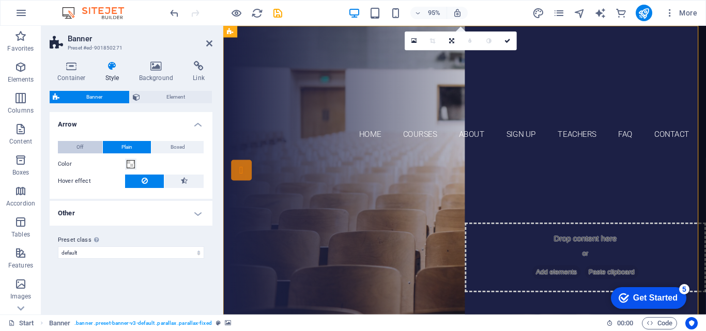
click at [73, 149] on button "Off" at bounding box center [80, 147] width 44 height 12
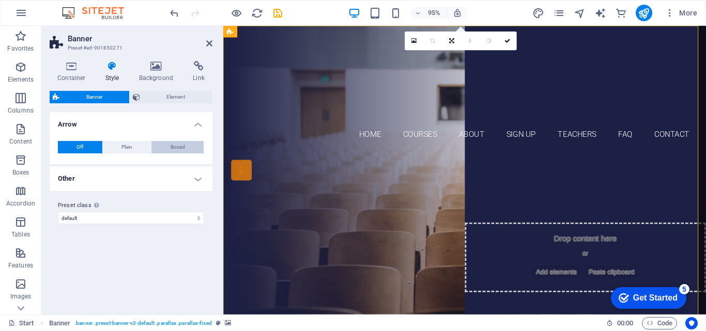
click at [177, 146] on span "Boxed" at bounding box center [177, 147] width 14 height 12
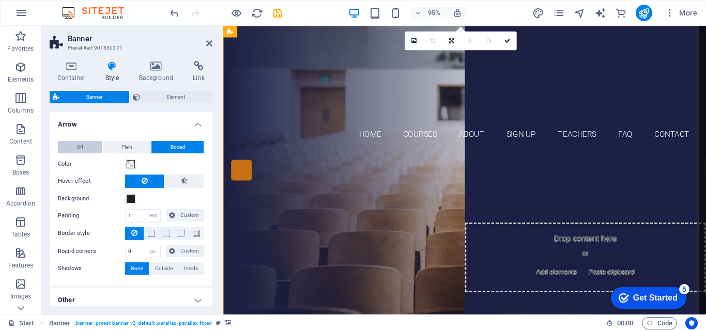
click at [95, 149] on button "Off" at bounding box center [80, 147] width 44 height 12
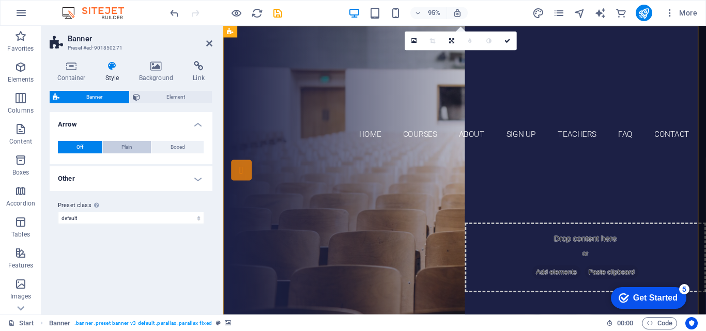
click at [123, 149] on span "Plain" at bounding box center [126, 147] width 11 height 12
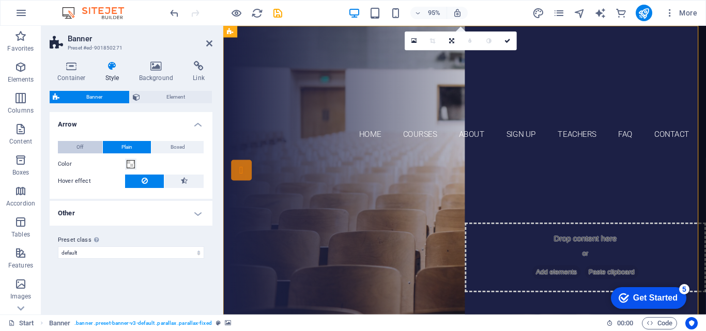
click at [82, 148] on span "Off" at bounding box center [79, 147] width 7 height 12
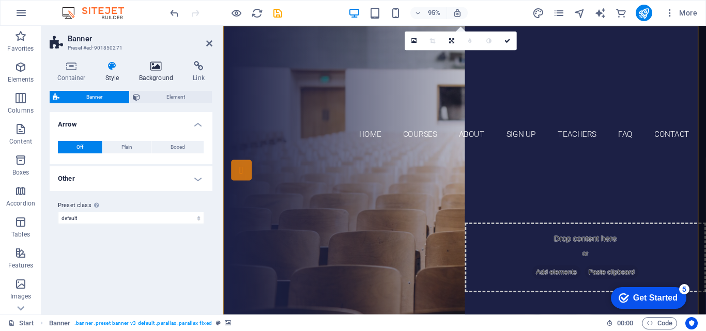
click at [161, 69] on icon at bounding box center [156, 66] width 50 height 10
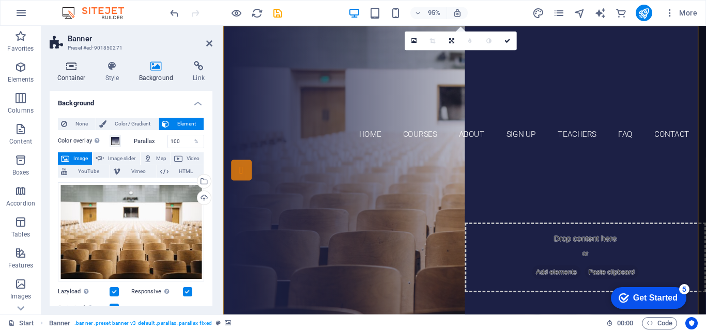
click at [80, 69] on icon at bounding box center [72, 66] width 44 height 10
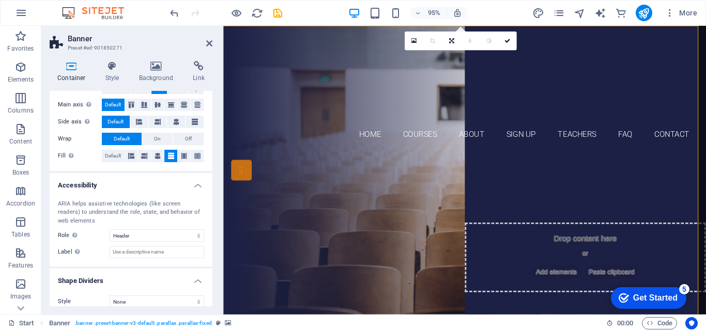
scroll to position [202, 0]
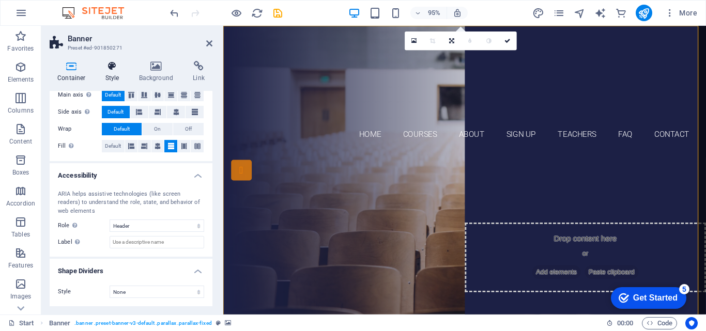
click at [113, 73] on h4 "Style" at bounding box center [115, 72] width 34 height 22
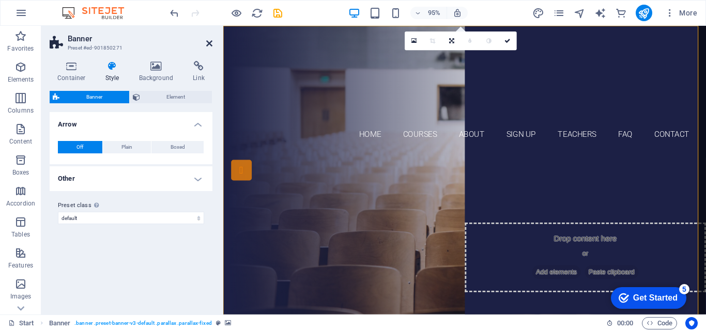
click at [208, 47] on icon at bounding box center [209, 43] width 6 height 8
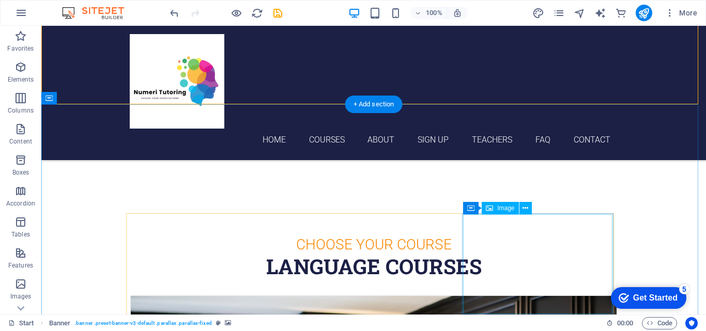
scroll to position [237, 0]
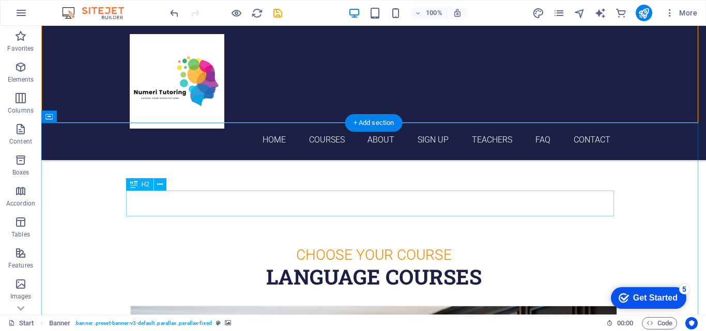
click at [371, 264] on div "Language Courses" at bounding box center [374, 277] width 488 height 26
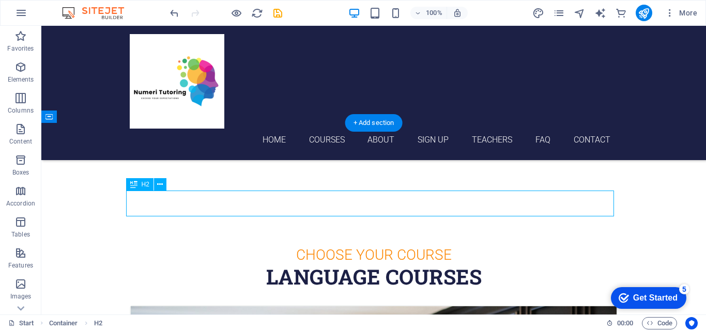
click at [371, 264] on div "Language Courses" at bounding box center [374, 277] width 488 height 26
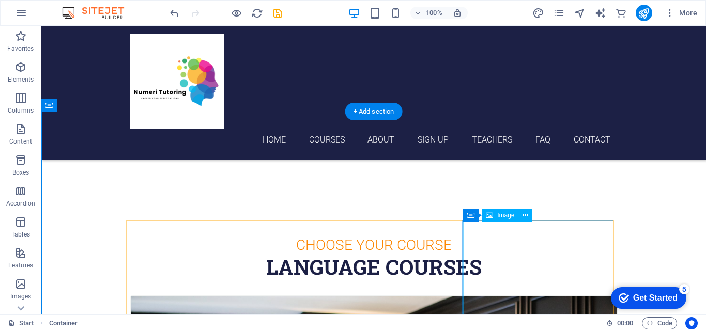
scroll to position [246, 0]
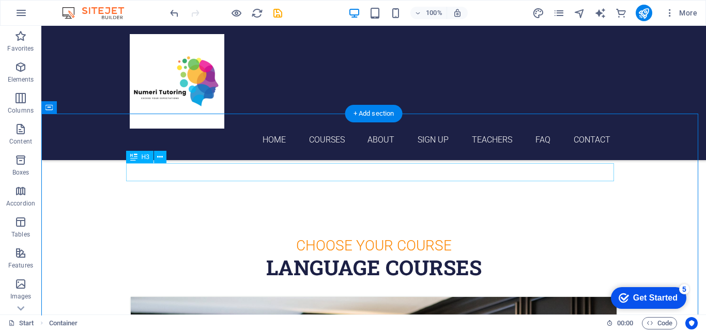
click at [435, 237] on div "Choose Your Course" at bounding box center [374, 246] width 488 height 18
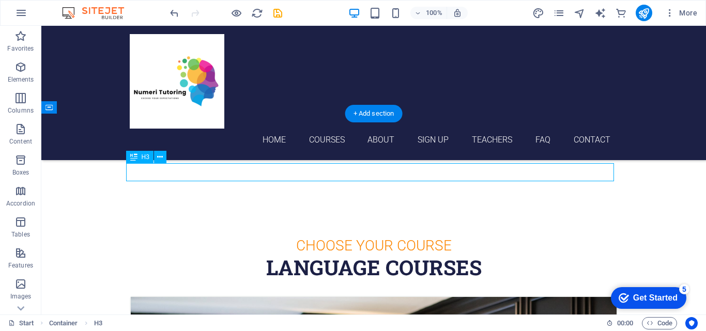
click at [435, 237] on div "Choose Your Course" at bounding box center [374, 246] width 488 height 18
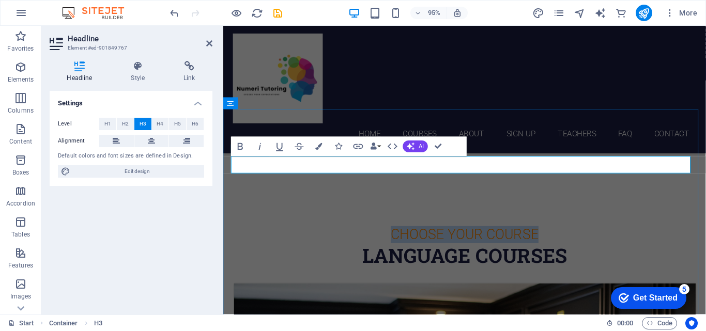
click at [556, 237] on h3 "Choose Your Course" at bounding box center [477, 246] width 488 height 18
click at [519, 255] on div "Language Courses" at bounding box center [477, 268] width 488 height 26
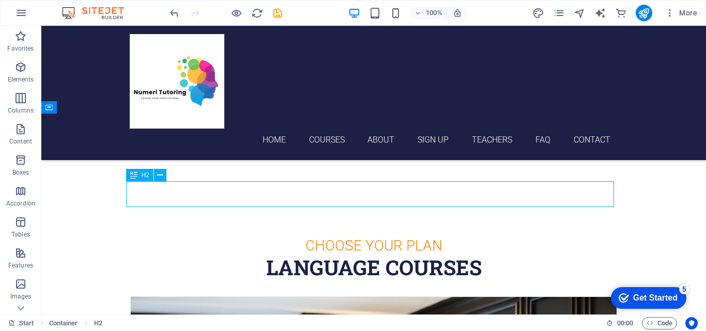
click at [416, 255] on div "Language Courses" at bounding box center [374, 268] width 488 height 26
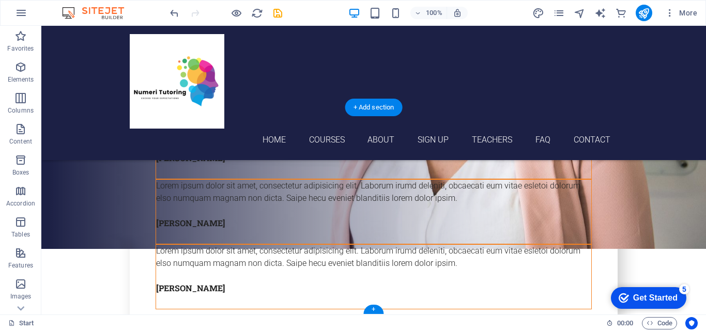
scroll to position [3937, 0]
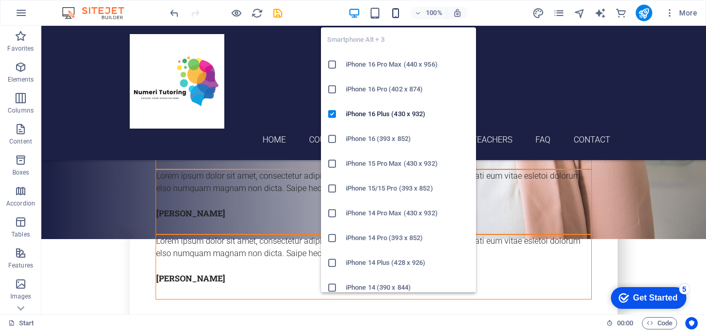
click at [398, 11] on icon "button" at bounding box center [395, 13] width 12 height 12
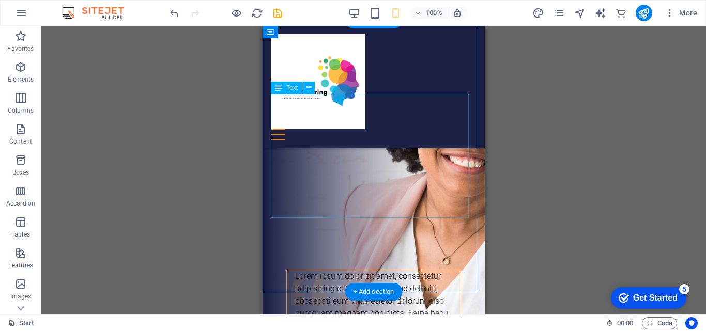
scroll to position [2681, 0]
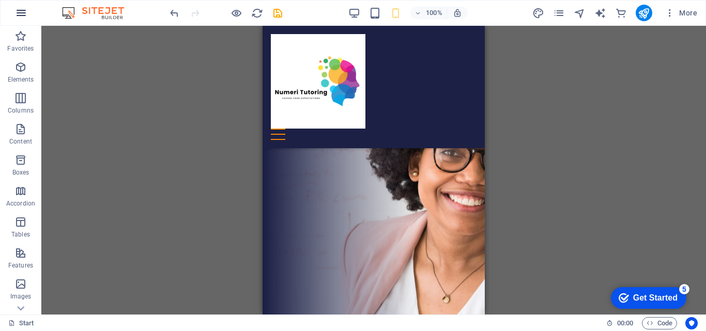
click at [21, 11] on icon "button" at bounding box center [21, 13] width 12 height 12
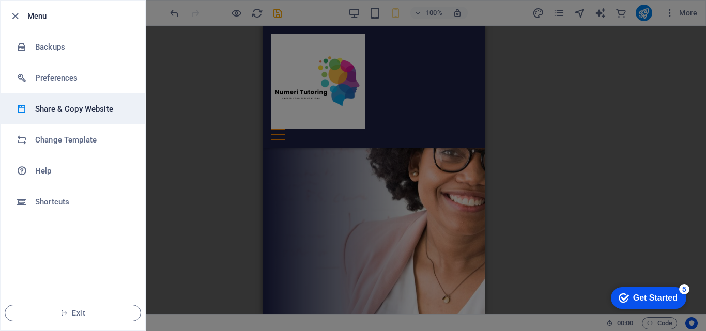
click at [56, 110] on h6 "Share & Copy Website" at bounding box center [83, 109] width 96 height 12
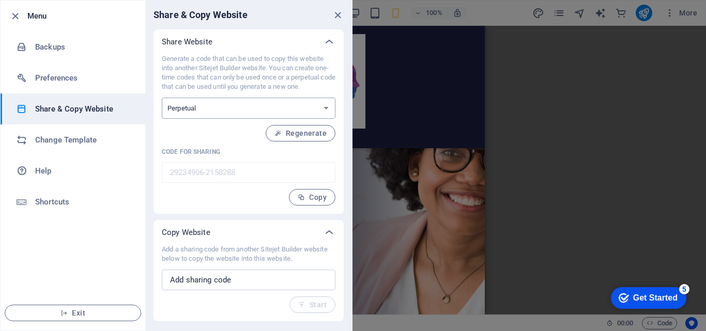
click at [280, 107] on select "One-time Perpetual" at bounding box center [249, 108] width 174 height 21
click at [162, 98] on select "One-time Perpetual" at bounding box center [249, 108] width 174 height 21
click at [307, 130] on span "Regenerate" at bounding box center [300, 133] width 52 height 8
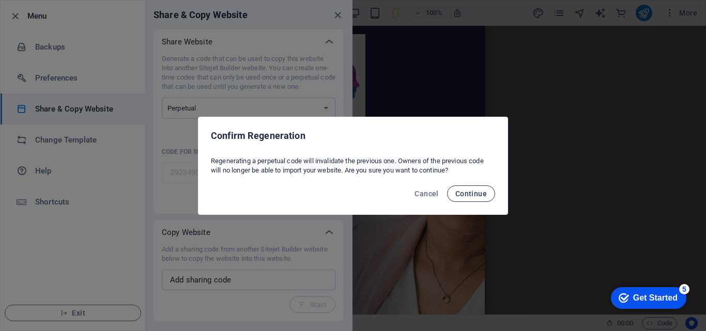
click at [474, 193] on span "Continue" at bounding box center [471, 194] width 32 height 8
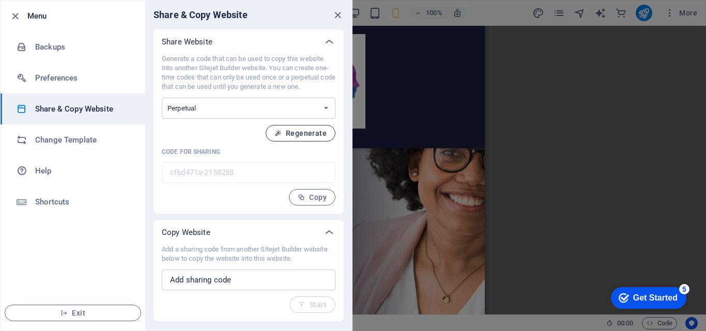
click at [307, 134] on span "Regenerate" at bounding box center [300, 133] width 52 height 8
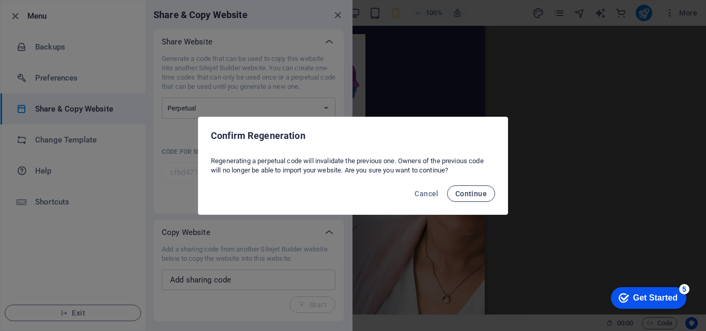
click at [473, 196] on span "Continue" at bounding box center [471, 194] width 32 height 8
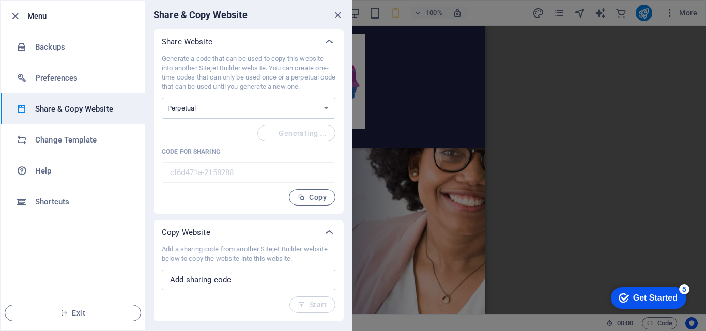
type input "ee1c9cc2-2158288"
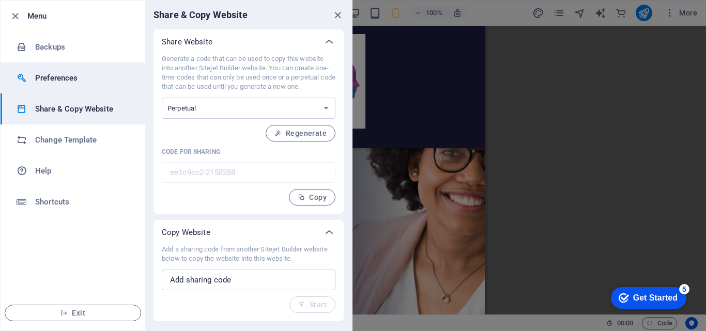
click at [82, 79] on h6 "Preferences" at bounding box center [83, 78] width 96 height 12
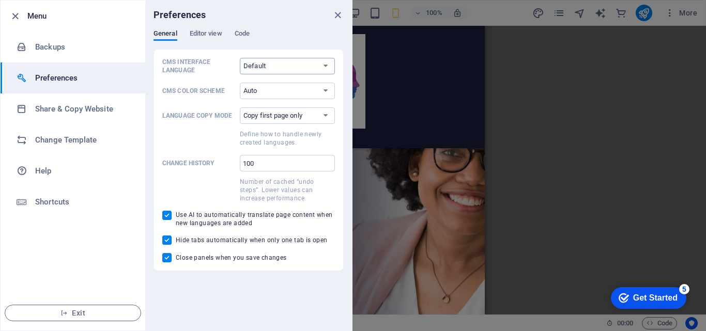
click at [296, 64] on select "Default Deutsch English Español Français Magyar Italiano Nederlands Polski Port…" at bounding box center [287, 66] width 95 height 17
select select "en"
click at [240, 58] on select "Default Deutsch English Español Français Magyar Italiano Nederlands Polski Port…" at bounding box center [287, 66] width 95 height 17
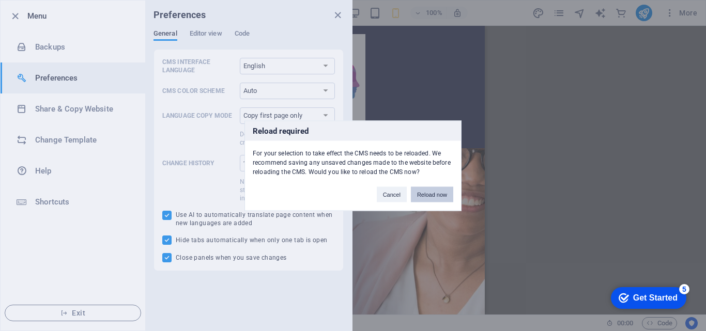
click at [426, 197] on button "Reload now" at bounding box center [432, 193] width 42 height 15
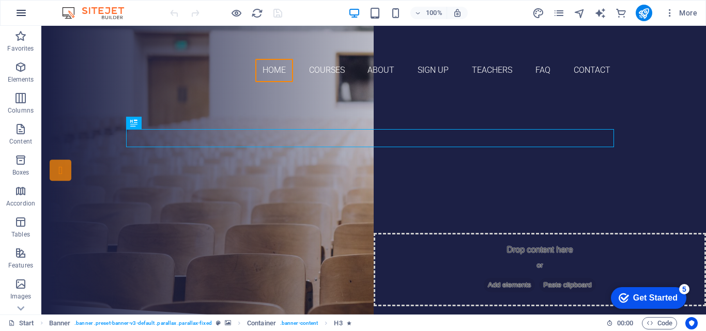
click at [15, 13] on icon "button" at bounding box center [21, 13] width 12 height 12
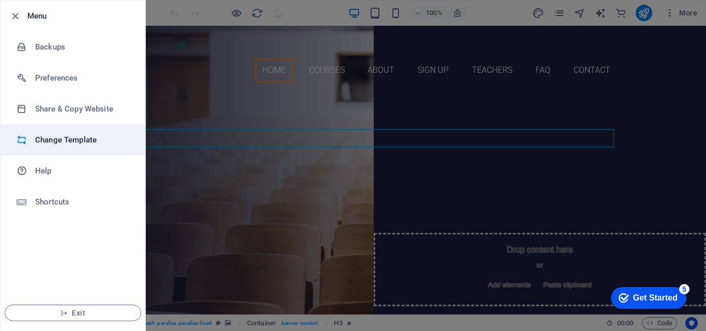
click at [57, 135] on h6 "Change Template" at bounding box center [83, 140] width 96 height 12
